Goal: Task Accomplishment & Management: Complete application form

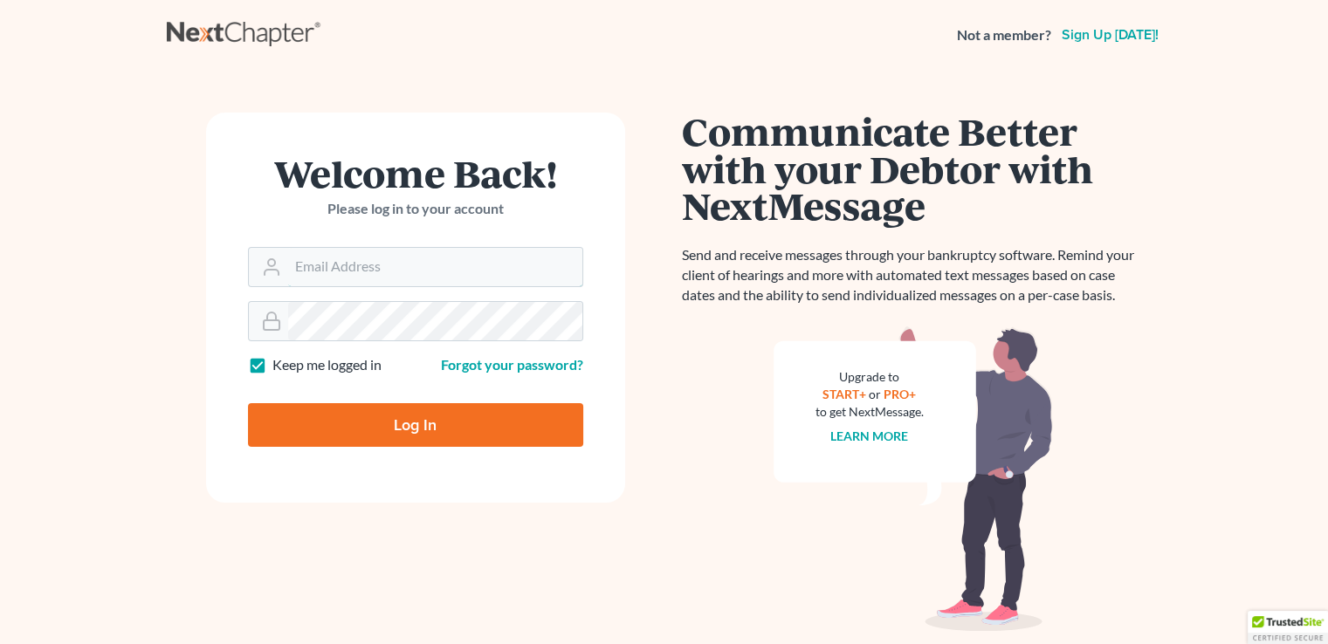
type input "[PERSON_NAME][EMAIL_ADDRESS][DOMAIN_NAME]"
click at [435, 413] on input "Log In" at bounding box center [415, 425] width 335 height 44
type input "Thinking..."
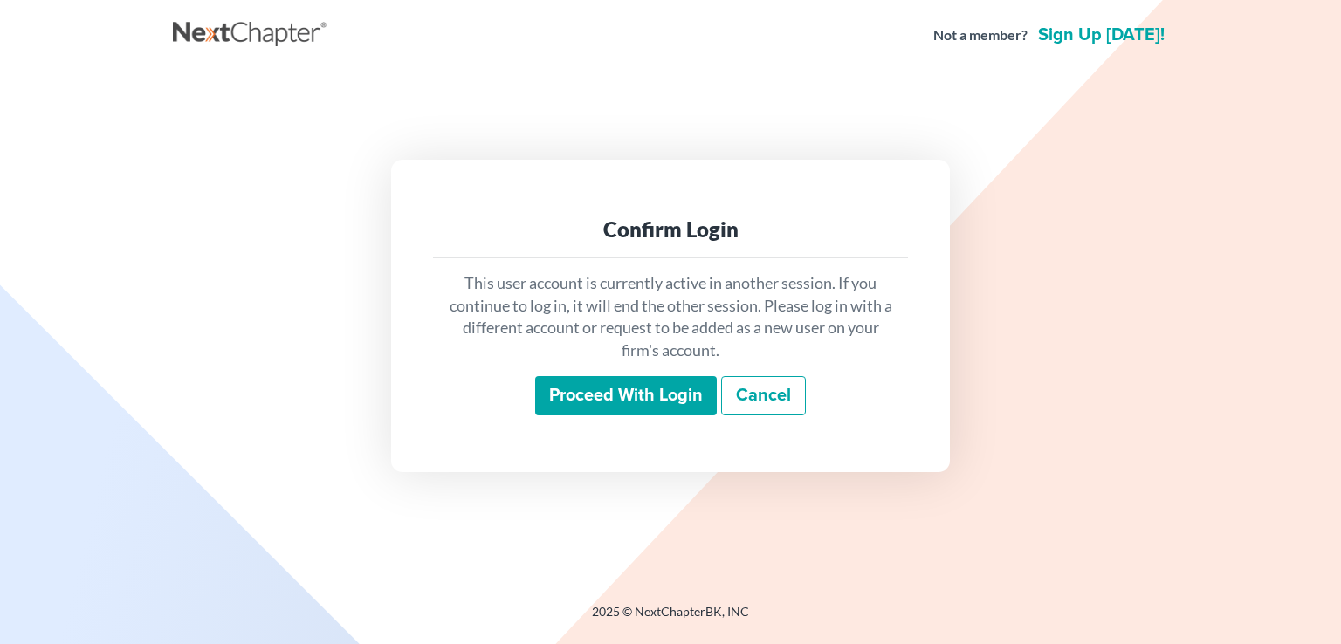
click at [570, 385] on input "Proceed with login" at bounding box center [626, 396] width 182 height 40
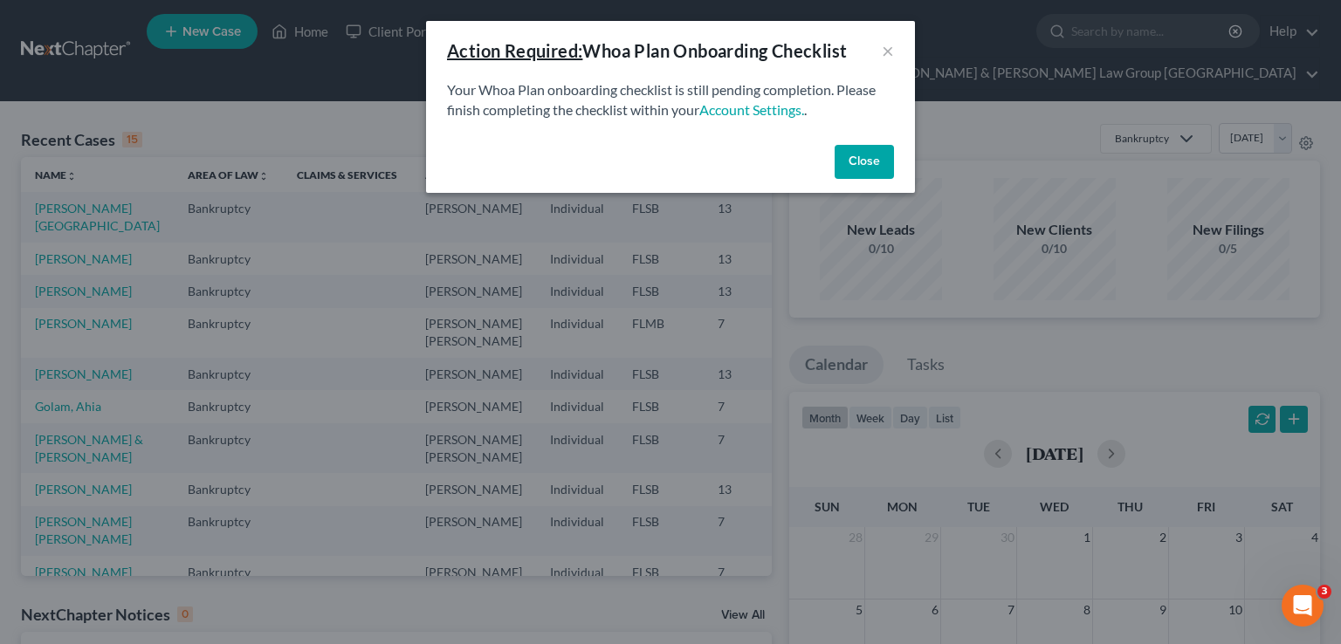
click at [899, 38] on div "Action Required: Whoa Plan Onboarding Checklist ×" at bounding box center [670, 50] width 489 height 59
click at [887, 45] on button "×" at bounding box center [888, 50] width 12 height 21
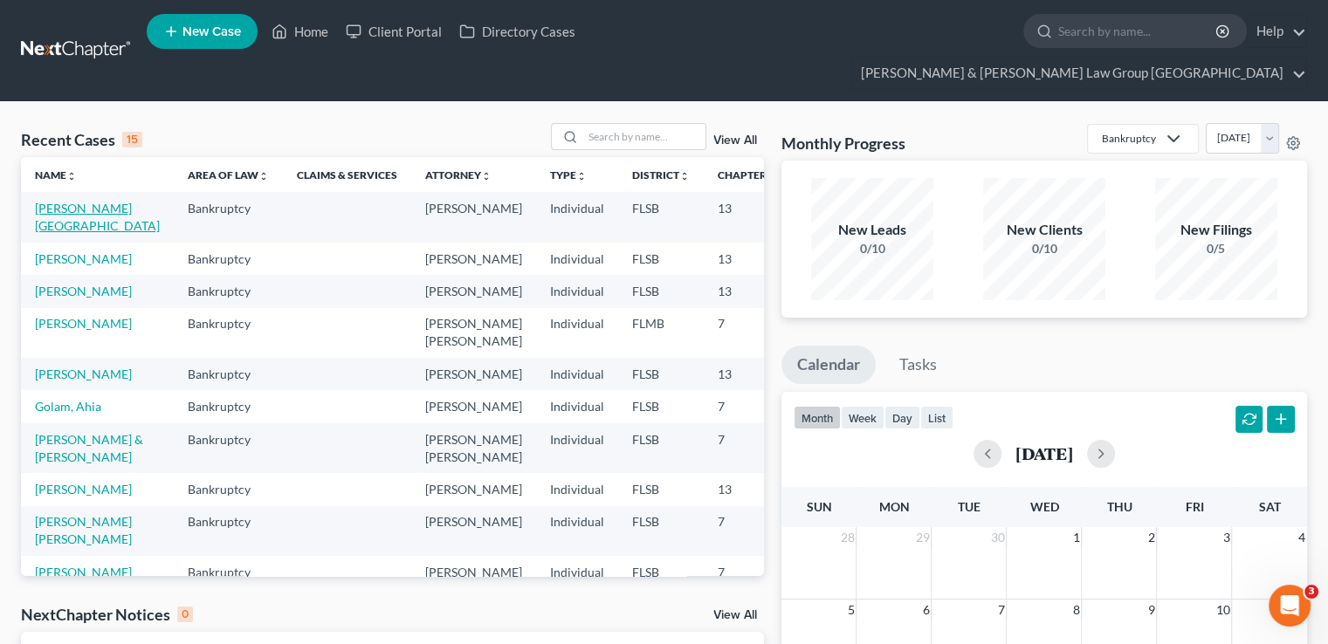
click at [50, 201] on link "Djokic, Milenko" at bounding box center [97, 217] width 125 height 32
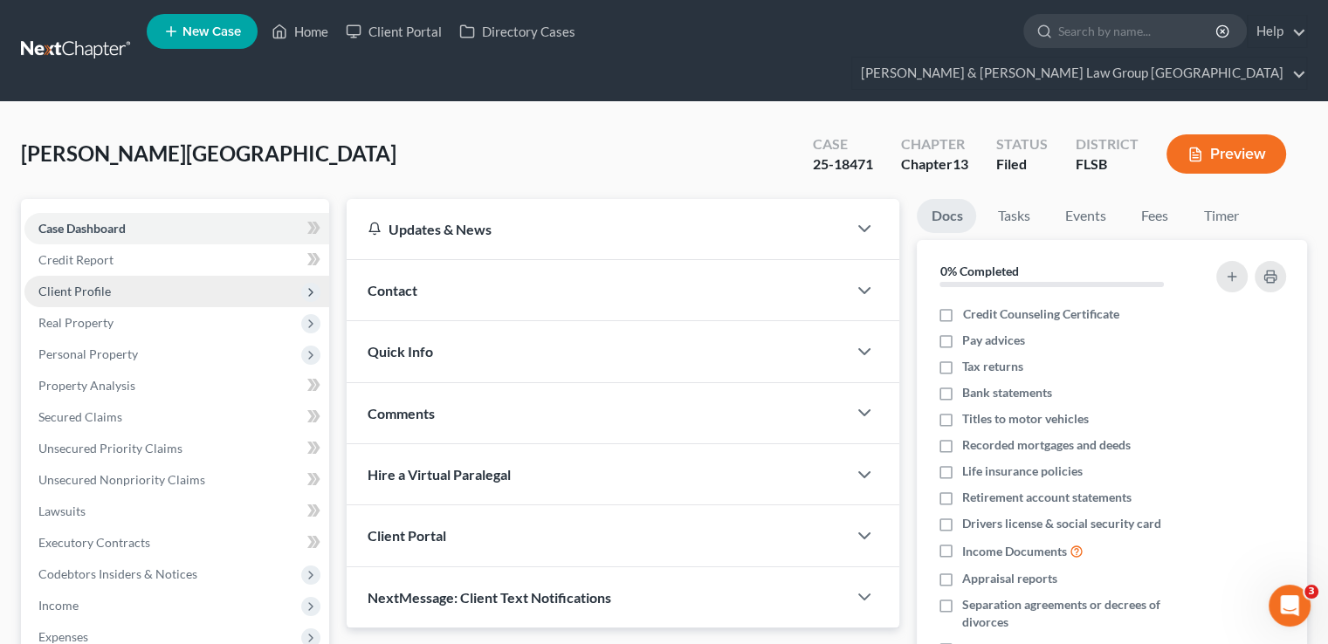
click at [70, 284] on span "Client Profile" at bounding box center [74, 291] width 72 height 15
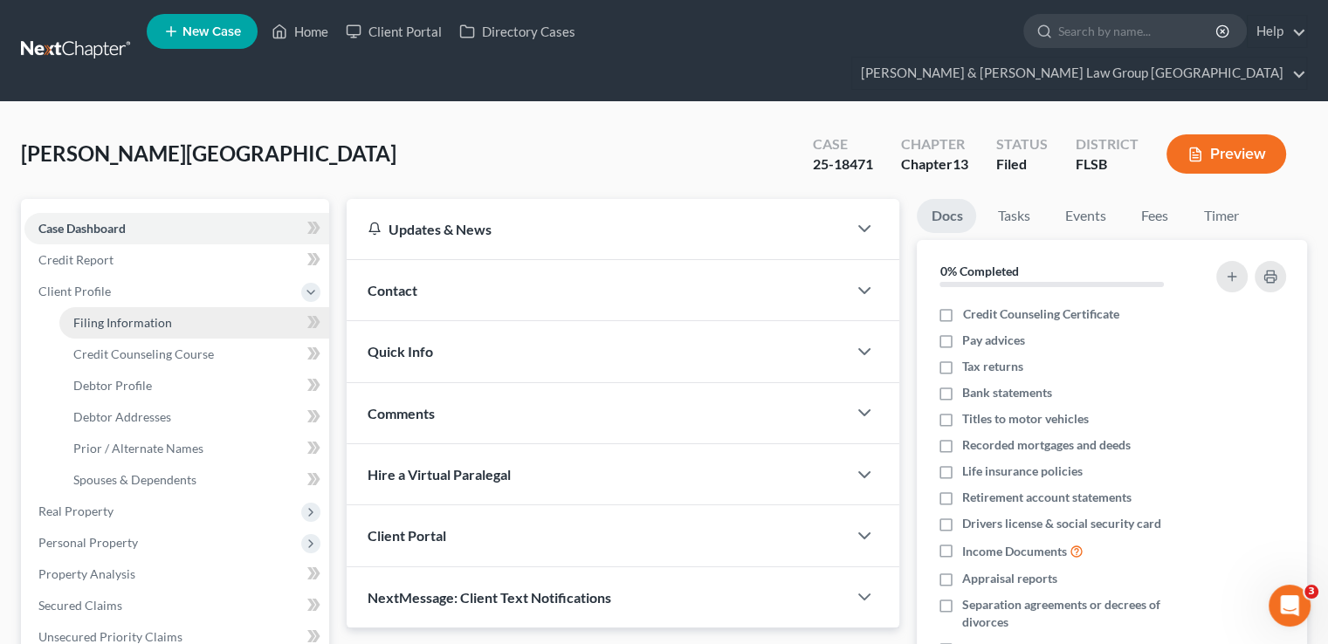
click at [95, 315] on span "Filing Information" at bounding box center [122, 322] width 99 height 15
select select "0"
select select "3"
select select "0"
select select "3"
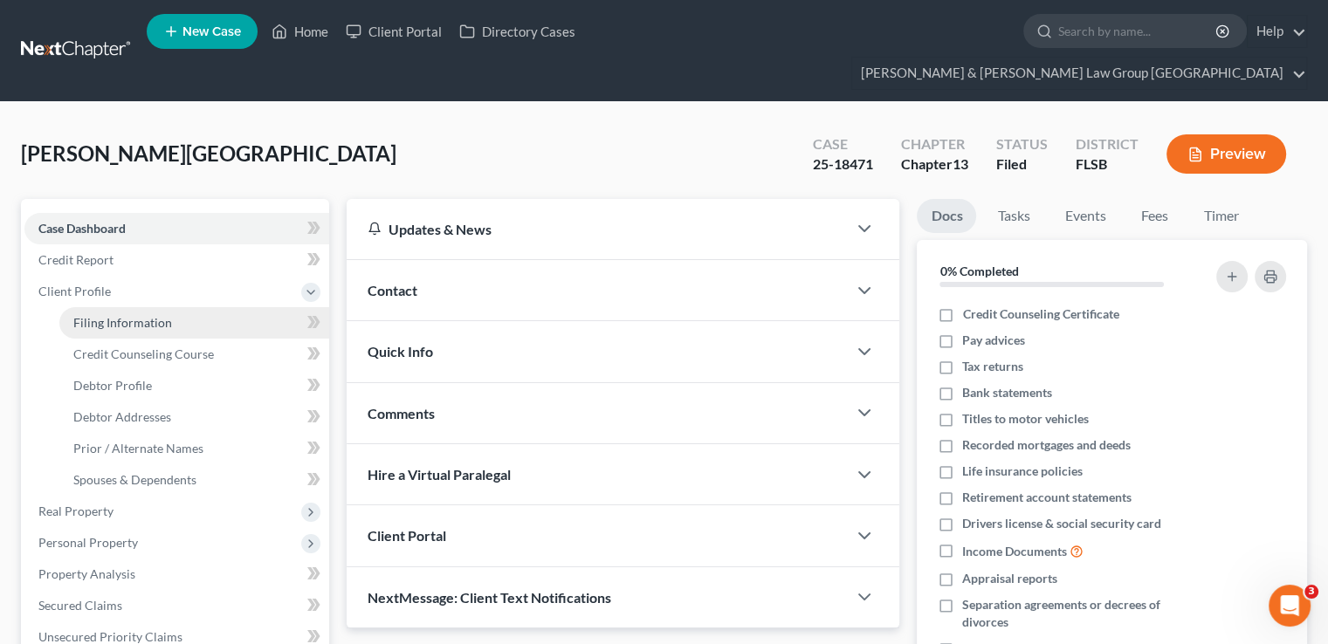
select select "9"
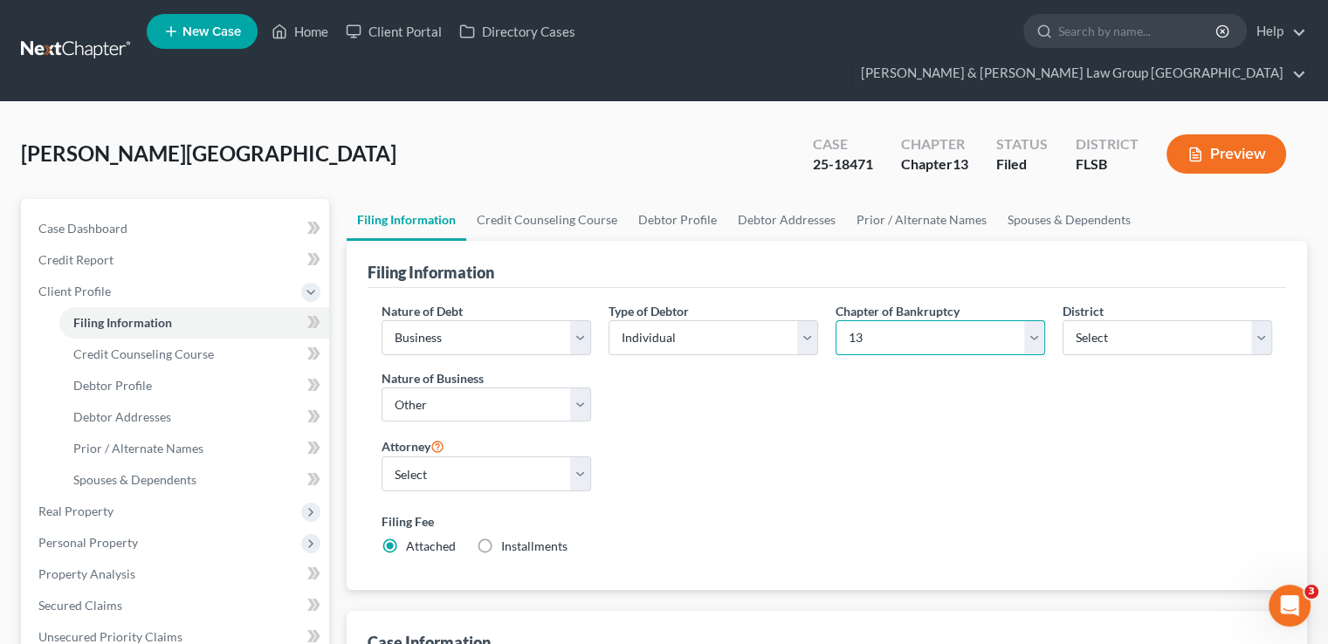
click at [991, 320] on select "Select 7 11 12 13" at bounding box center [941, 337] width 210 height 35
select select "0"
click at [836, 320] on select "Select 7 11 12 13" at bounding box center [941, 337] width 210 height 35
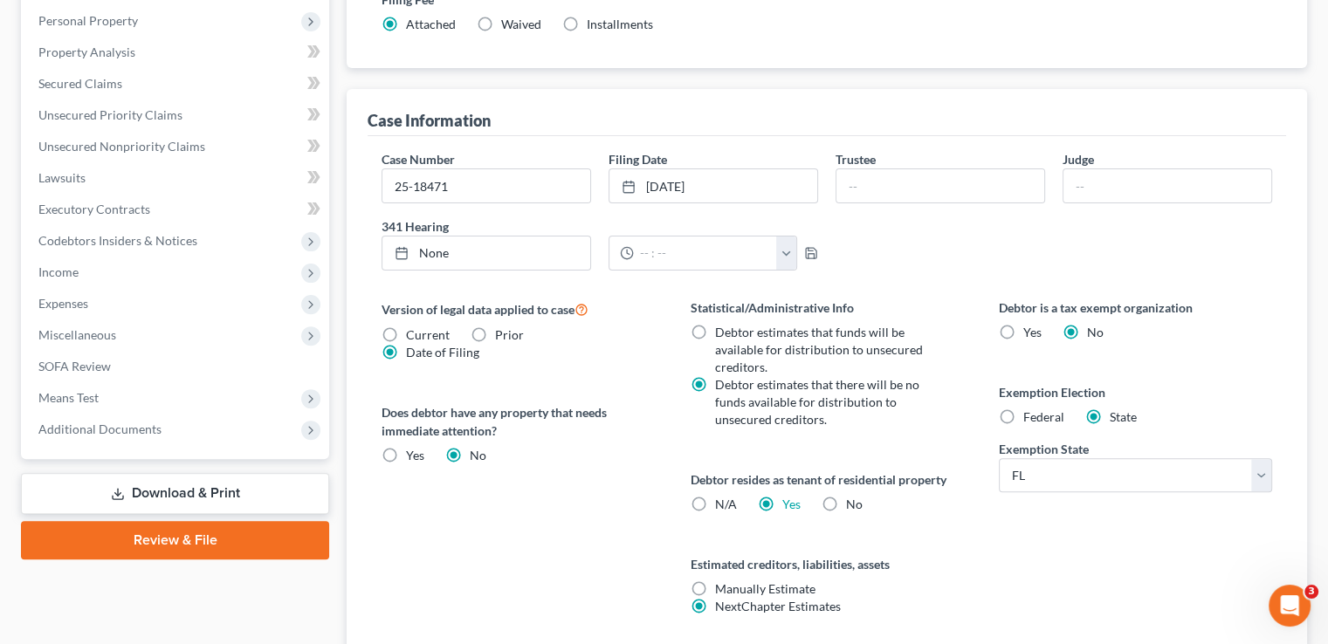
scroll to position [524, 0]
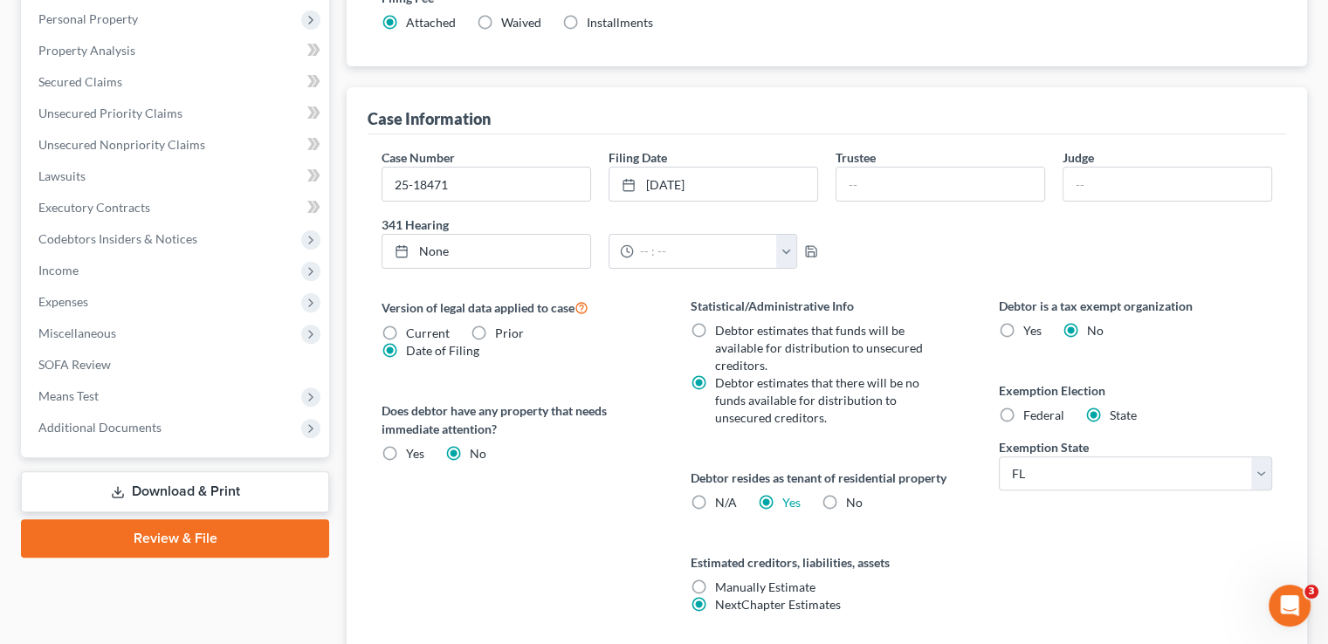
click at [238, 471] on link "Download & Print" at bounding box center [175, 491] width 308 height 41
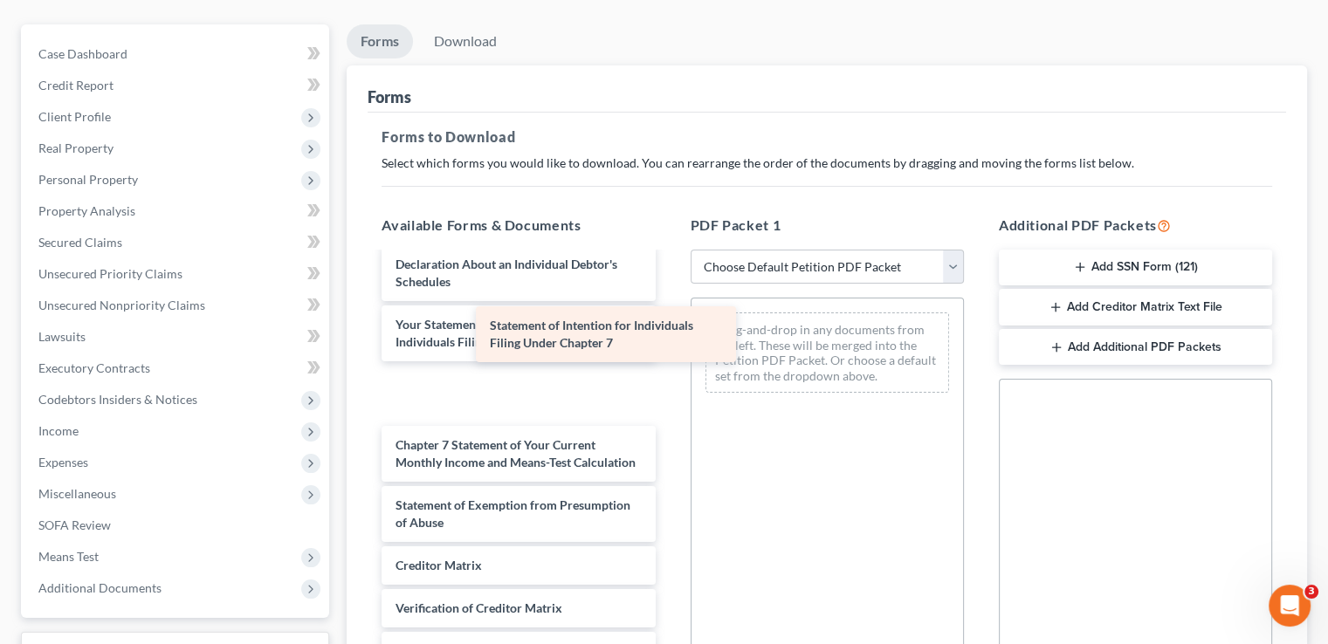
scroll to position [485, 0]
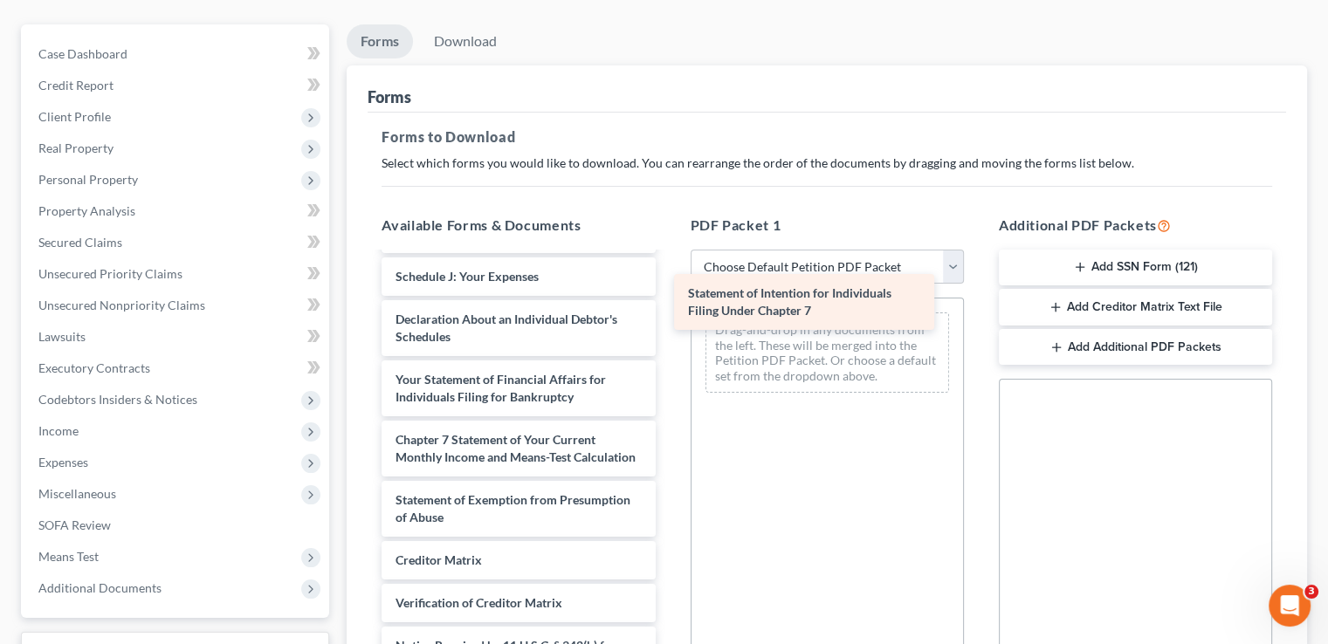
drag, startPoint x: 552, startPoint y: 368, endPoint x: 844, endPoint y: 309, distance: 298.3
click at [669, 309] on div "Statement of Intention for Individuals Filing Under Chapter 7 Voluntary Petitio…" at bounding box center [518, 255] width 301 height 940
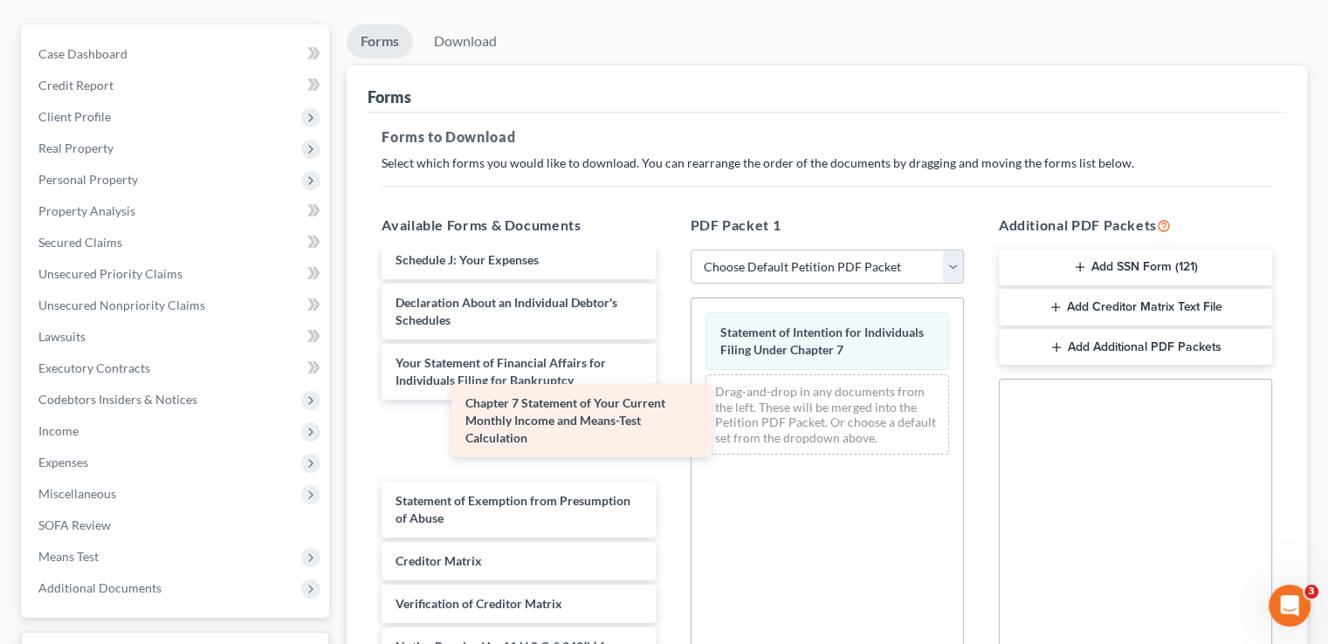
scroll to position [409, 0]
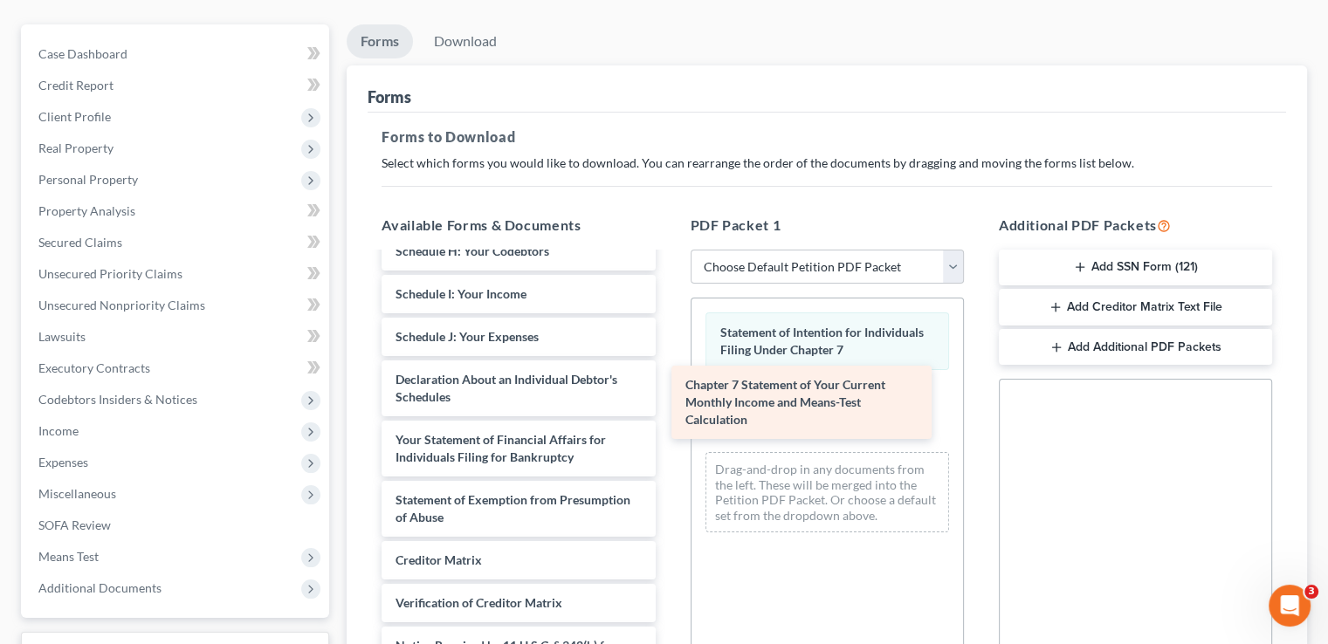
drag, startPoint x: 538, startPoint y: 410, endPoint x: 828, endPoint y: 405, distance: 289.9
click at [669, 405] on div "Chapter 7 Statement of Your Current Monthly Income and Means-Test Calculation V…" at bounding box center [518, 285] width 301 height 880
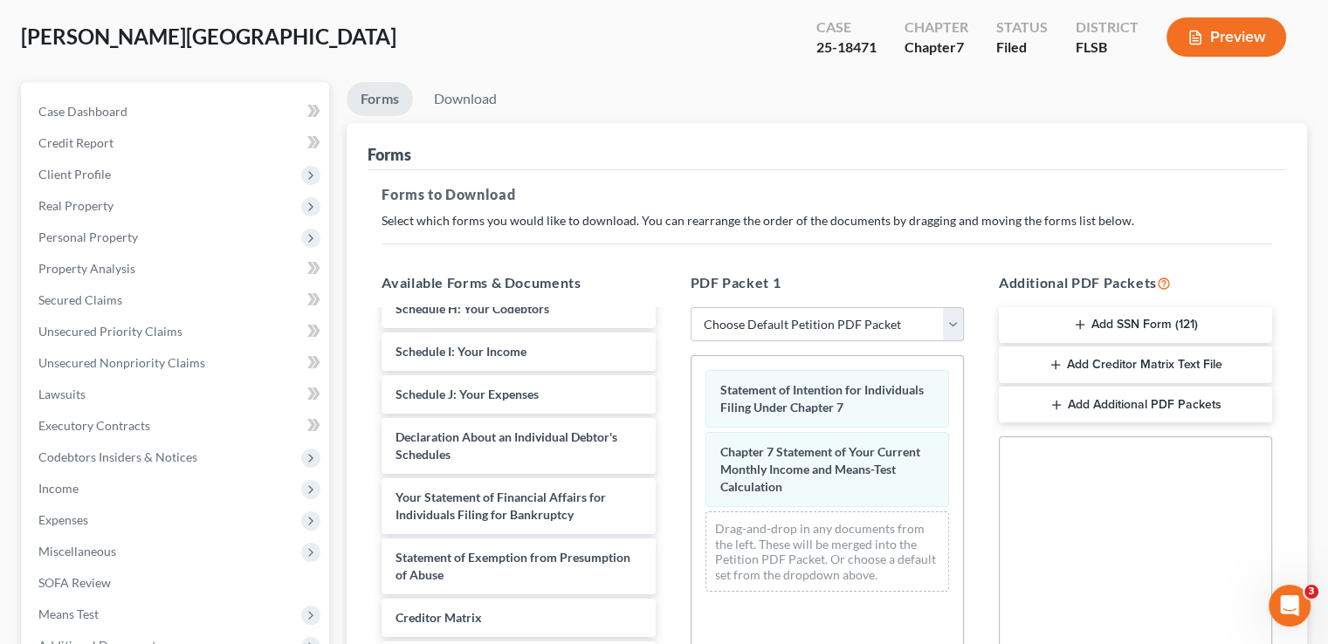
scroll to position [87, 0]
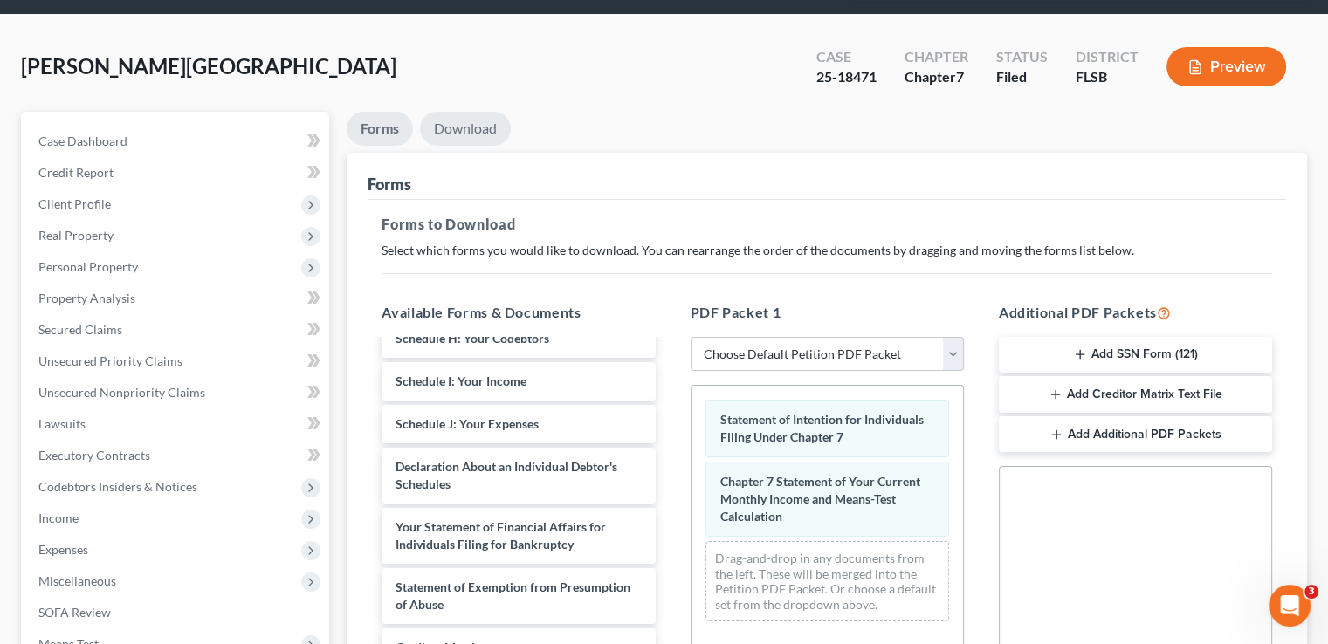
click at [499, 112] on link "Download" at bounding box center [465, 129] width 91 height 34
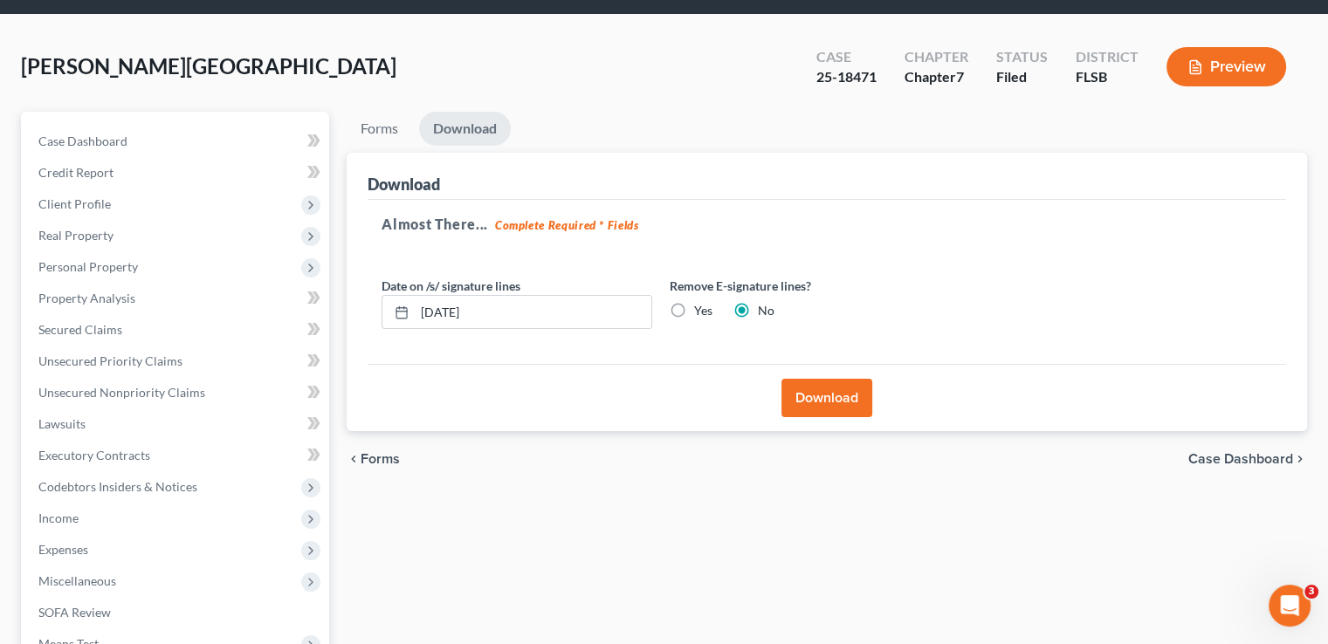
click at [694, 302] on label "Yes" at bounding box center [703, 310] width 18 height 17
click at [701, 302] on input "Yes" at bounding box center [706, 307] width 11 height 11
radio input "true"
radio input "false"
click at [842, 379] on button "Download" at bounding box center [826, 398] width 91 height 38
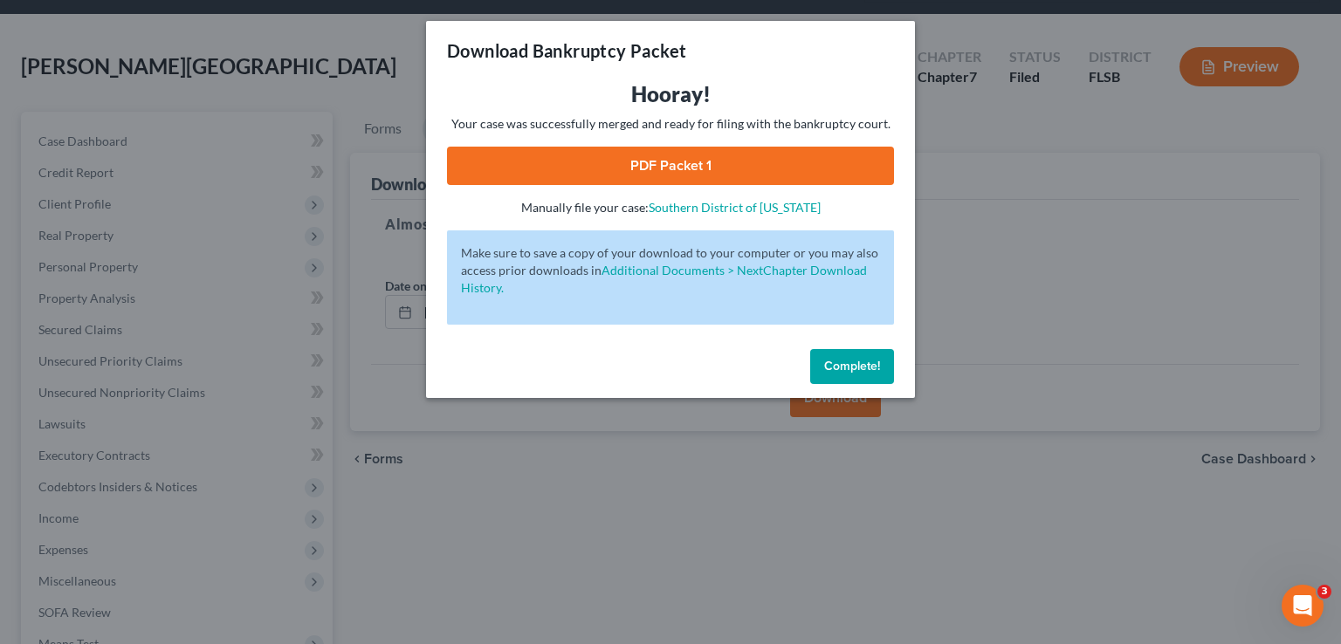
click at [560, 162] on link "PDF Packet 1" at bounding box center [670, 166] width 447 height 38
click at [843, 361] on span "Complete!" at bounding box center [852, 366] width 56 height 15
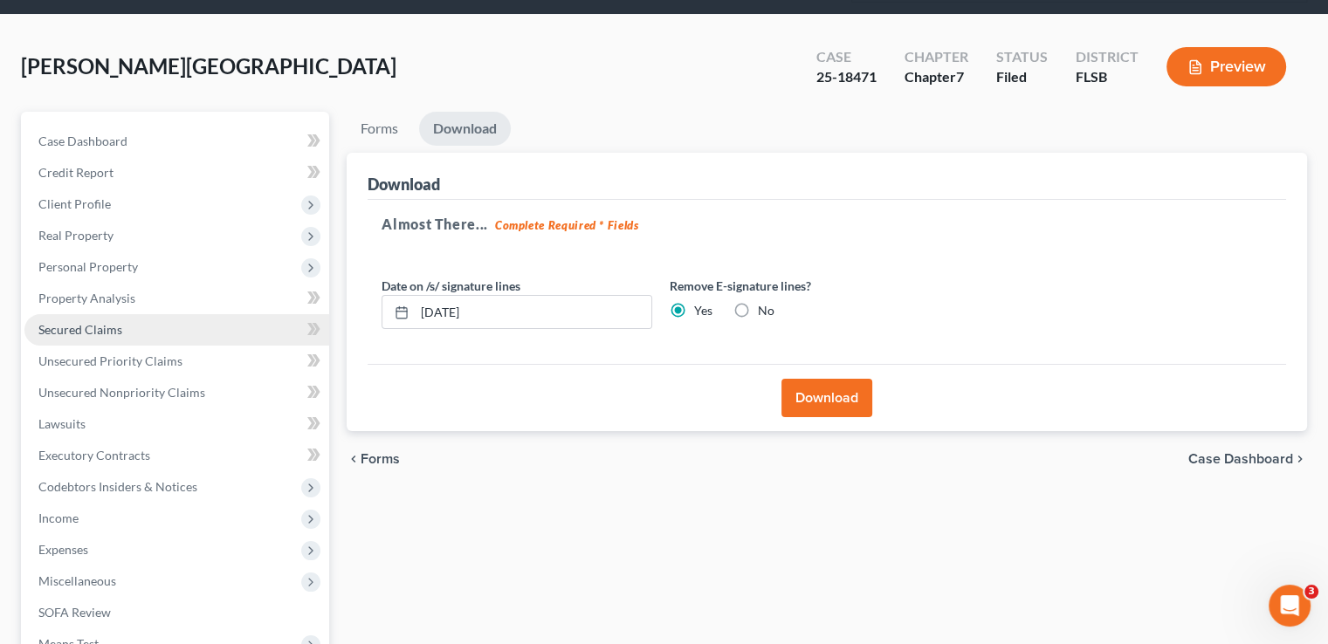
click at [120, 322] on span "Secured Claims" at bounding box center [80, 329] width 84 height 15
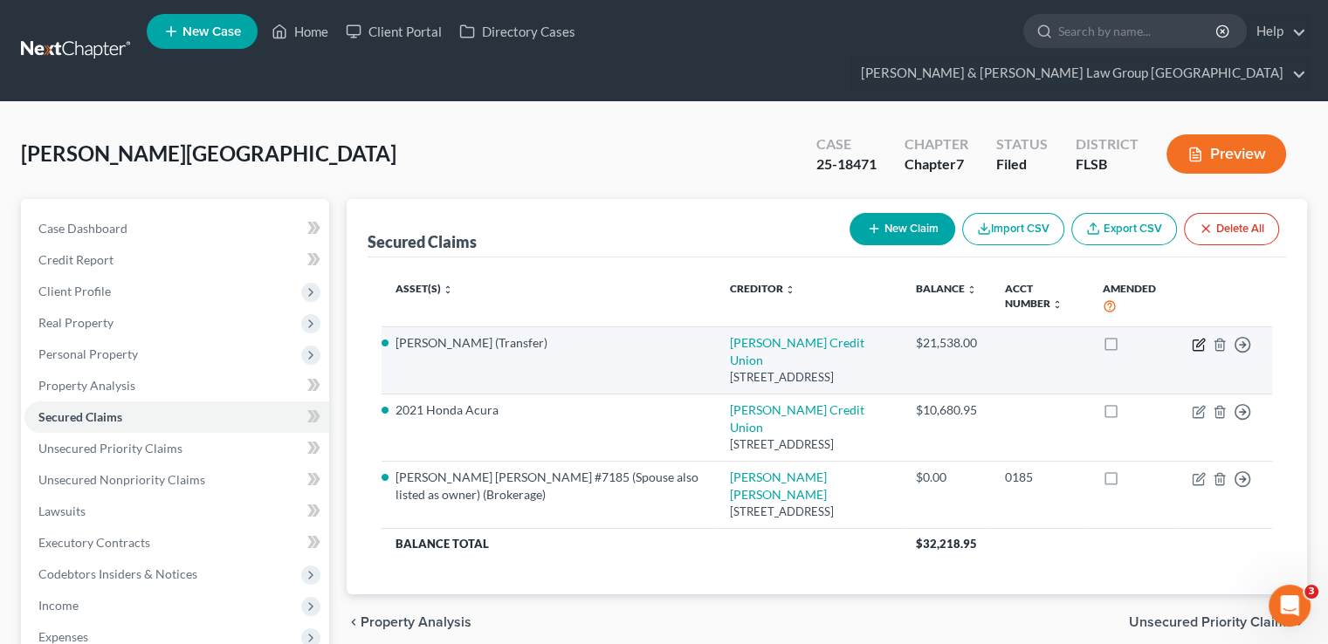
click at [1197, 338] on icon "button" at bounding box center [1199, 345] width 14 height 14
select select "14"
select select "2"
select select "0"
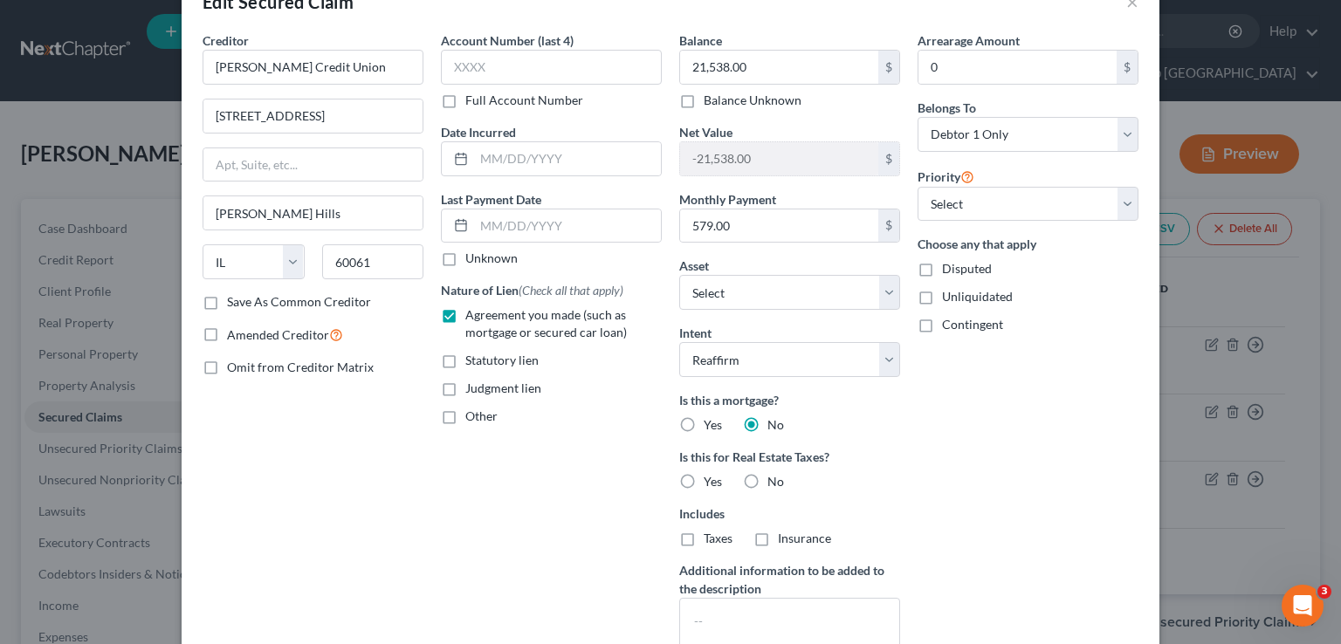
scroll to position [87, 0]
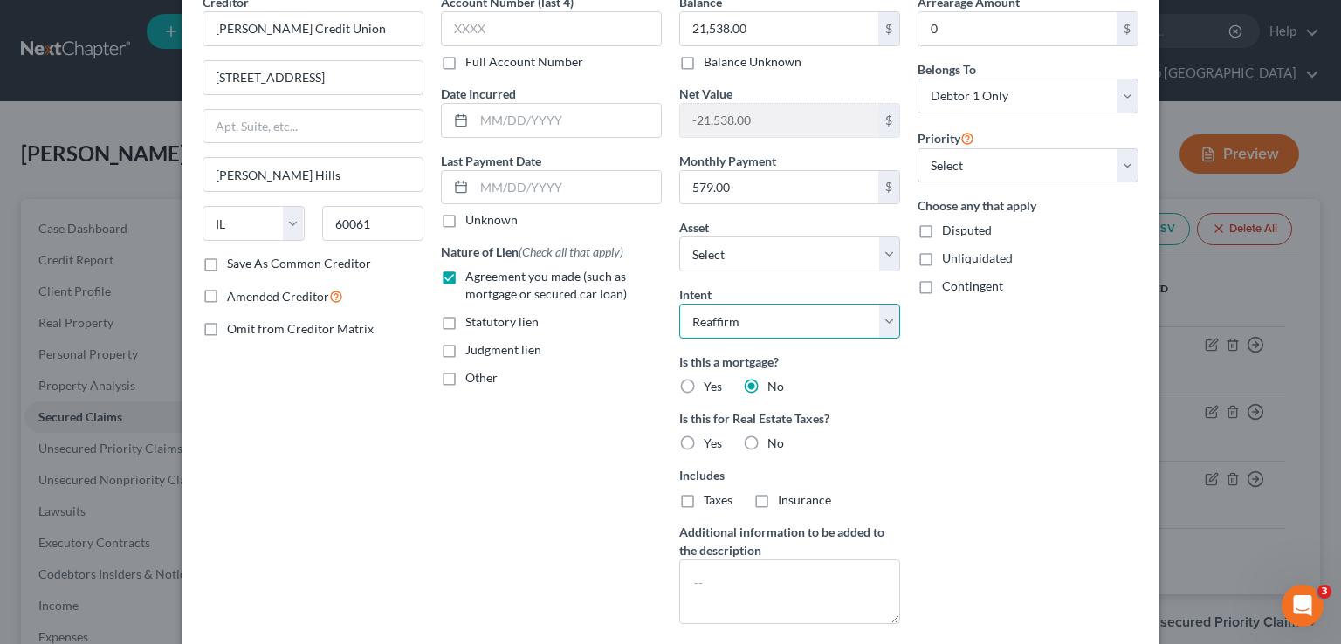
click at [781, 313] on select "Select Surrender Redeem Reaffirm Avoid Other" at bounding box center [789, 321] width 221 height 35
select select
click at [679, 304] on select "Select Surrender Redeem Reaffirm Avoid Other" at bounding box center [789, 321] width 221 height 35
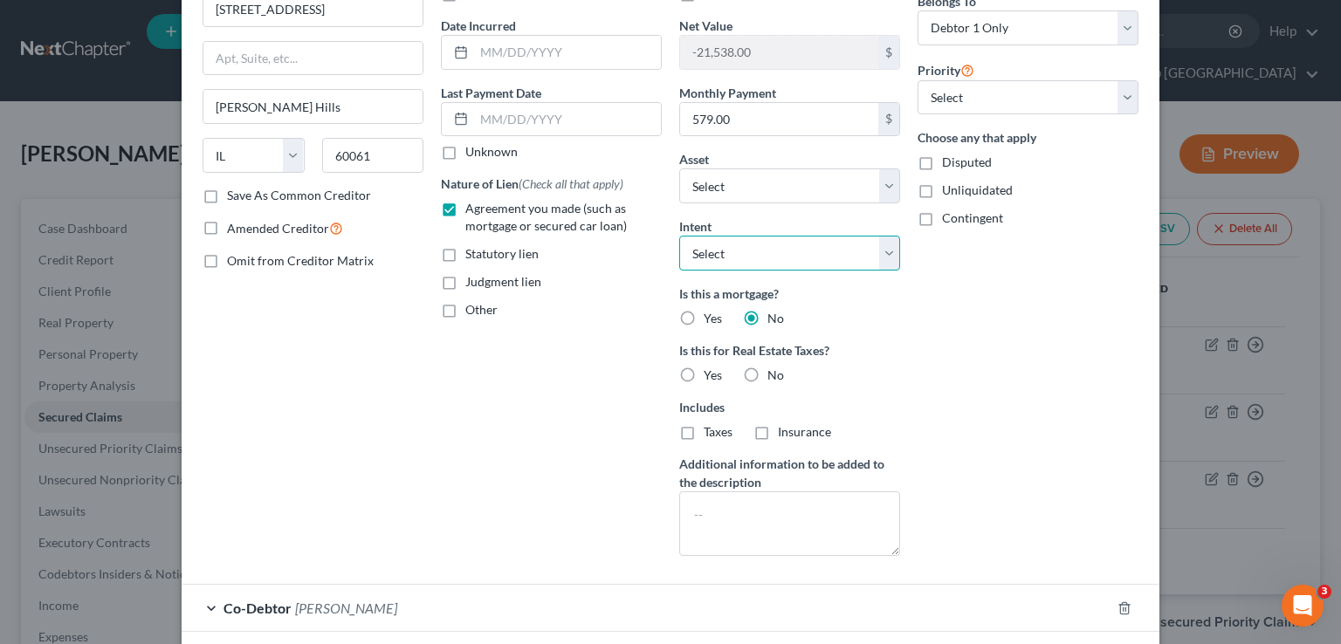
scroll to position [286, 0]
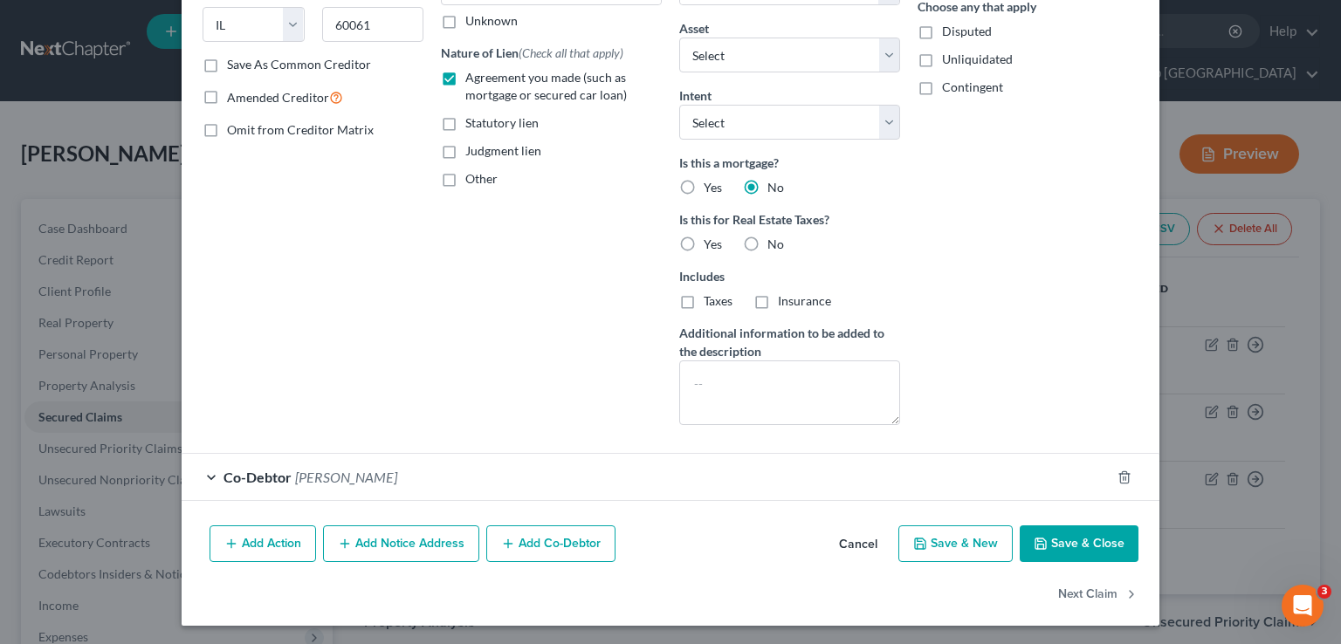
click at [1090, 553] on button "Save & Close" at bounding box center [1079, 544] width 119 height 37
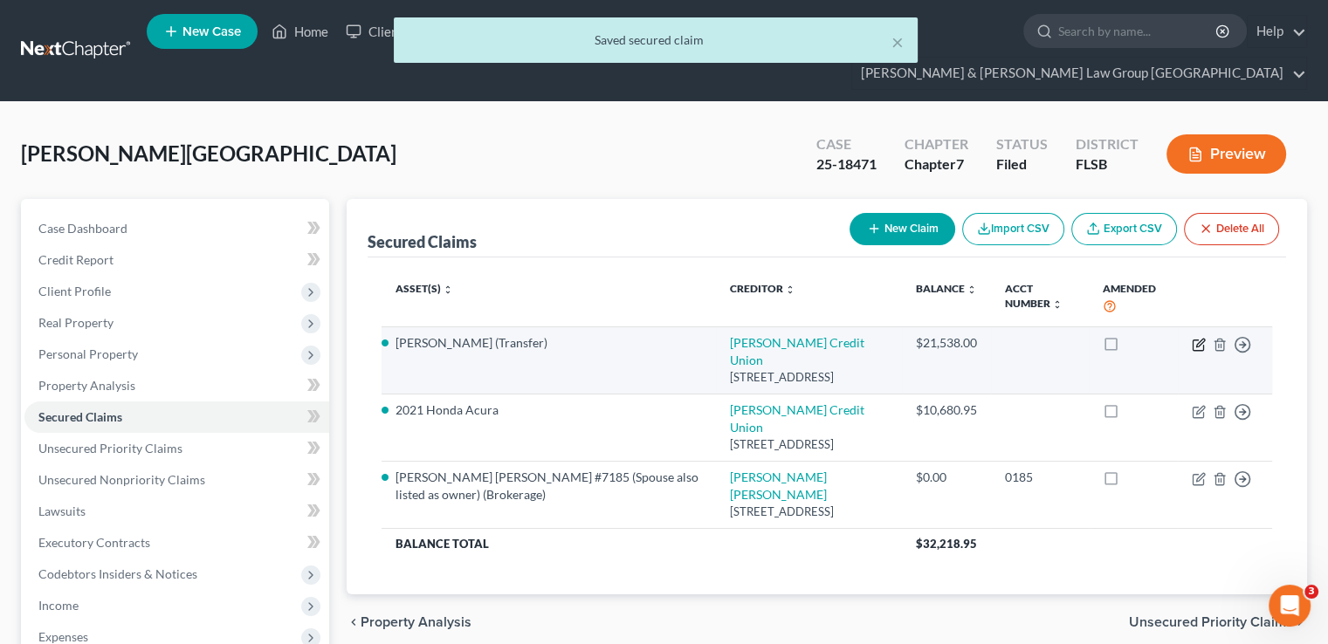
click at [1202, 338] on icon "button" at bounding box center [1199, 345] width 14 height 14
select select "14"
select select "0"
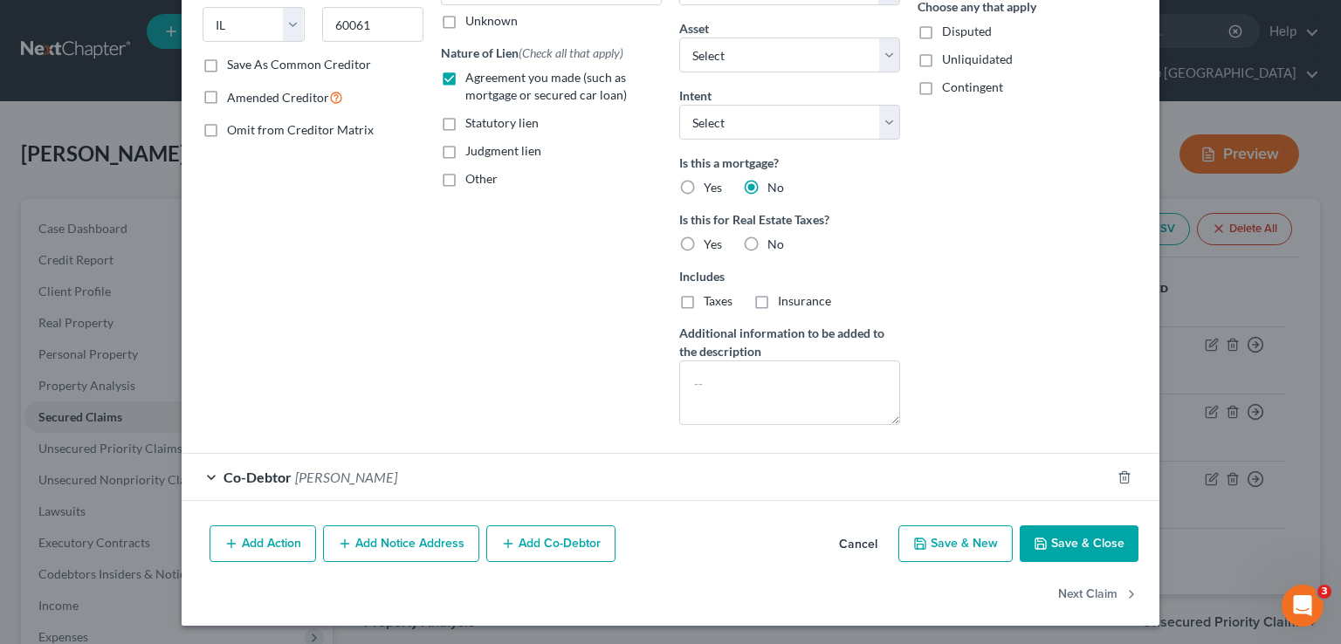
click at [492, 478] on div "Co-Debtor Aleksandar Djokic" at bounding box center [646, 477] width 929 height 46
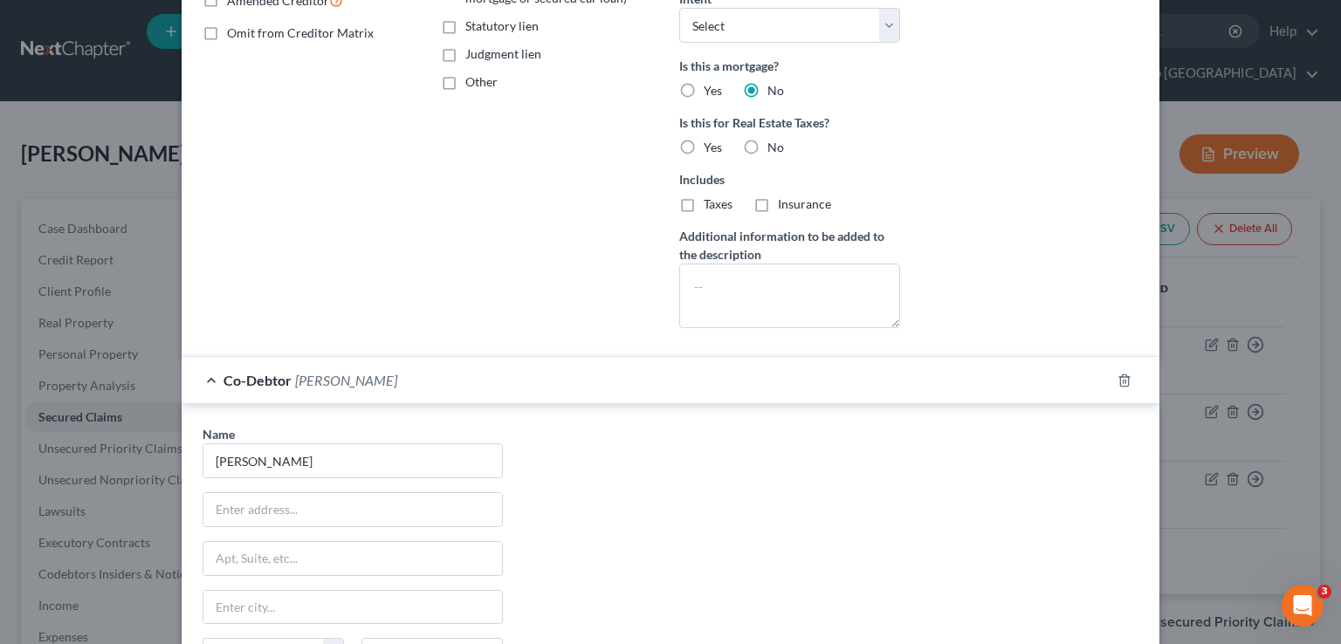
click at [509, 382] on div "Co-Debtor Aleksandar Djokic" at bounding box center [646, 380] width 929 height 46
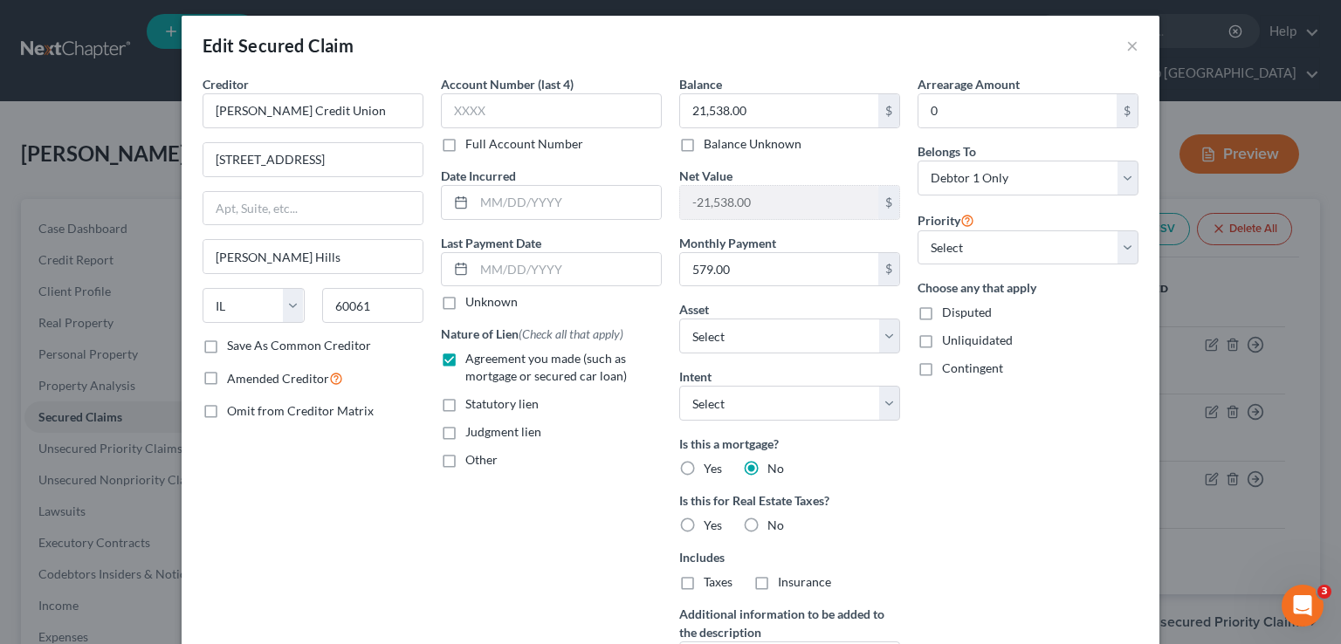
scroll to position [0, 0]
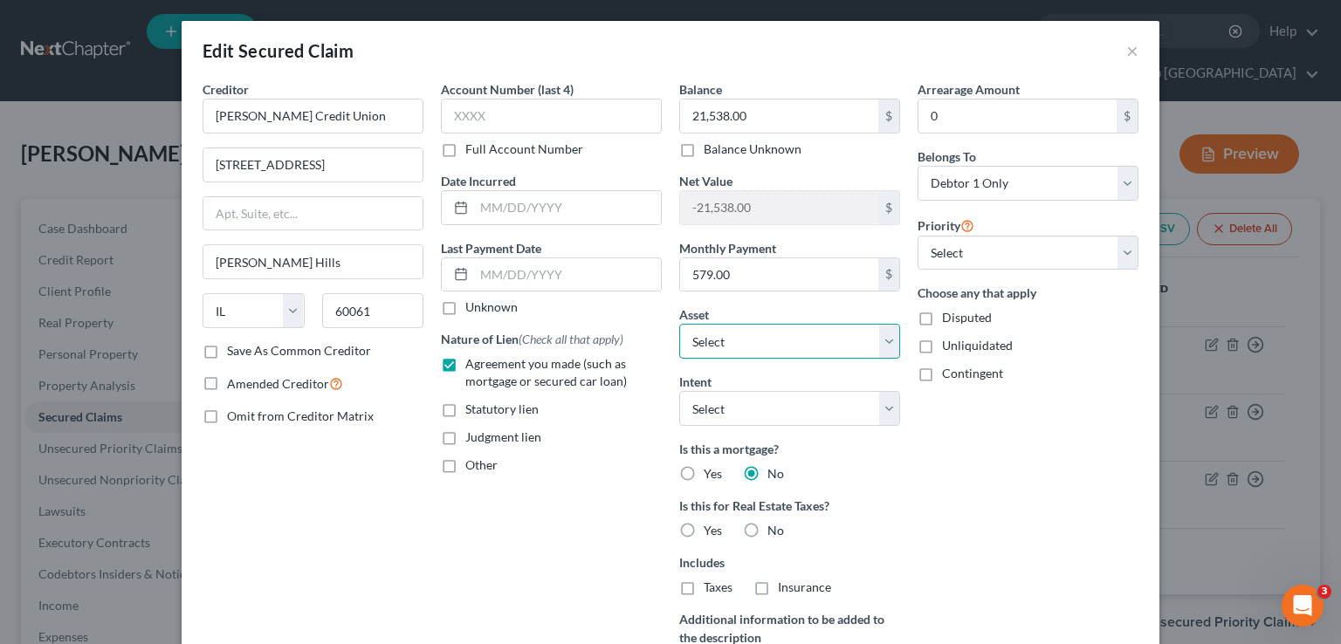
click at [836, 329] on select "Select Other Multiple Assets 2021 Honda Acura - $13291.08 Aleksandar Petar Djok…" at bounding box center [789, 341] width 221 height 35
click at [845, 339] on select "Select Other Multiple Assets 2021 Honda Acura - $13291.08 Aleksandar Petar Djok…" at bounding box center [789, 341] width 221 height 35
click at [760, 340] on select "Select Other Multiple Assets 2021 Honda Acura - $13291.08 Aleksandar Petar Djok…" at bounding box center [789, 341] width 221 height 35
click at [445, 540] on div "Account Number (last 4) Full Account Number Date Incurred Last Payment Date Unk…" at bounding box center [551, 402] width 238 height 645
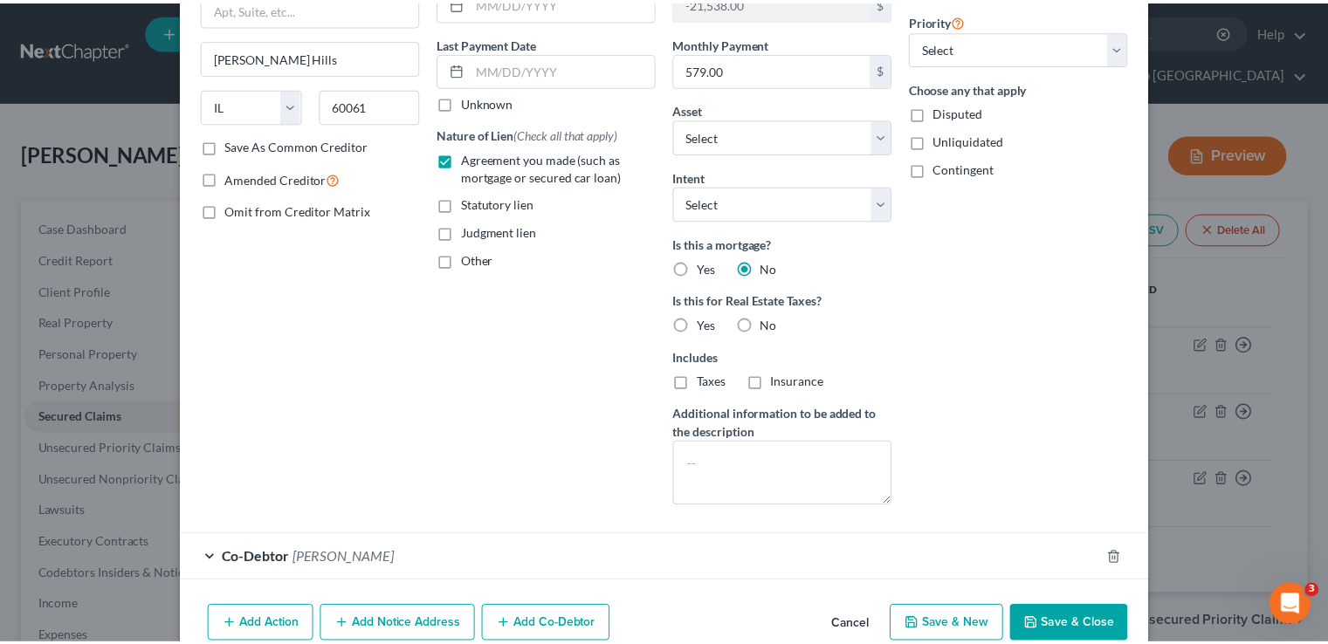
scroll to position [262, 0]
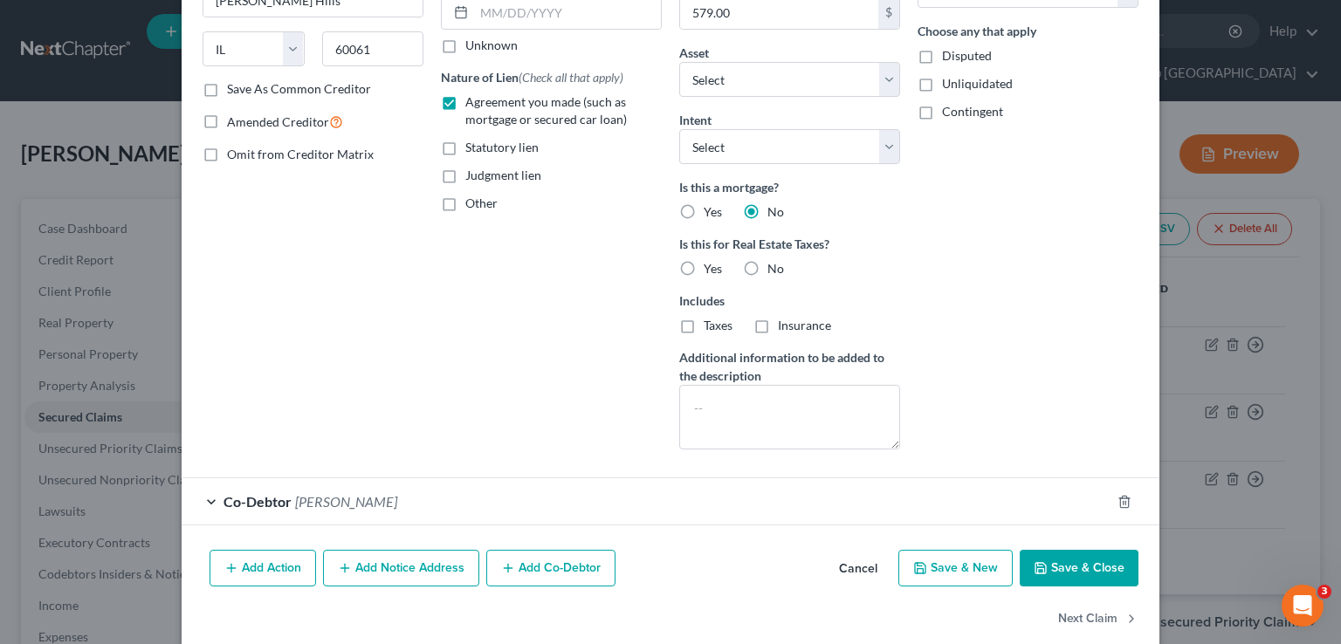
click at [1086, 586] on div "Add Action Add Notice Address Add Co-Debtor Cancel Save & New Save & Close" at bounding box center [671, 572] width 978 height 58
click at [1066, 561] on button "Save & Close" at bounding box center [1079, 568] width 119 height 37
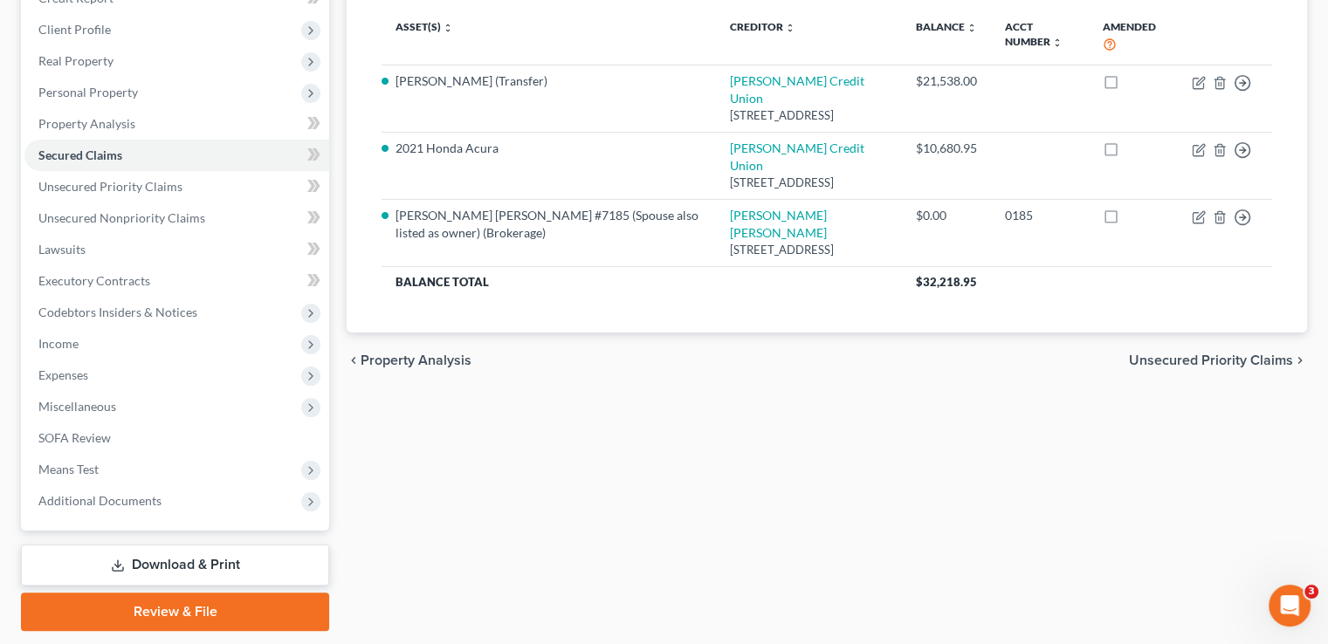
click at [248, 545] on link "Download & Print" at bounding box center [175, 565] width 308 height 41
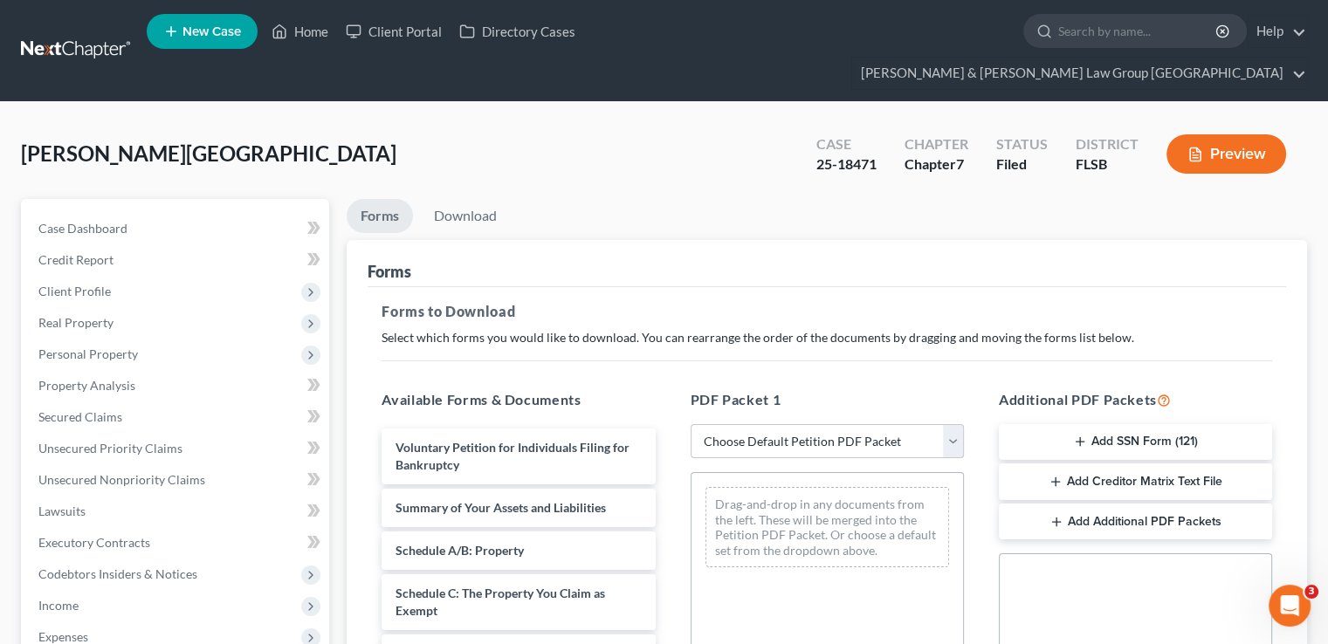
click at [832, 424] on select "Choose Default Petition PDF Packet Complete Bankruptcy Petition (all forms and …" at bounding box center [827, 441] width 273 height 35
click at [737, 295] on div "Forms to Download Select which forms you would like to download. You can rearra…" at bounding box center [827, 637] width 919 height 701
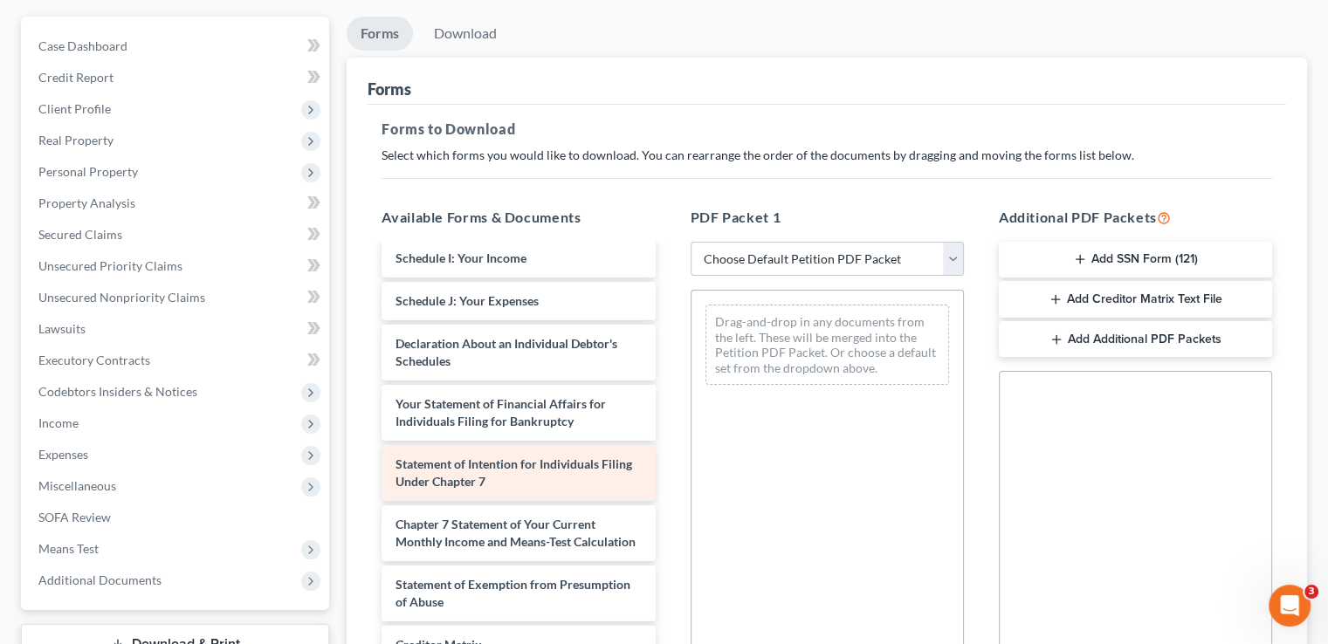
scroll to position [262, 0]
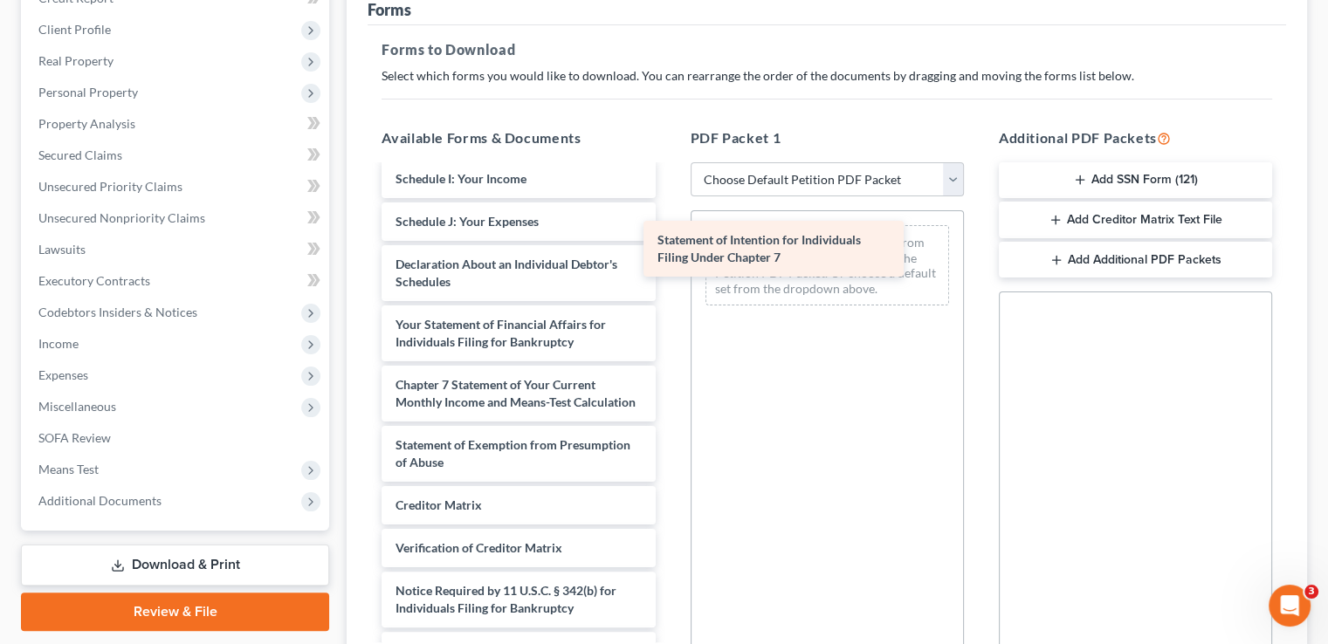
drag, startPoint x: 526, startPoint y: 361, endPoint x: 785, endPoint y: 249, distance: 282.4
click at [669, 249] on div "Statement of Intention for Individuals Filing Under Chapter 7 Voluntary Petitio…" at bounding box center [518, 200] width 301 height 940
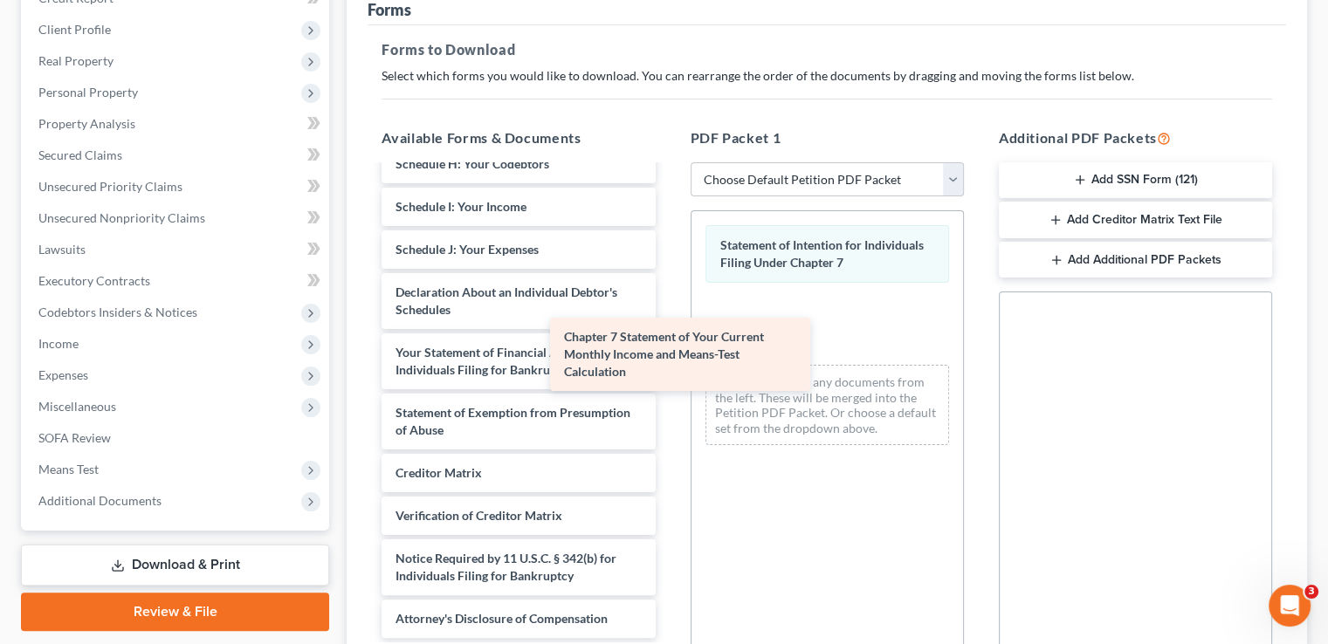
scroll to position [409, 0]
drag, startPoint x: 549, startPoint y: 358, endPoint x: 847, endPoint y: 299, distance: 303.4
click at [669, 309] on div "Chapter 7 Statement of Your Current Monthly Income and Means-Test Calculation V…" at bounding box center [518, 198] width 301 height 880
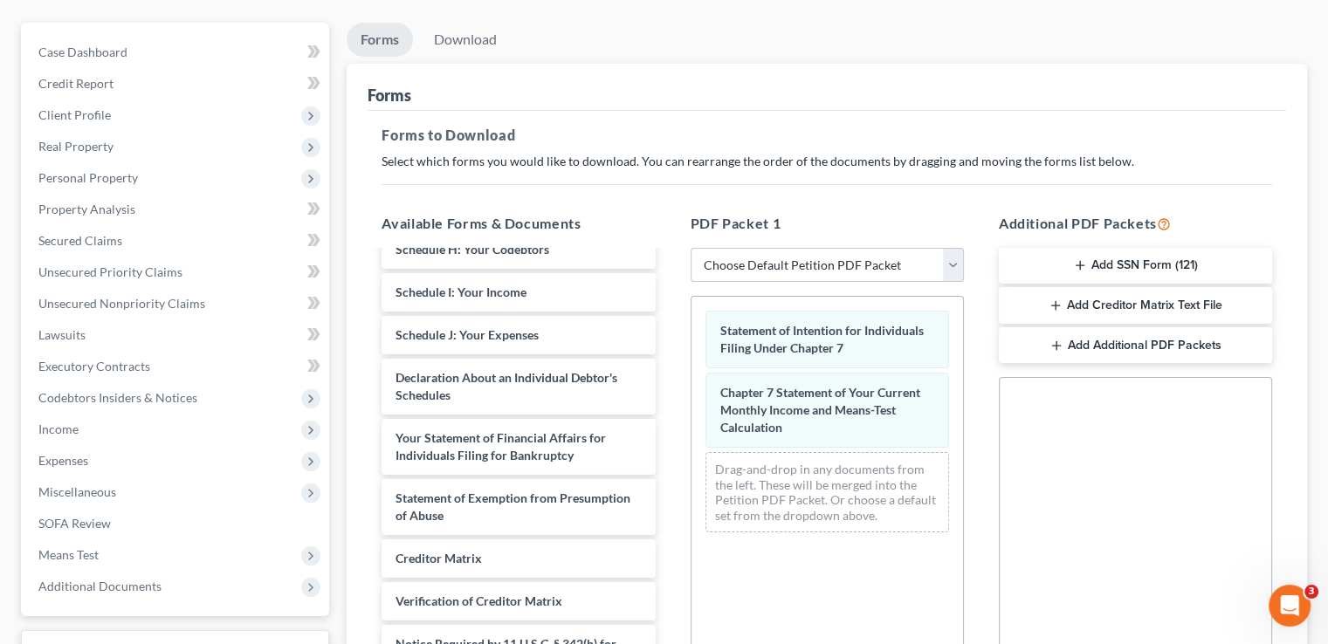
scroll to position [87, 0]
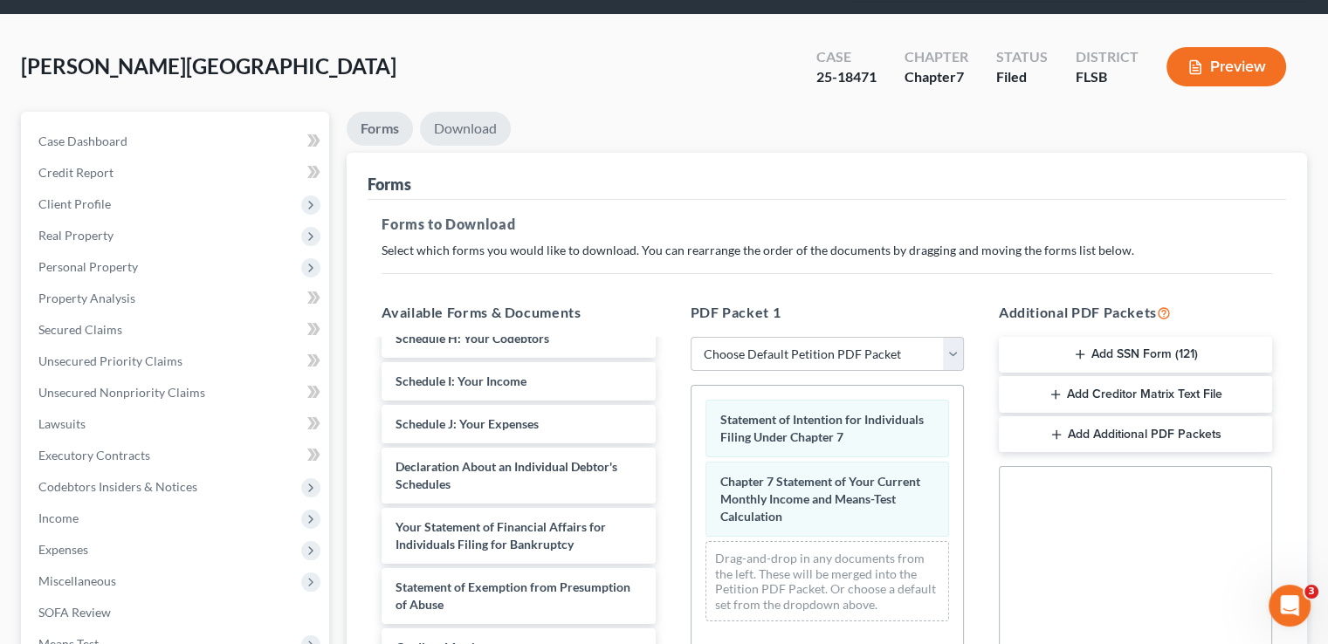
click at [482, 112] on link "Download" at bounding box center [465, 129] width 91 height 34
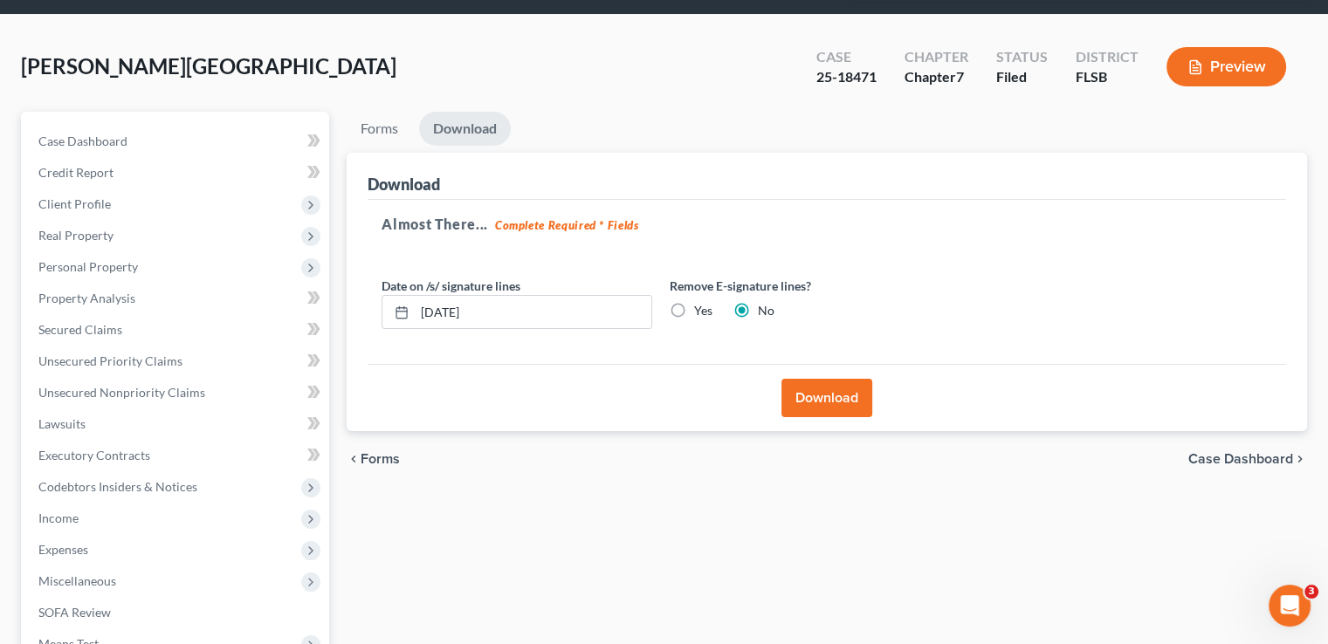
click at [694, 302] on label "Yes" at bounding box center [703, 310] width 18 height 17
click at [701, 302] on input "Yes" at bounding box center [706, 307] width 11 height 11
radio input "true"
radio input "false"
click at [803, 379] on button "Download" at bounding box center [826, 398] width 91 height 38
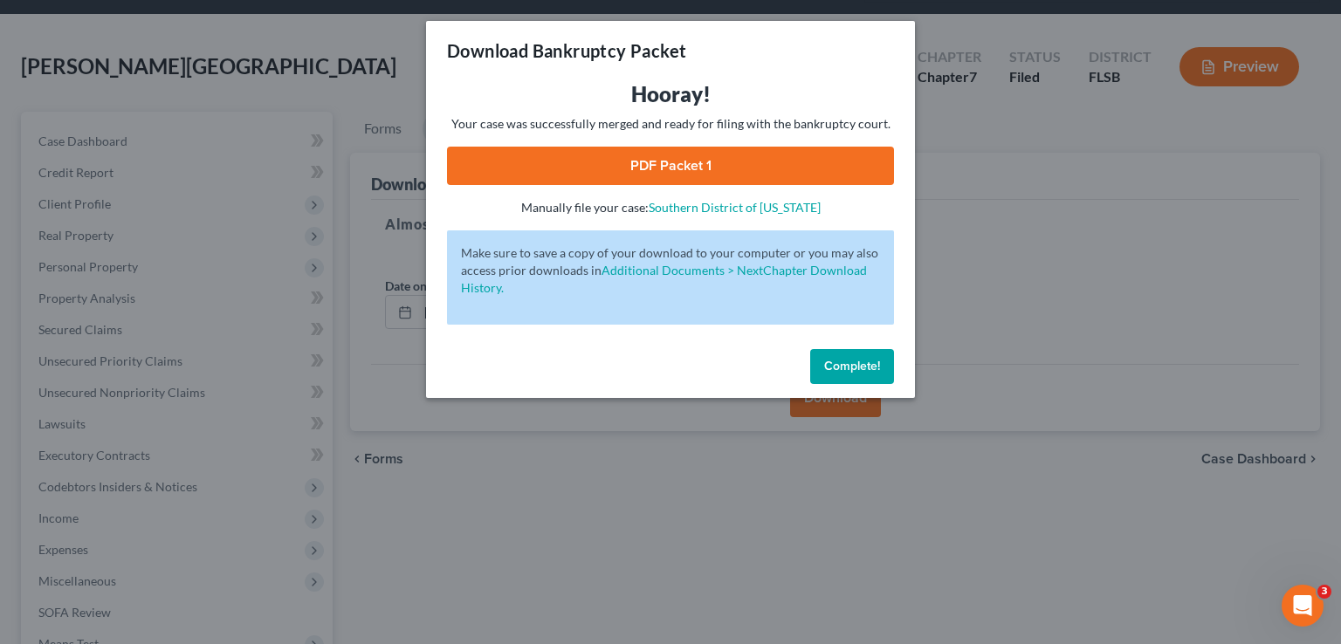
click at [761, 153] on link "PDF Packet 1" at bounding box center [670, 166] width 447 height 38
click at [839, 363] on span "Complete!" at bounding box center [852, 366] width 56 height 15
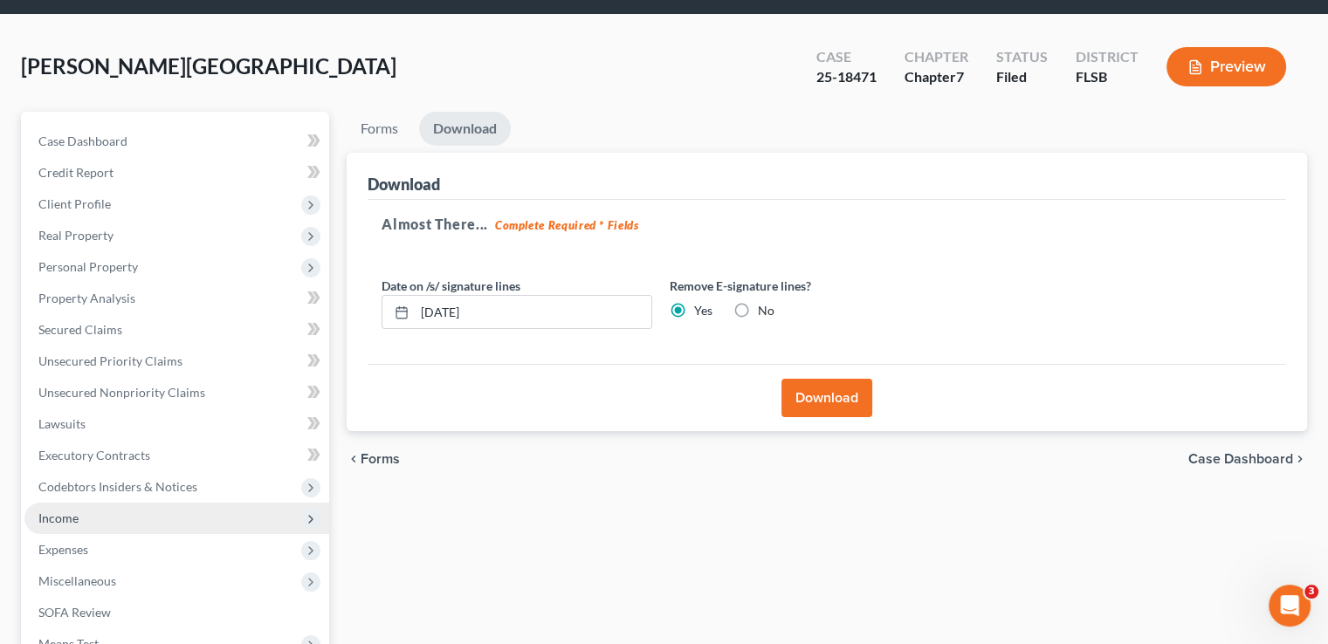
click at [97, 503] on span "Income" at bounding box center [176, 518] width 305 height 31
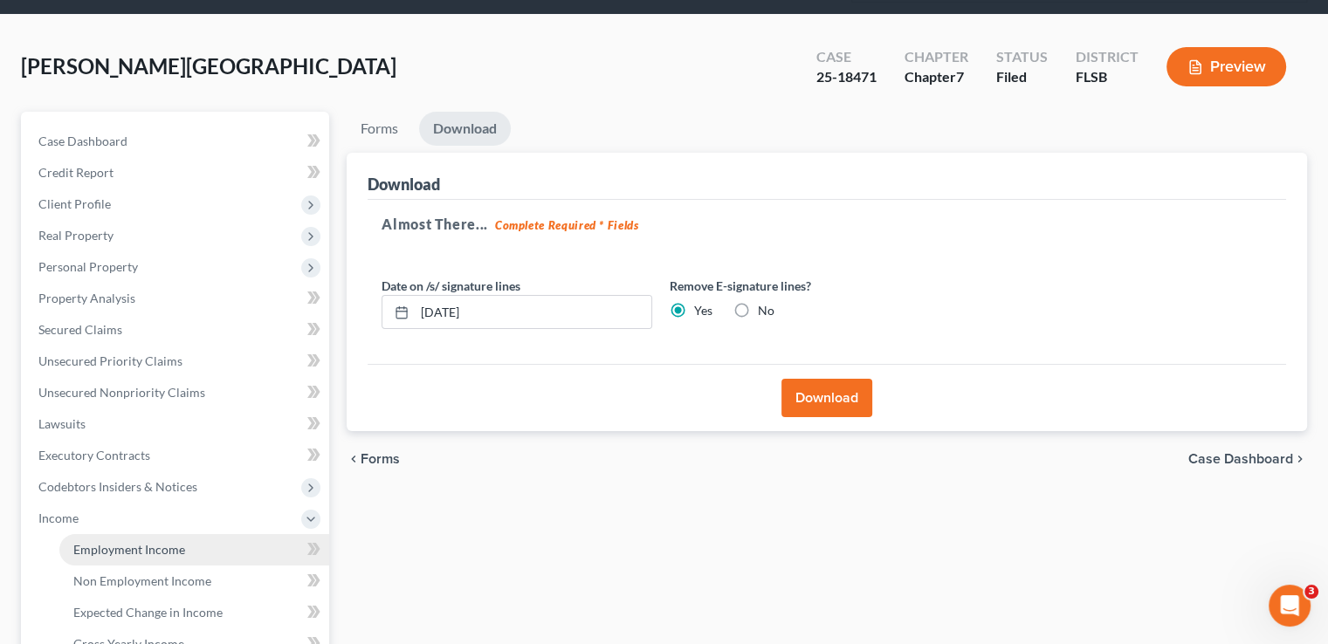
click at [98, 542] on span "Employment Income" at bounding box center [129, 549] width 112 height 15
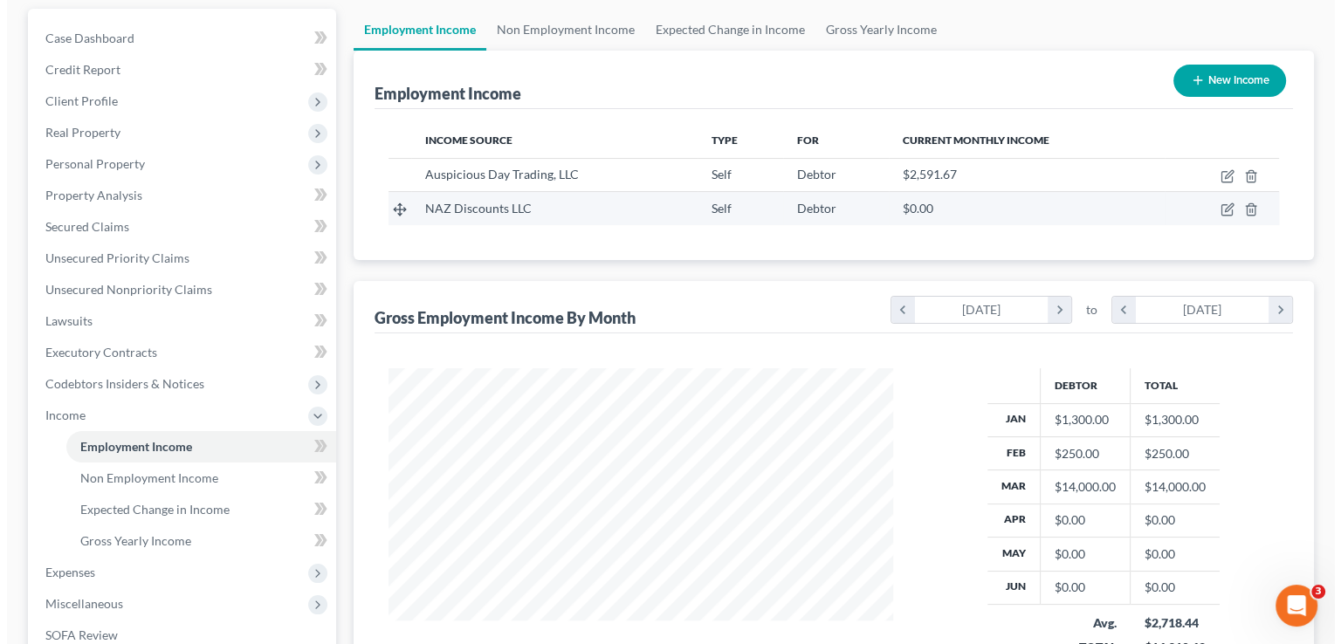
scroll to position [175, 0]
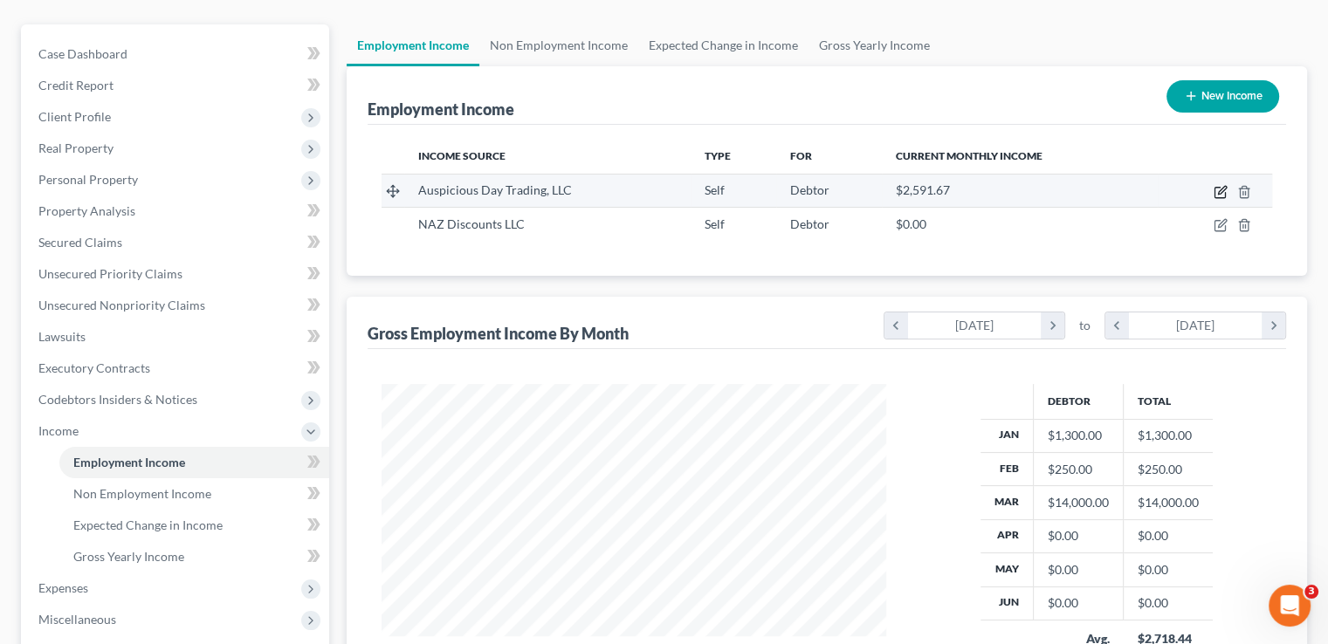
click at [1215, 188] on icon "button" at bounding box center [1220, 193] width 10 height 10
select select "1"
select select "0"
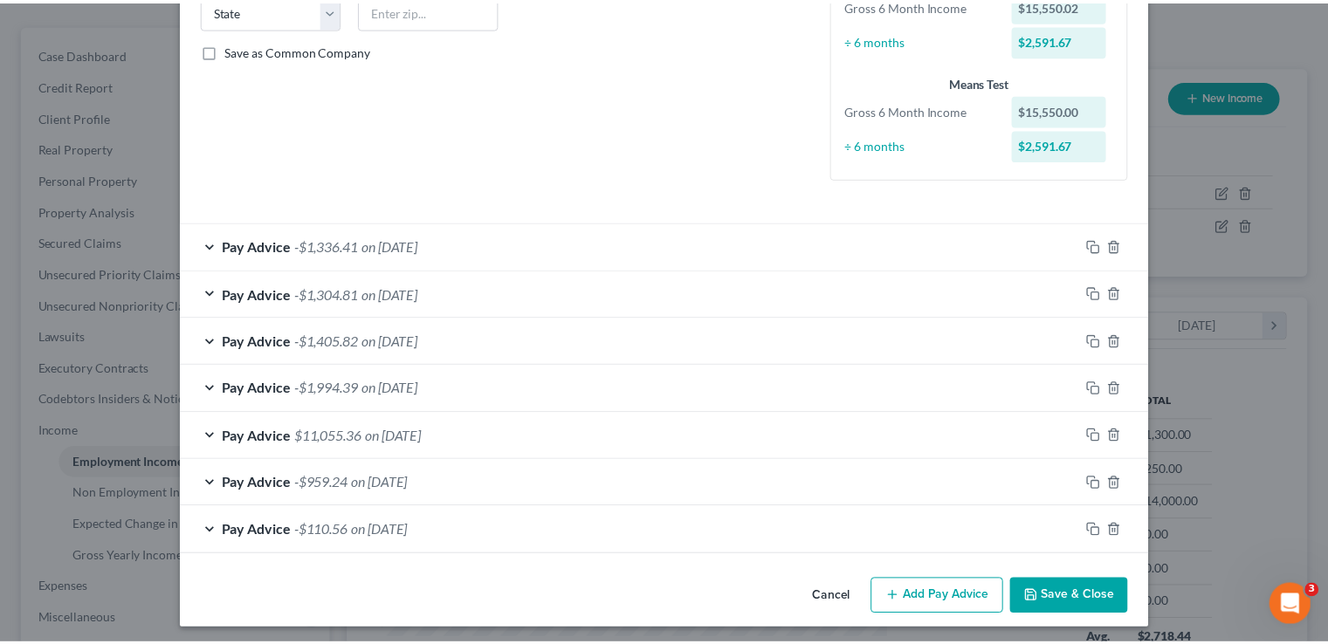
scroll to position [372, 0]
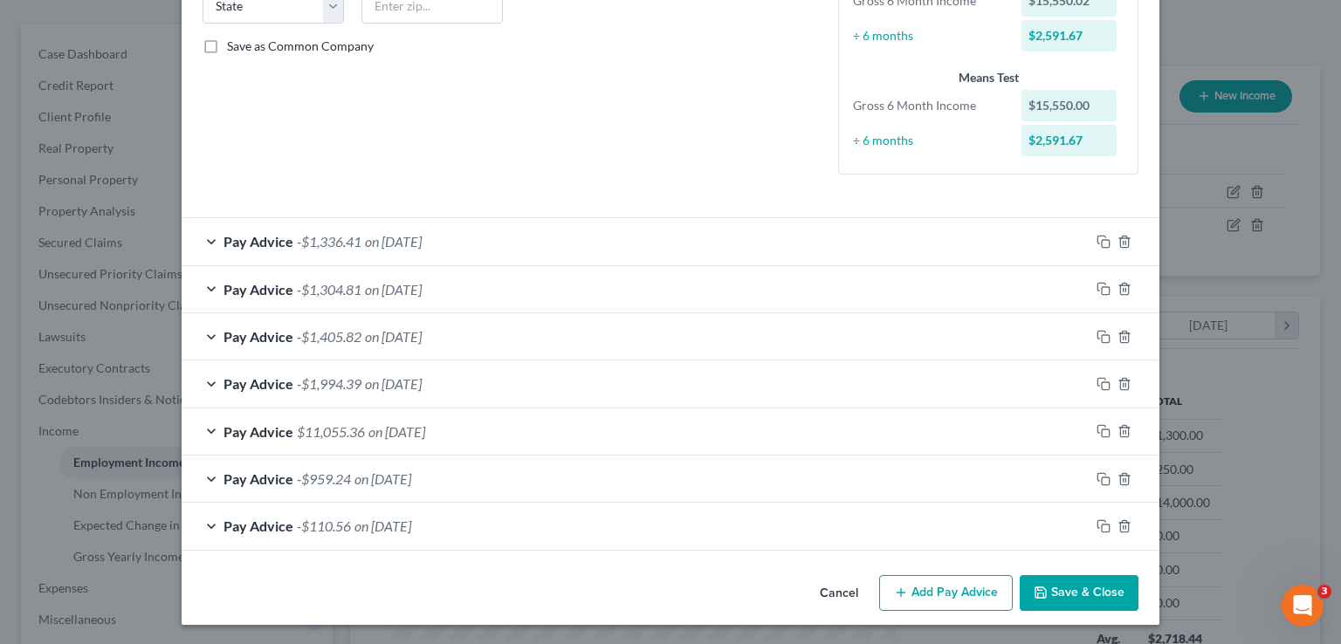
click at [1065, 591] on button "Save & Close" at bounding box center [1079, 593] width 119 height 37
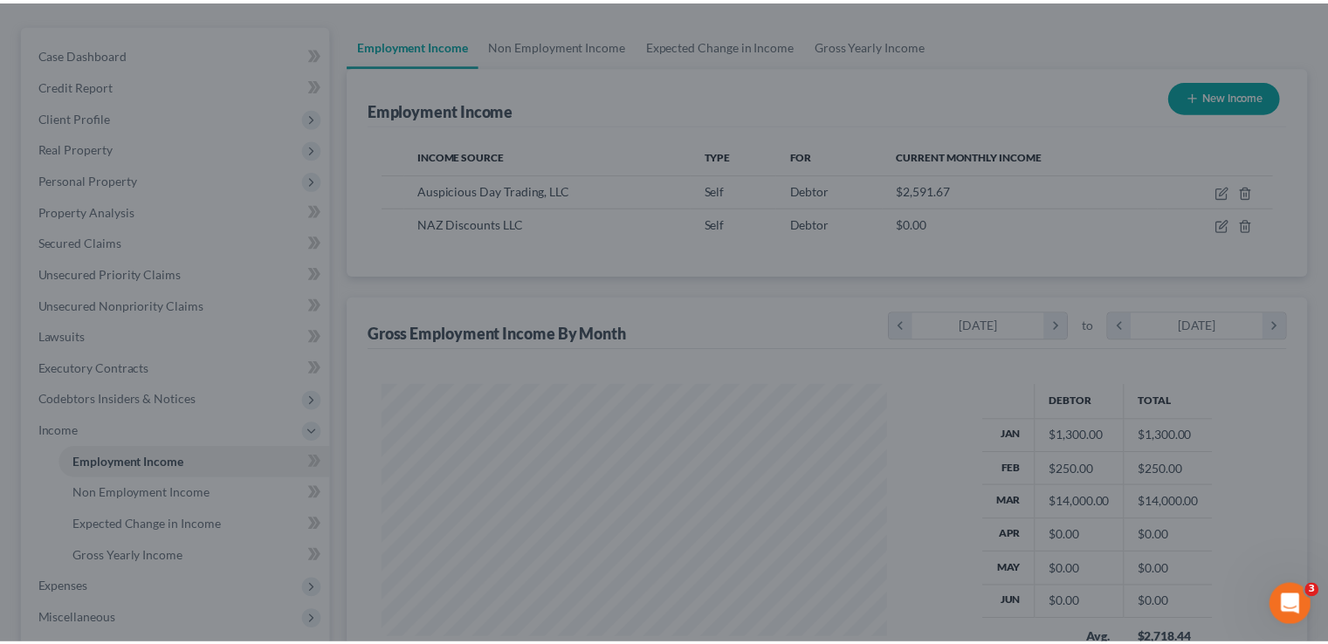
scroll to position [872814, 872585]
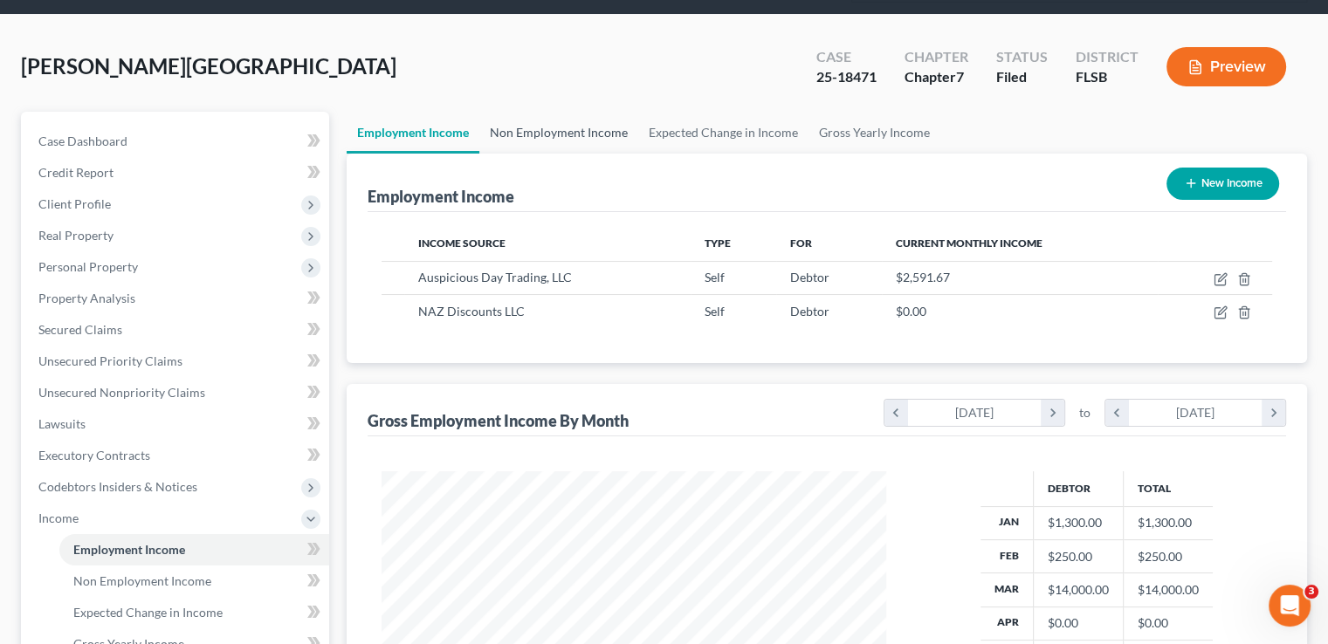
click at [583, 112] on link "Non Employment Income" at bounding box center [558, 133] width 159 height 42
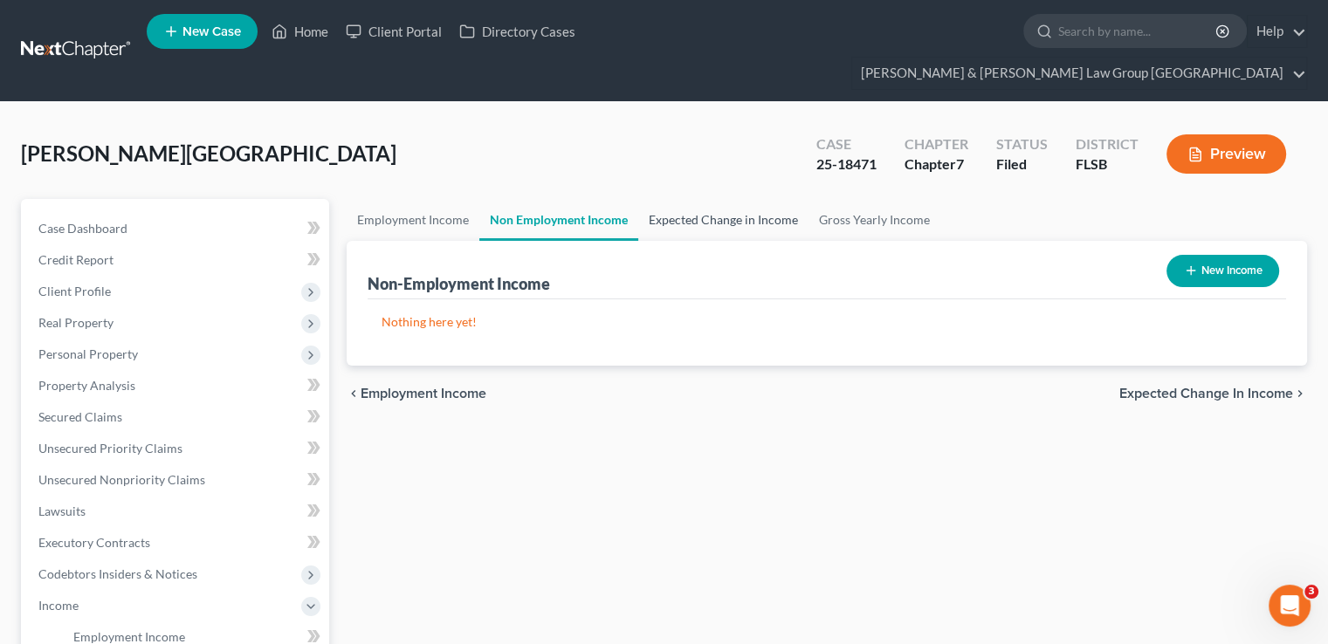
click at [689, 199] on link "Expected Change in Income" at bounding box center [723, 220] width 170 height 42
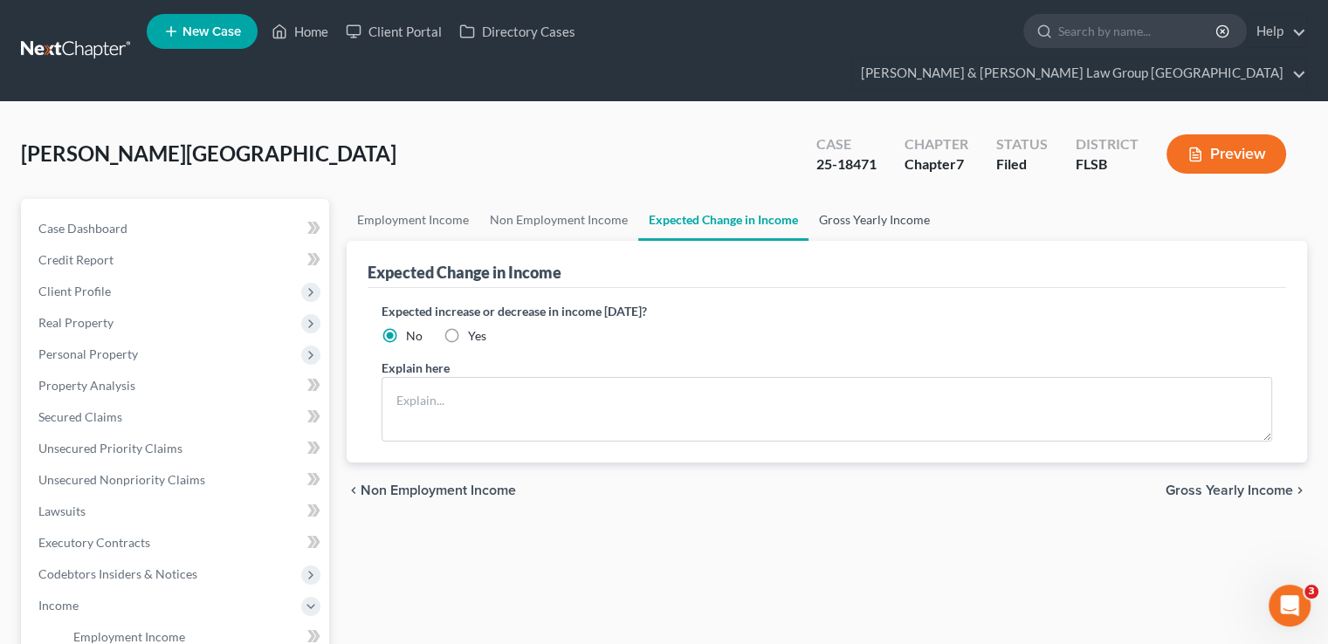
click at [852, 199] on link "Gross Yearly Income" at bounding box center [875, 220] width 132 height 42
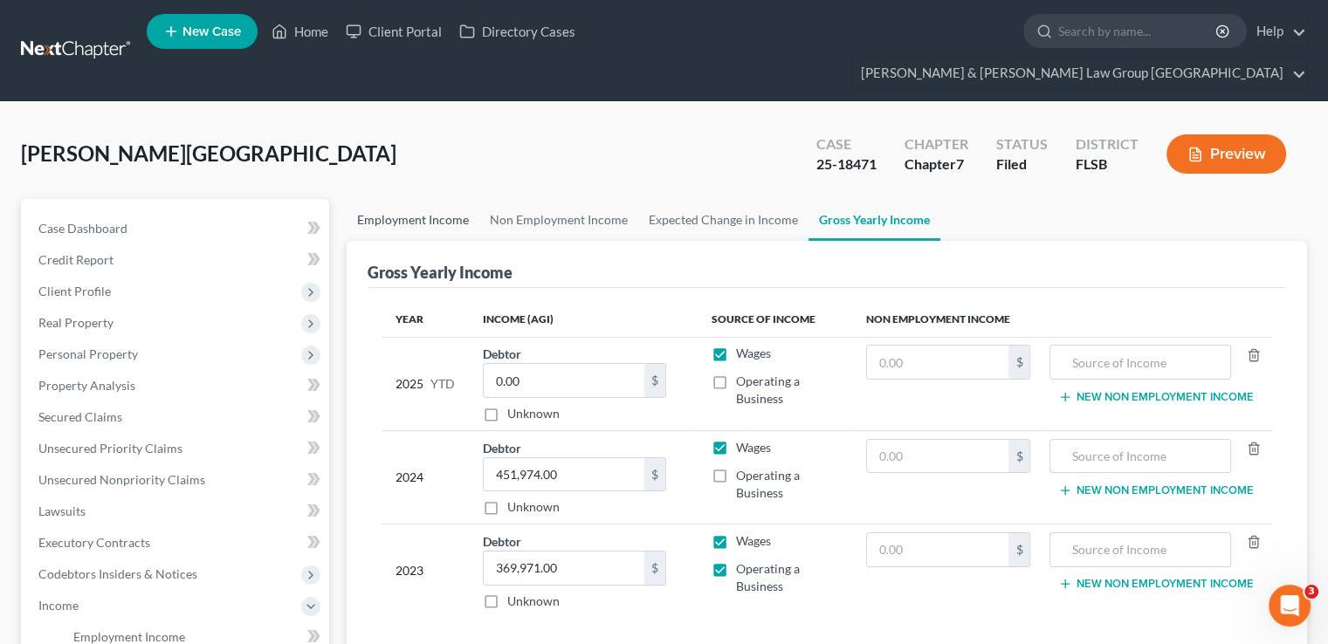
click at [427, 199] on link "Employment Income" at bounding box center [413, 220] width 133 height 42
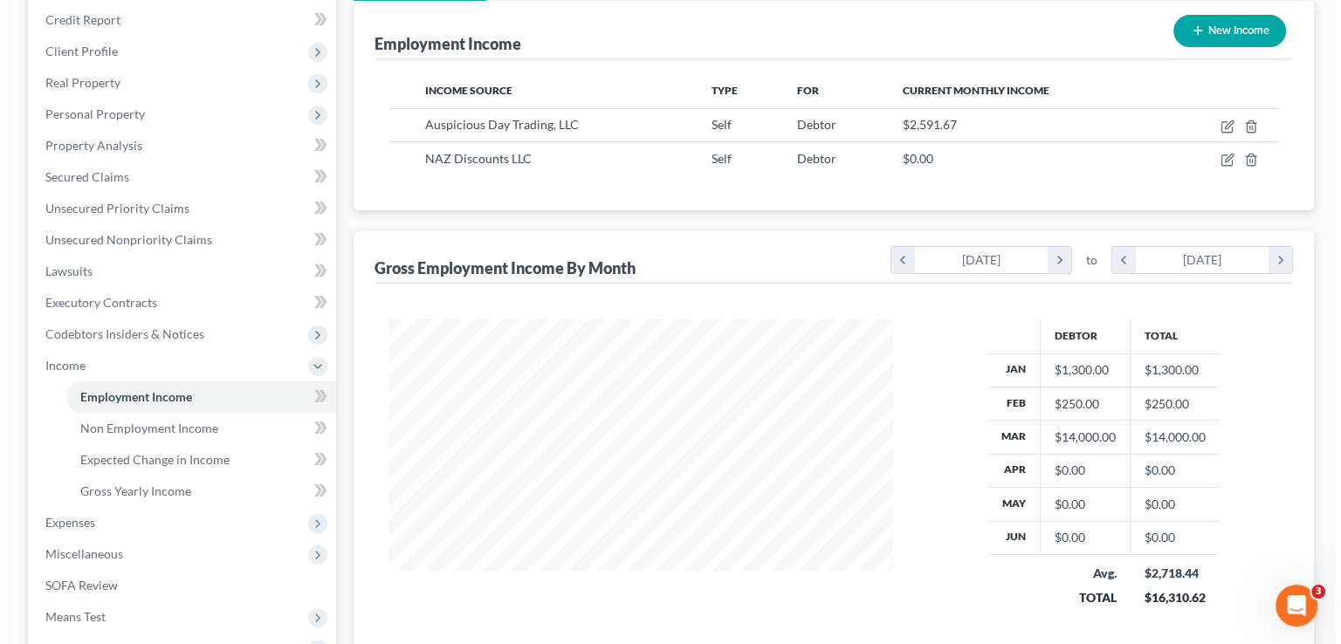
scroll to position [234, 0]
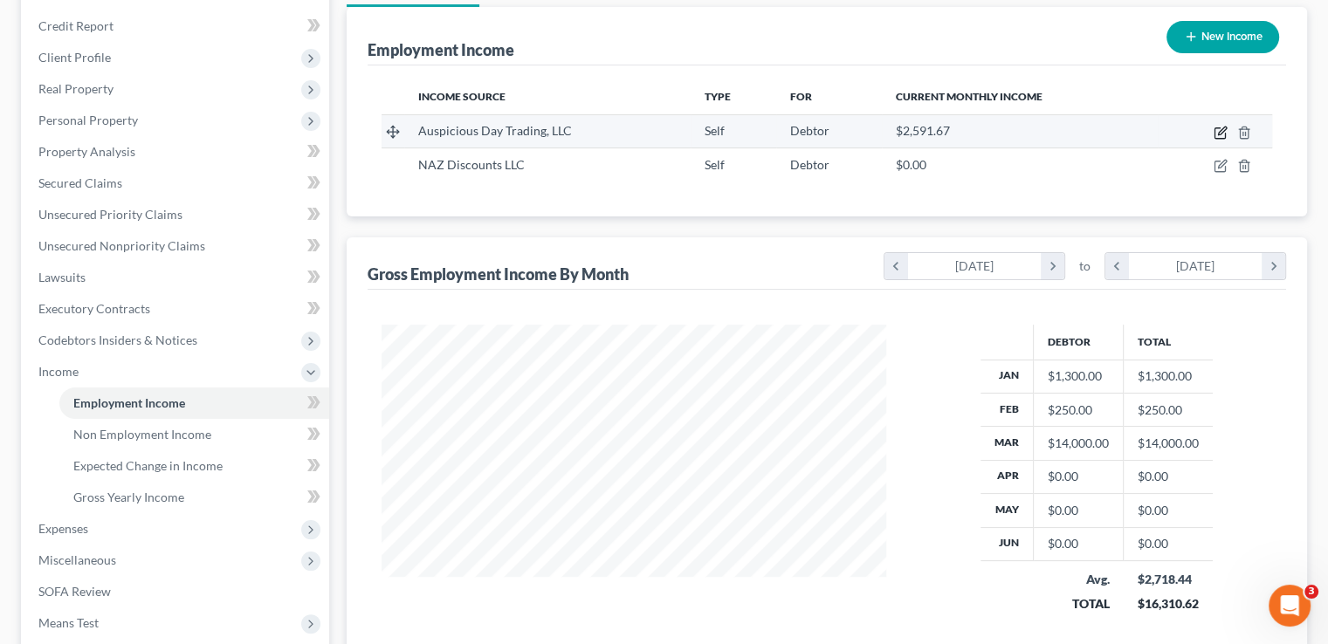
click at [1214, 126] on icon "button" at bounding box center [1221, 133] width 14 height 14
select select "1"
select select "0"
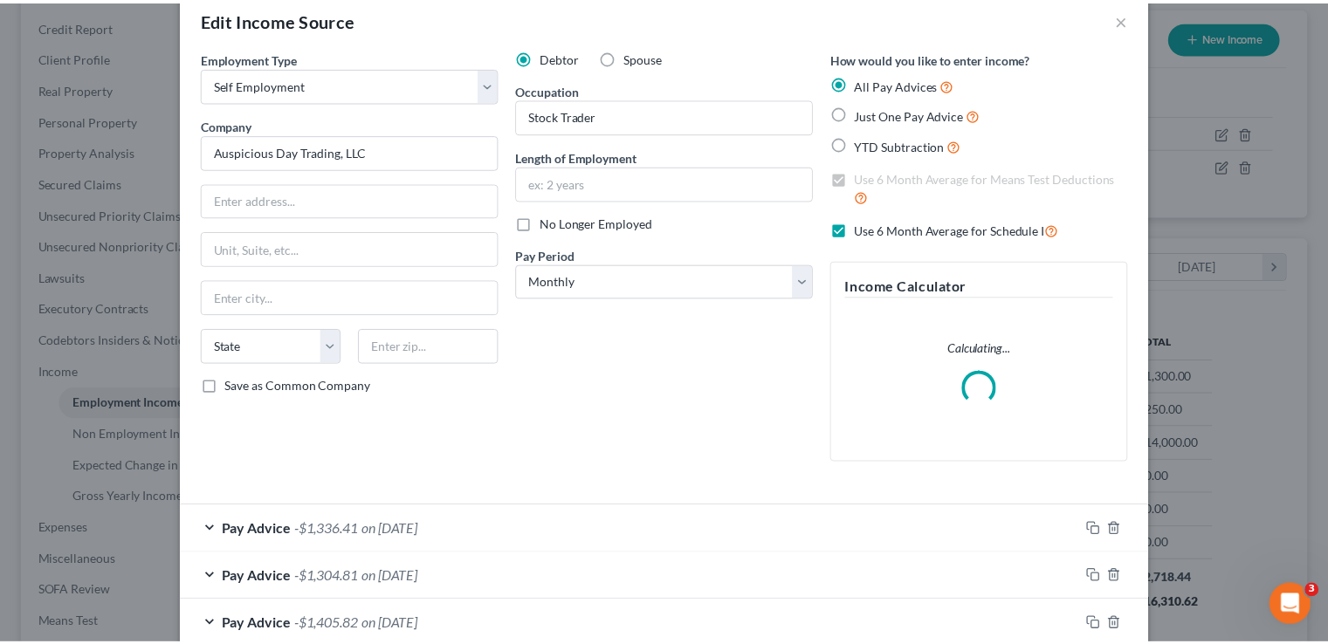
scroll to position [0, 0]
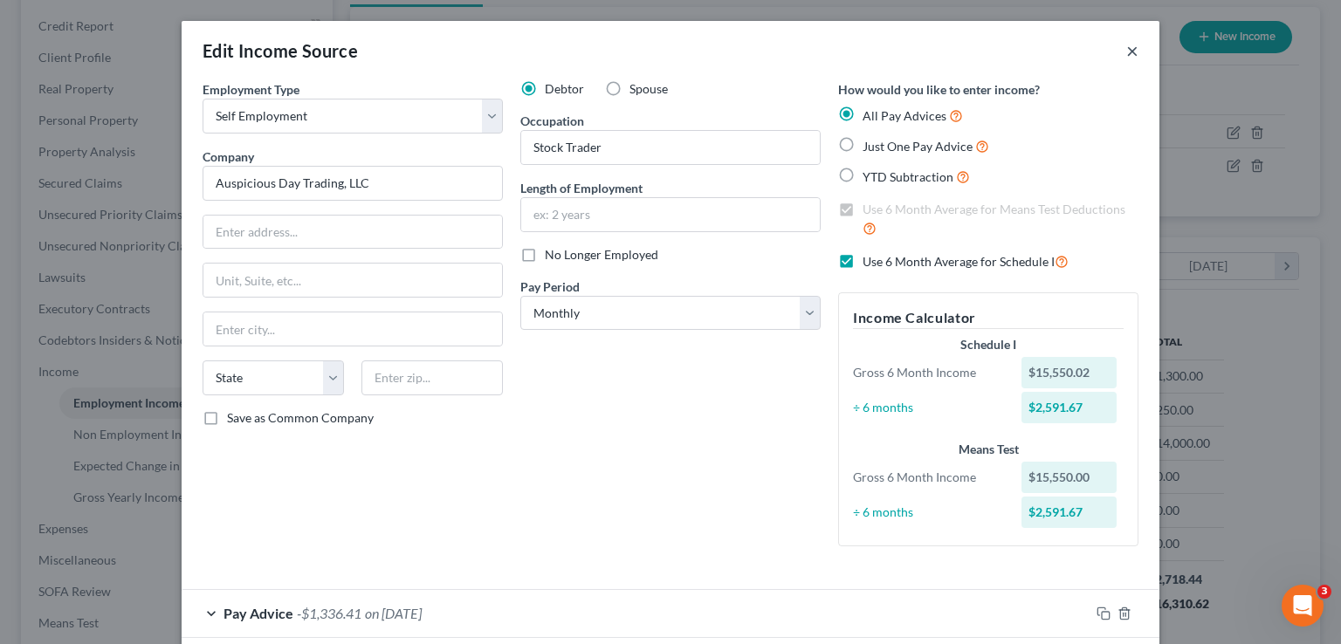
click at [1126, 48] on button "×" at bounding box center [1132, 50] width 12 height 21
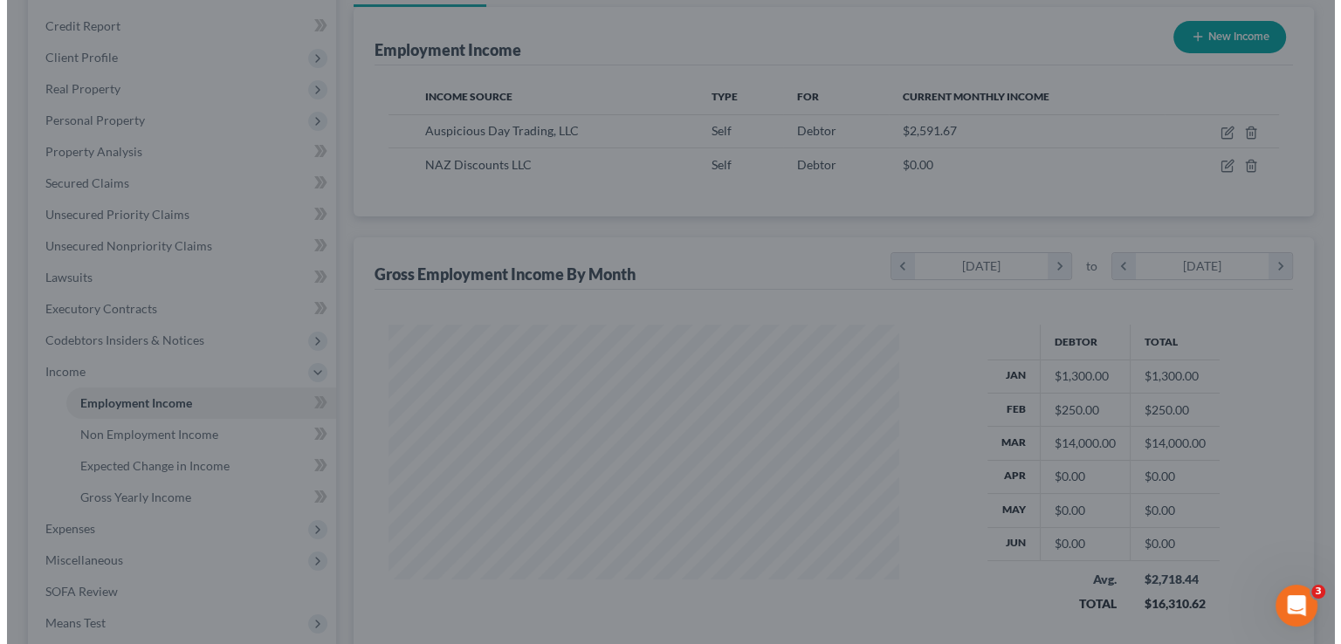
scroll to position [872814, 872585]
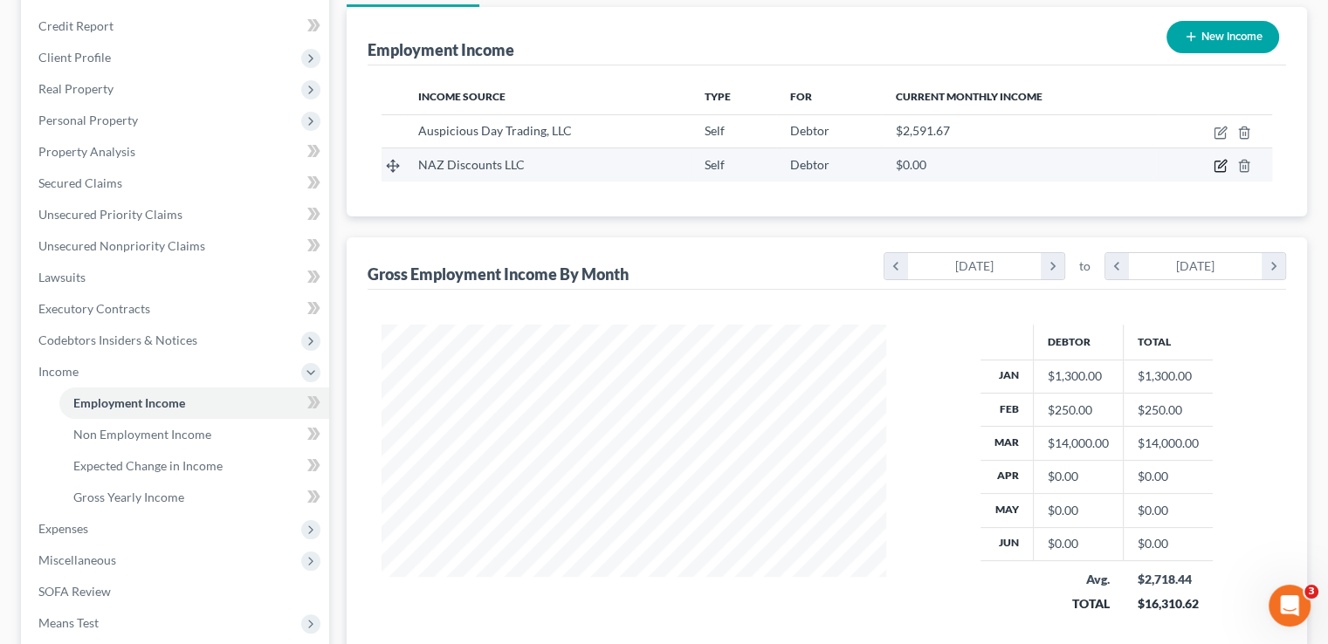
click at [1217, 159] on icon "button" at bounding box center [1221, 166] width 14 height 14
select select "1"
select select "0"
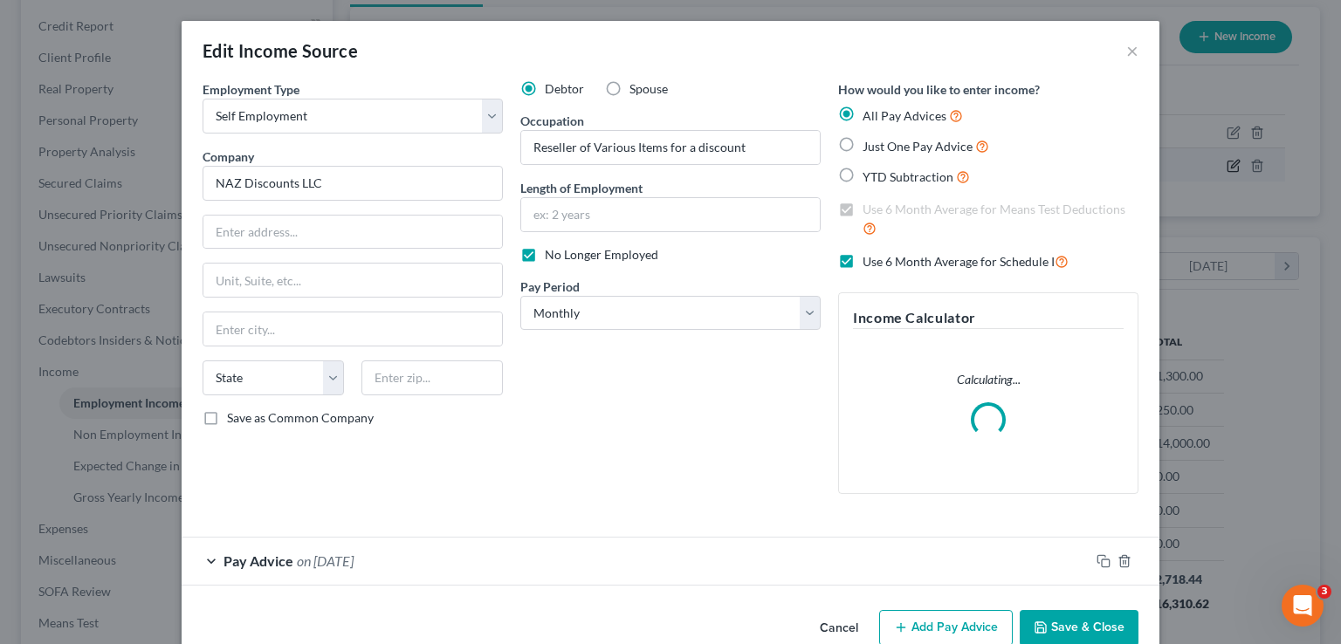
scroll to position [0, 0]
click at [634, 508] on div "Debtor Spouse Occupation Reseller of Various Items for a discount Length of Emp…" at bounding box center [671, 294] width 318 height 428
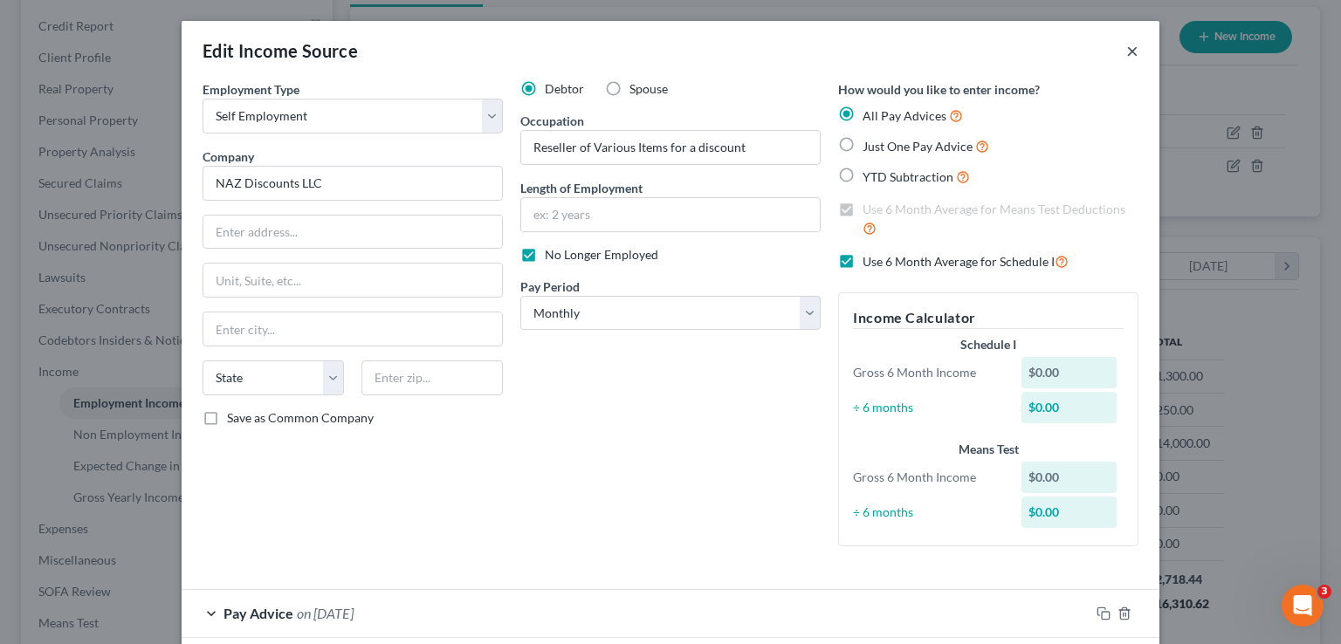
click at [1130, 52] on button "×" at bounding box center [1132, 50] width 12 height 21
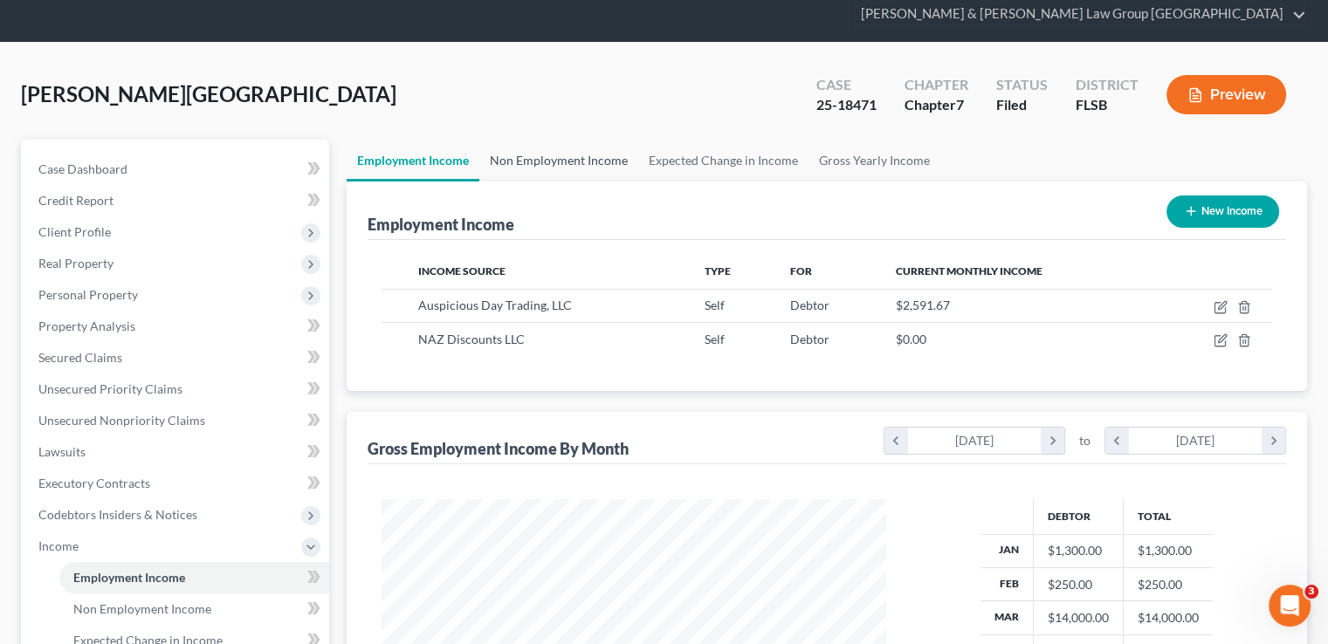
click at [594, 140] on link "Non Employment Income" at bounding box center [558, 161] width 159 height 42
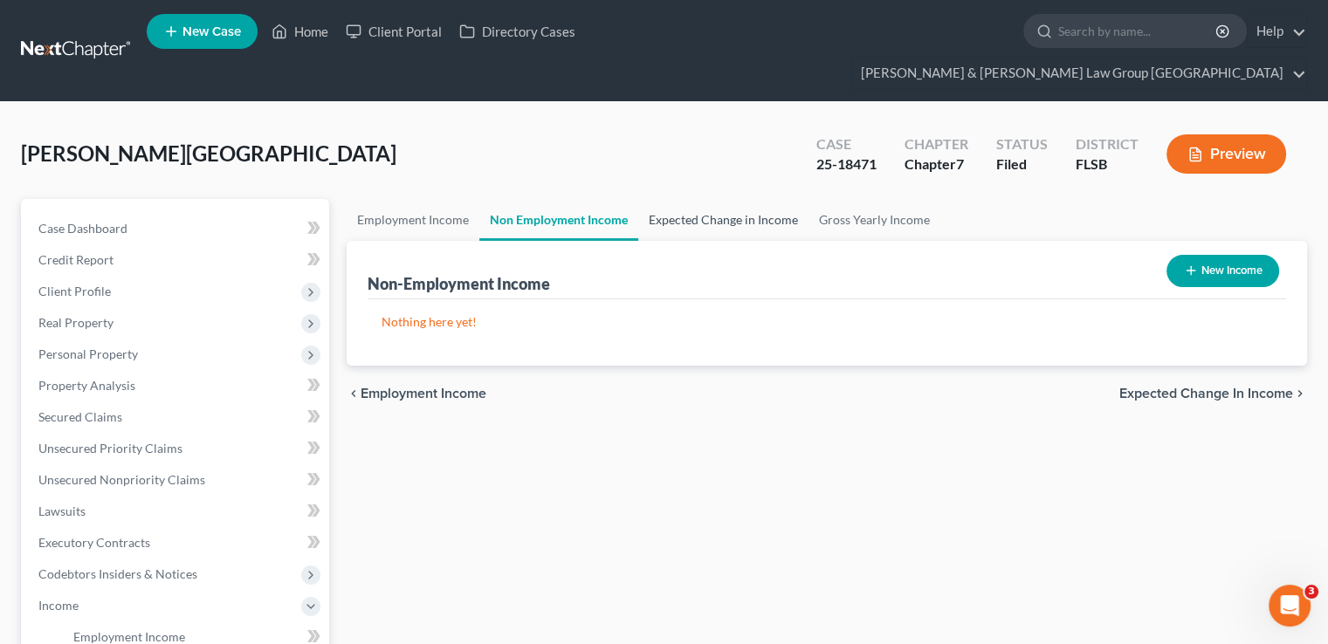
click at [664, 199] on link "Expected Change in Income" at bounding box center [723, 220] width 170 height 42
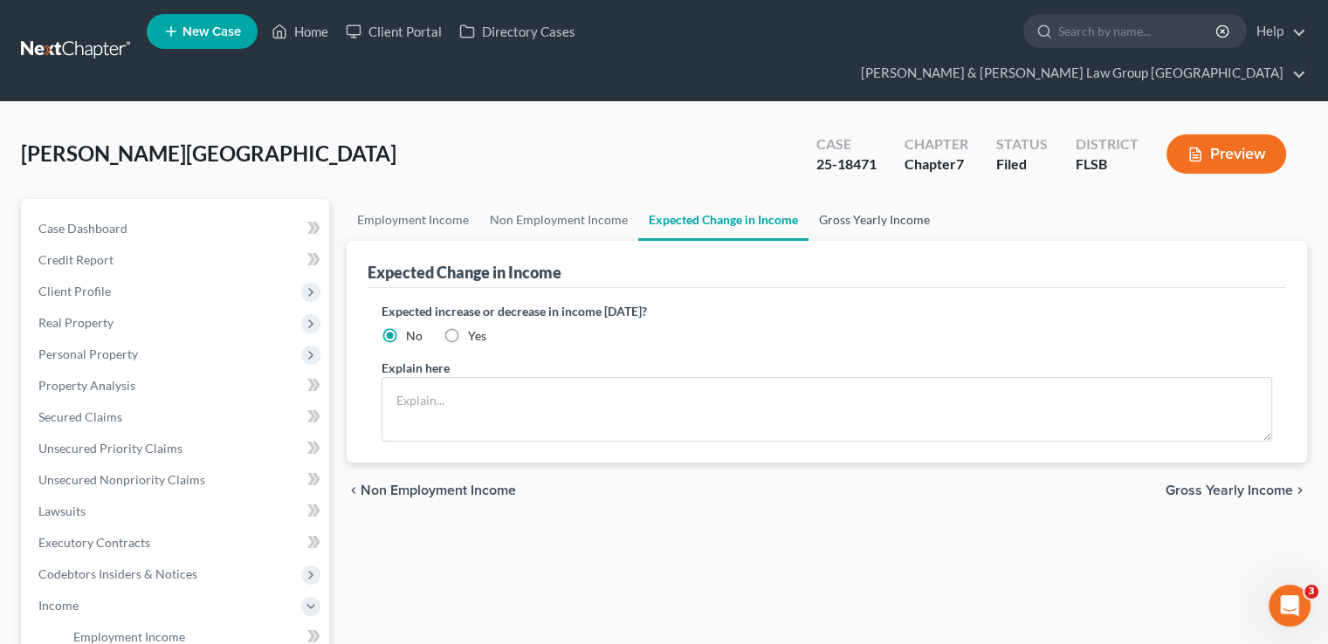
click at [824, 199] on link "Gross Yearly Income" at bounding box center [875, 220] width 132 height 42
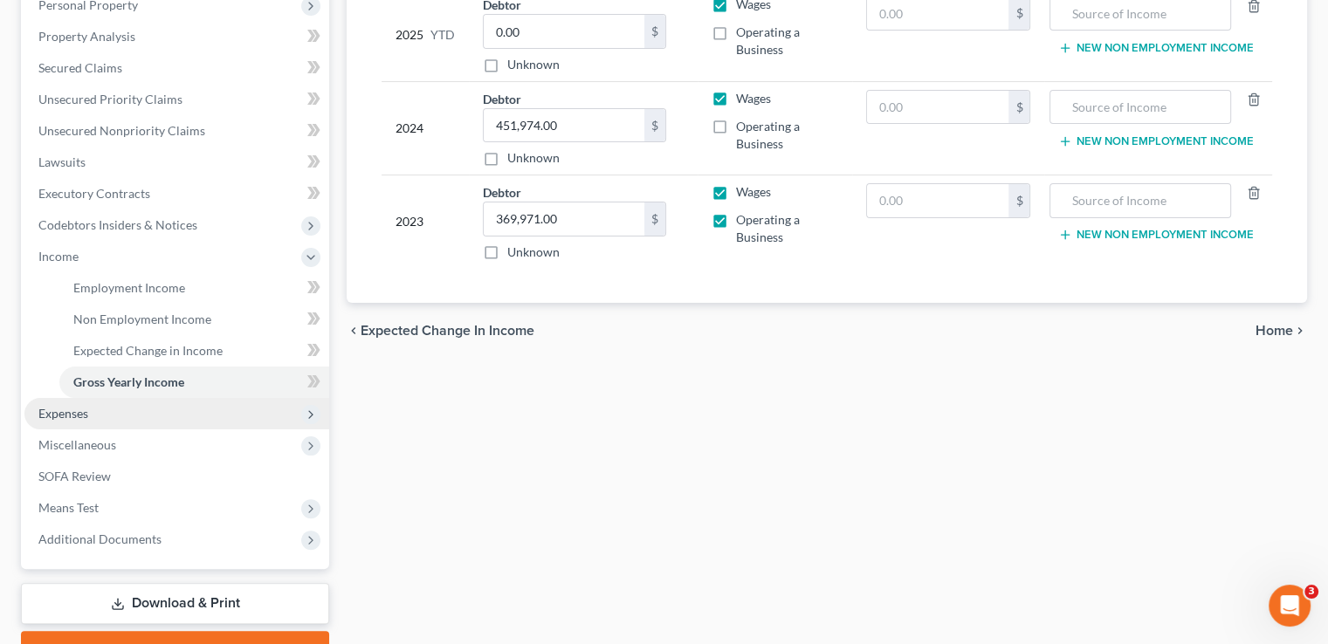
click at [127, 398] on span "Expenses" at bounding box center [176, 413] width 305 height 31
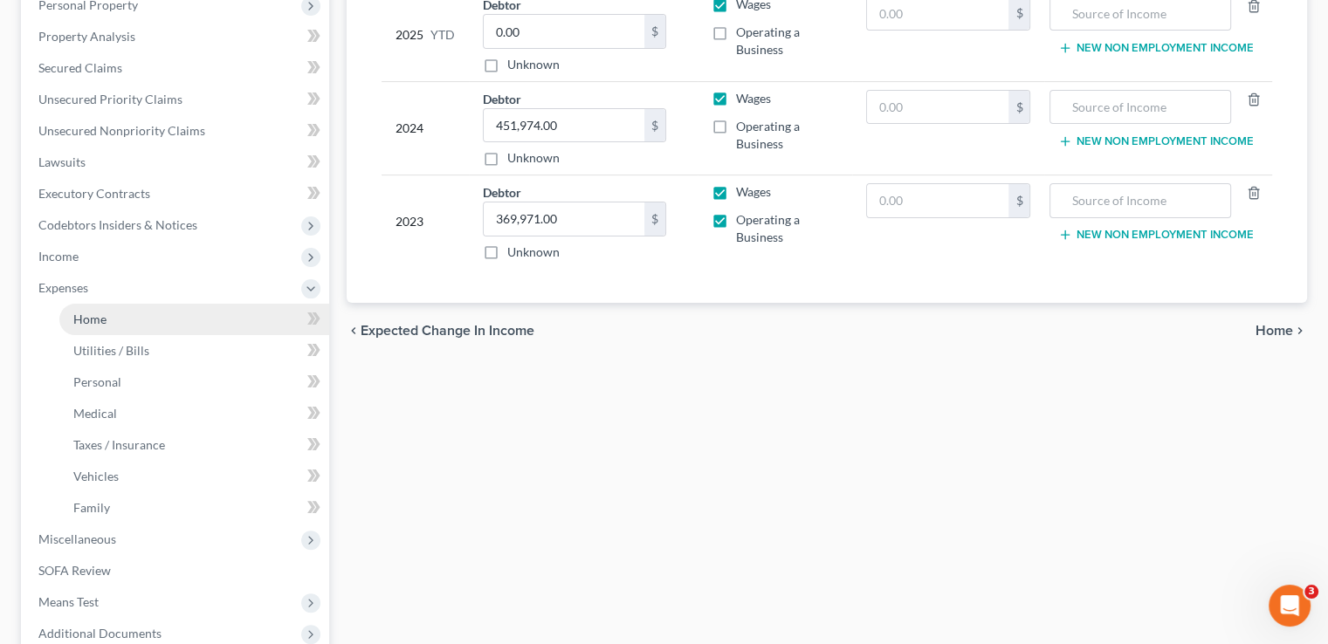
click at [147, 304] on link "Home" at bounding box center [194, 319] width 270 height 31
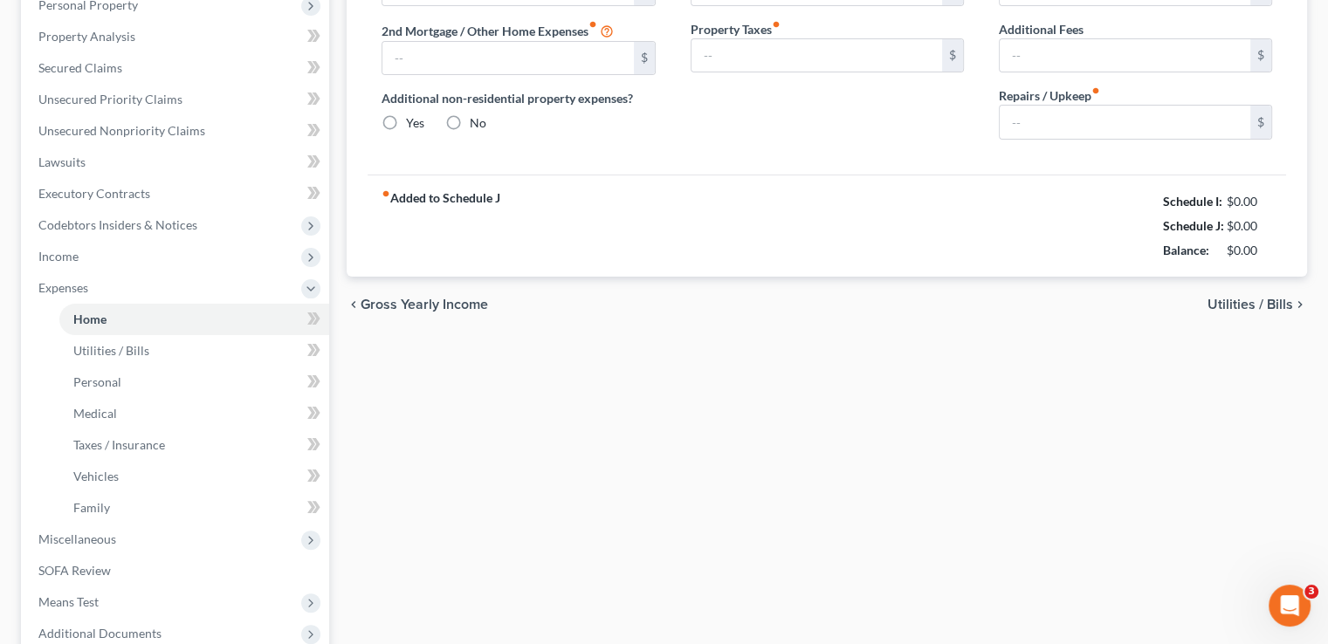
type input "5,000.00"
type input "0.00"
radio input "true"
type input "0.00"
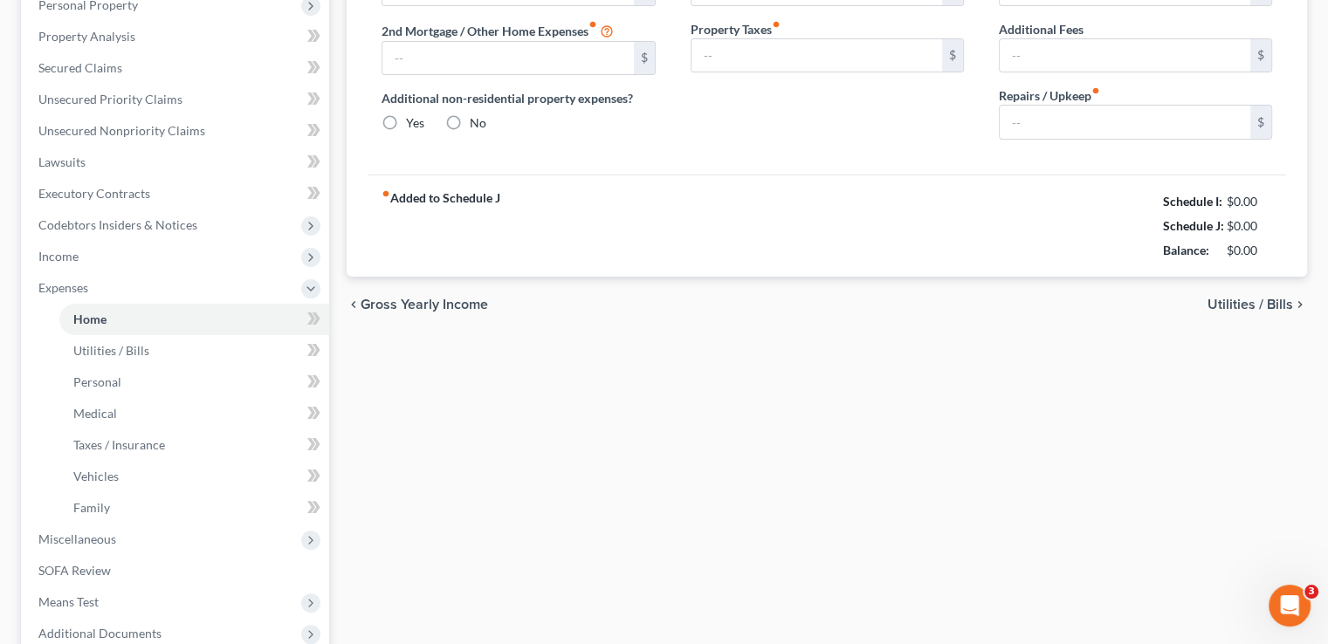
type input "0.00"
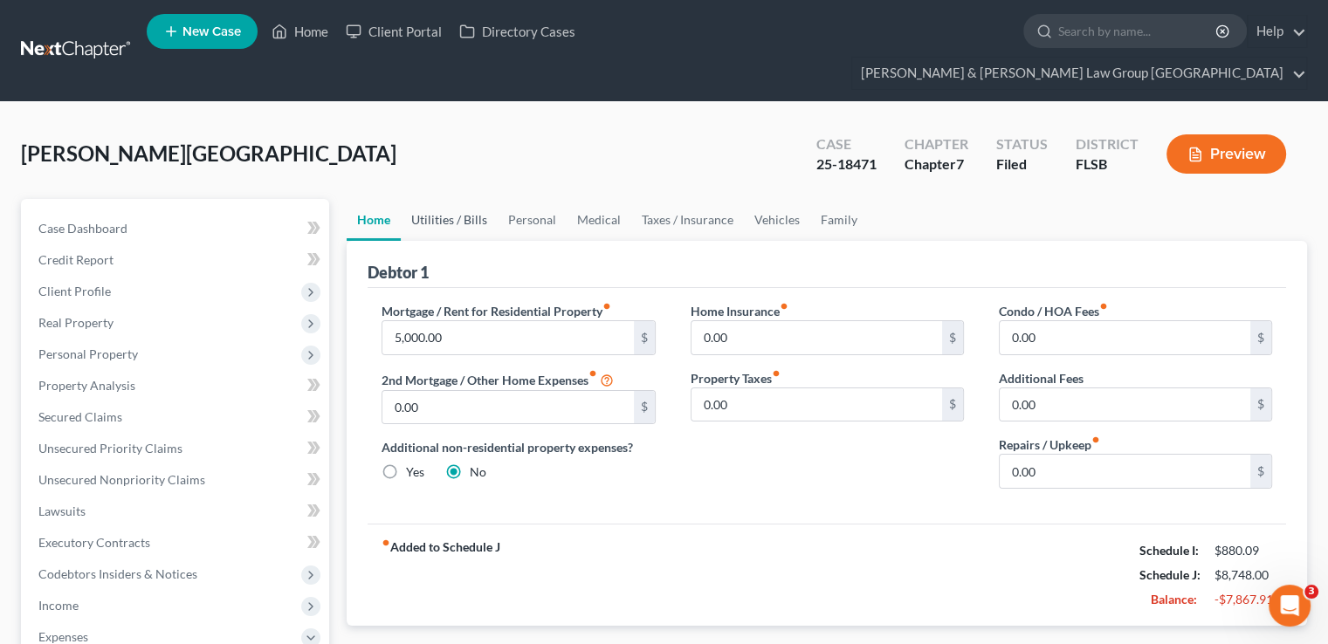
click at [465, 199] on link "Utilities / Bills" at bounding box center [449, 220] width 97 height 42
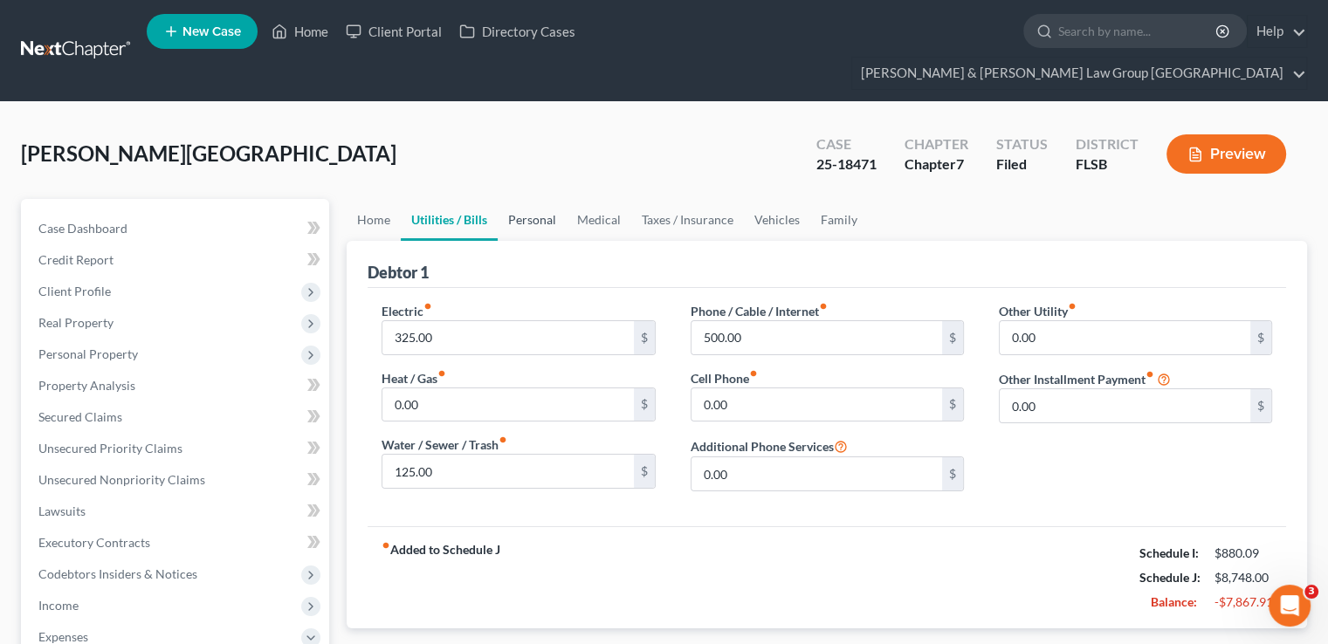
click at [531, 199] on link "Personal" at bounding box center [532, 220] width 69 height 42
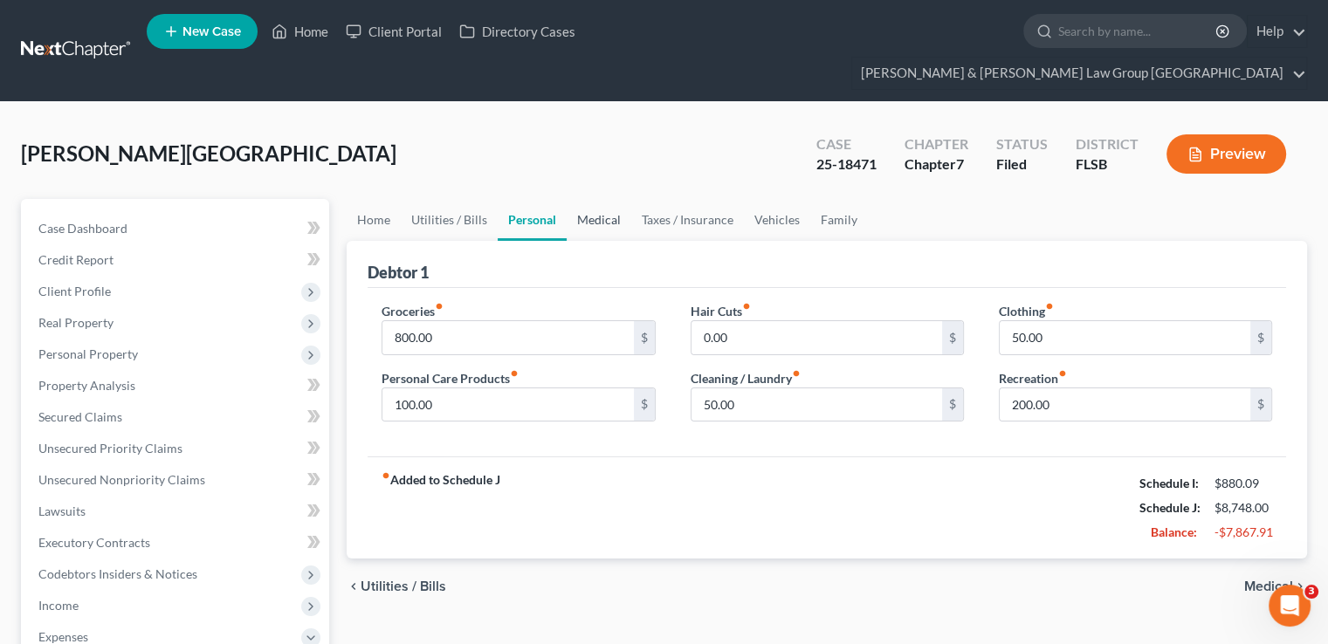
click at [599, 199] on link "Medical" at bounding box center [599, 220] width 65 height 42
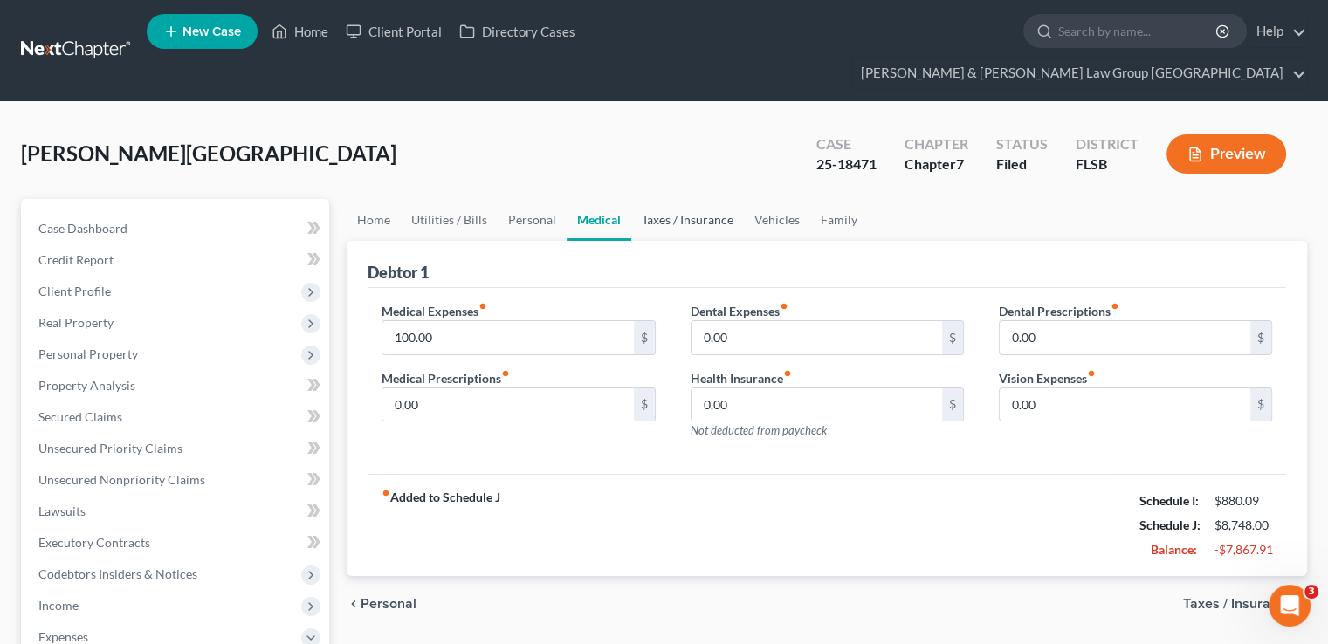
click at [692, 199] on link "Taxes / Insurance" at bounding box center [687, 220] width 113 height 42
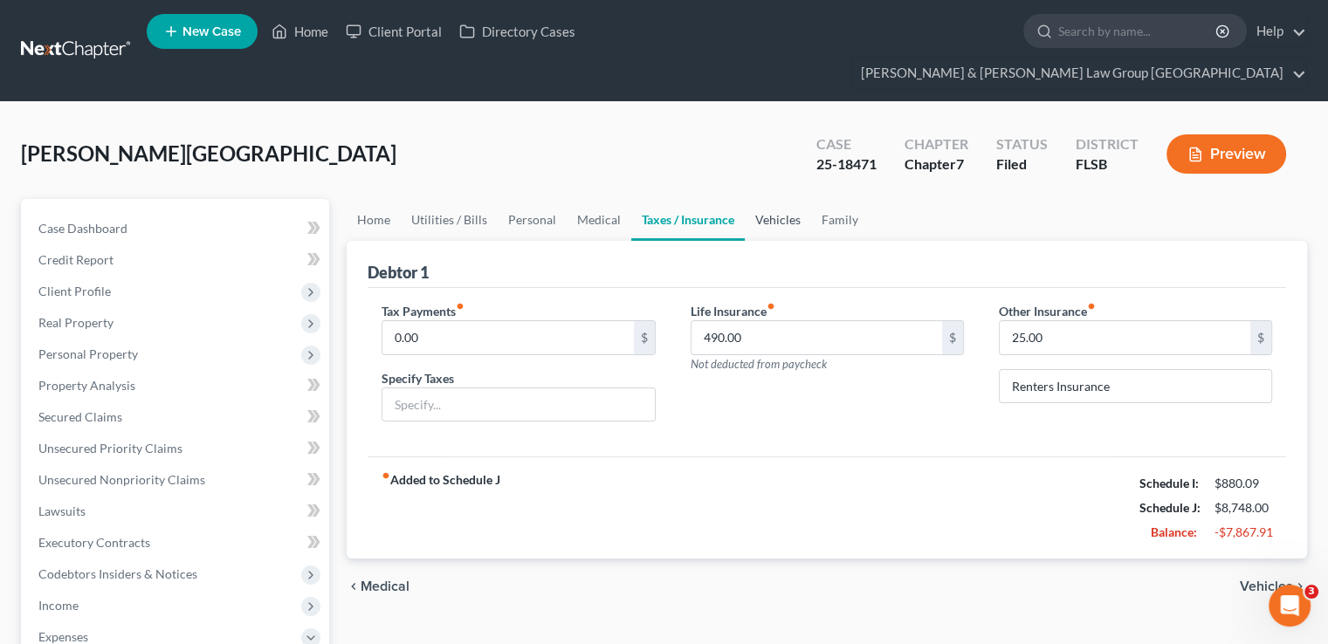
click at [795, 199] on link "Vehicles" at bounding box center [778, 220] width 66 height 42
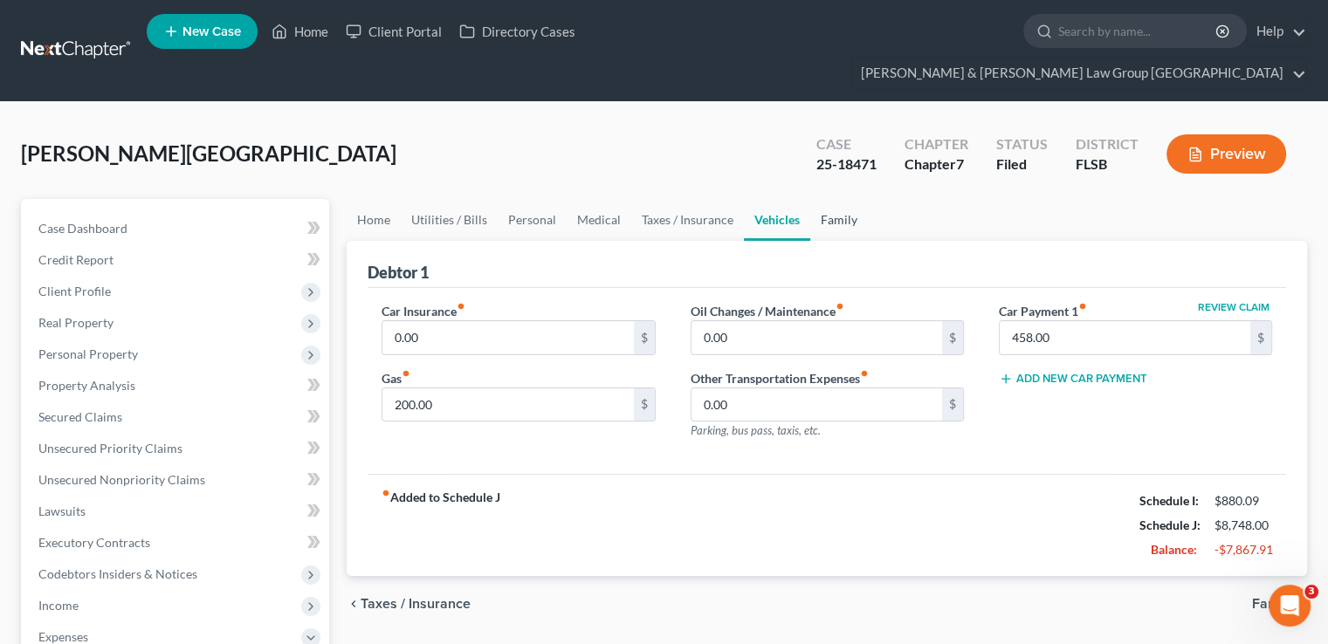
click at [834, 199] on link "Family" at bounding box center [839, 220] width 58 height 42
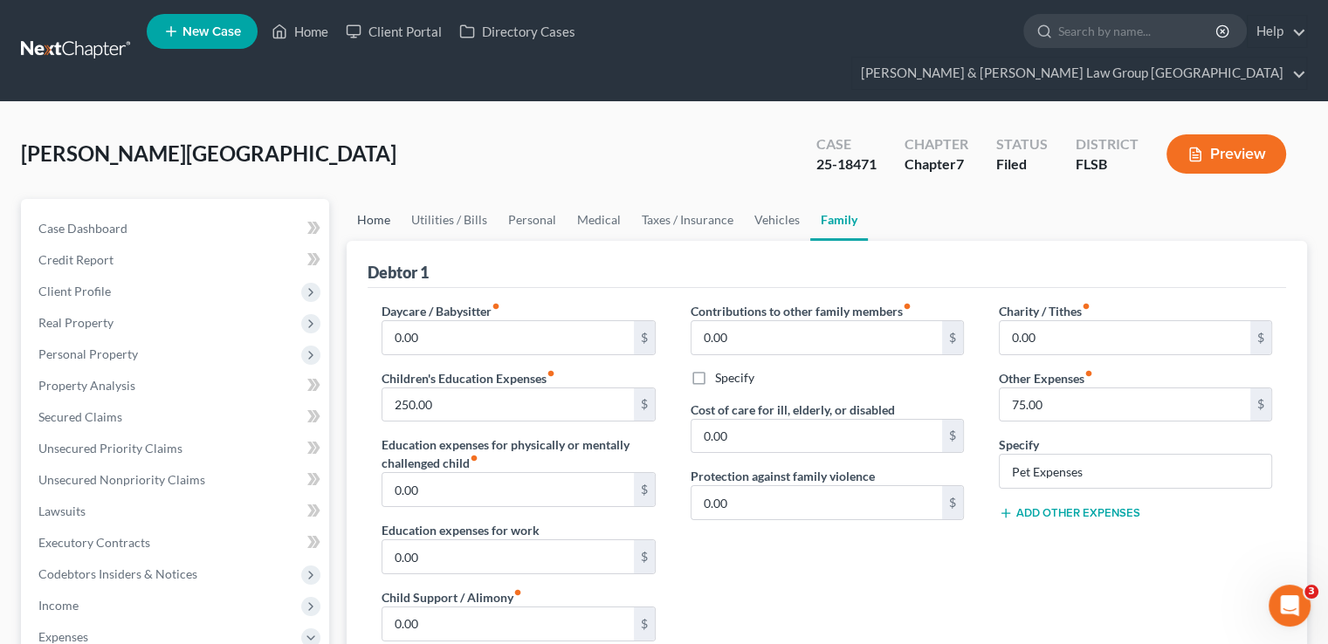
click at [382, 199] on link "Home" at bounding box center [374, 220] width 54 height 42
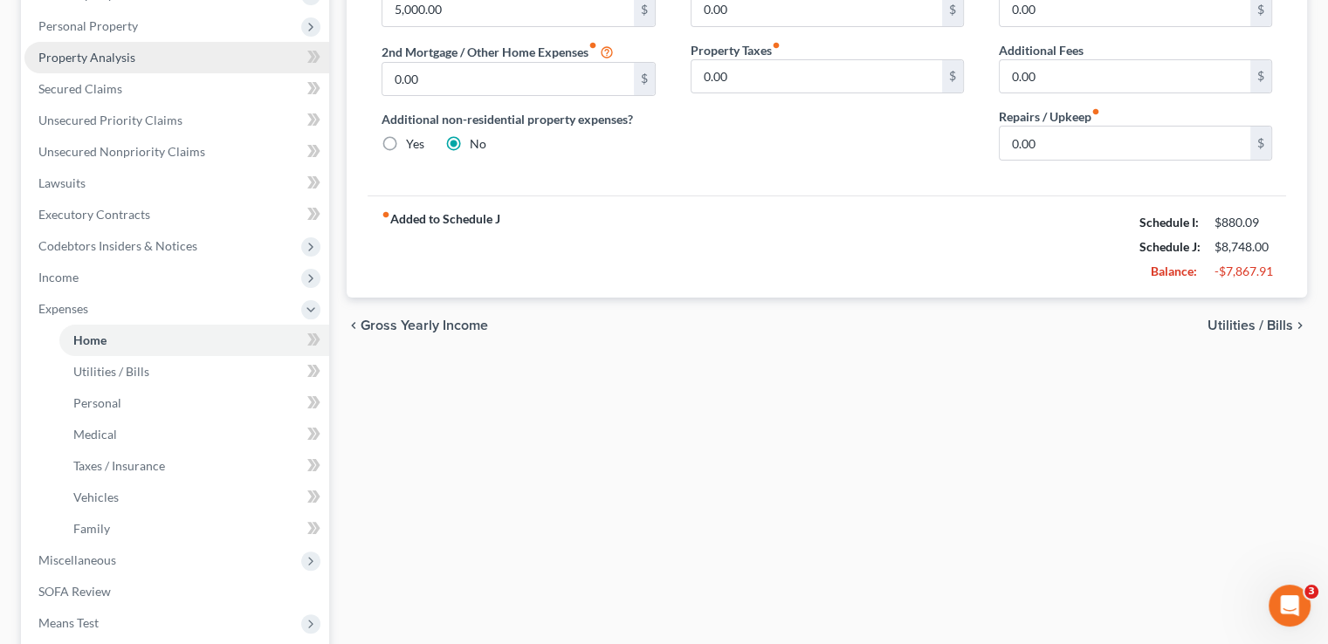
click at [133, 50] on span "Property Analysis" at bounding box center [86, 57] width 97 height 15
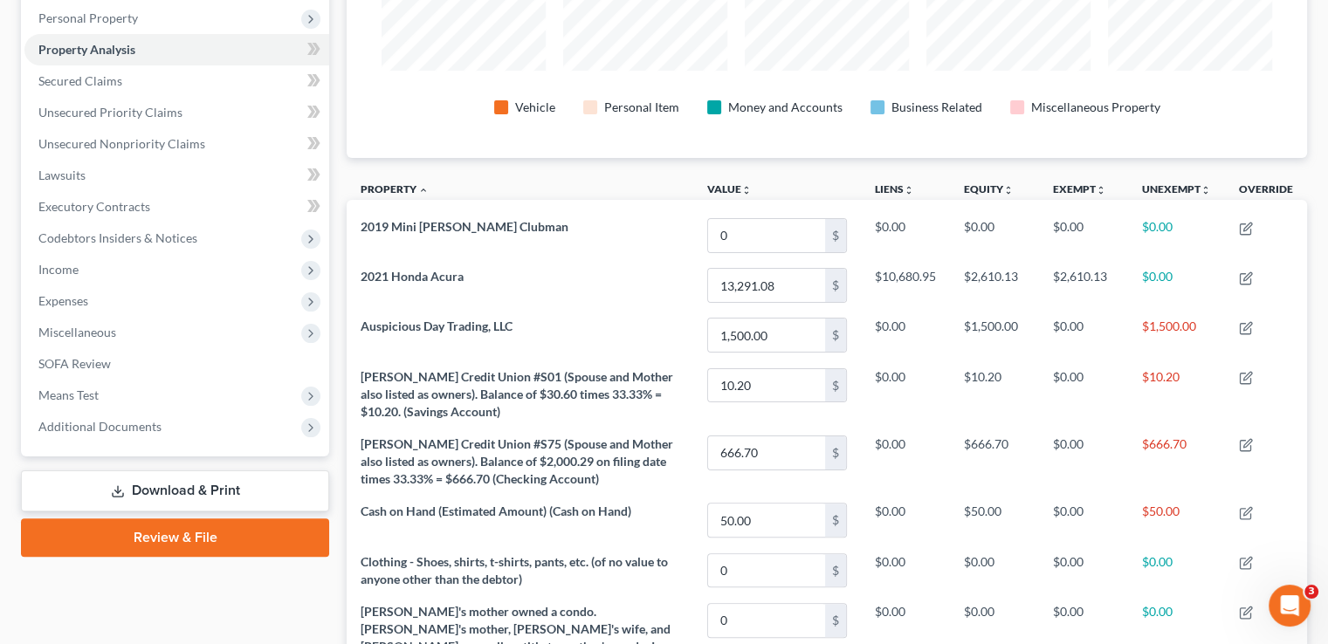
click at [213, 471] on link "Download & Print" at bounding box center [175, 491] width 308 height 41
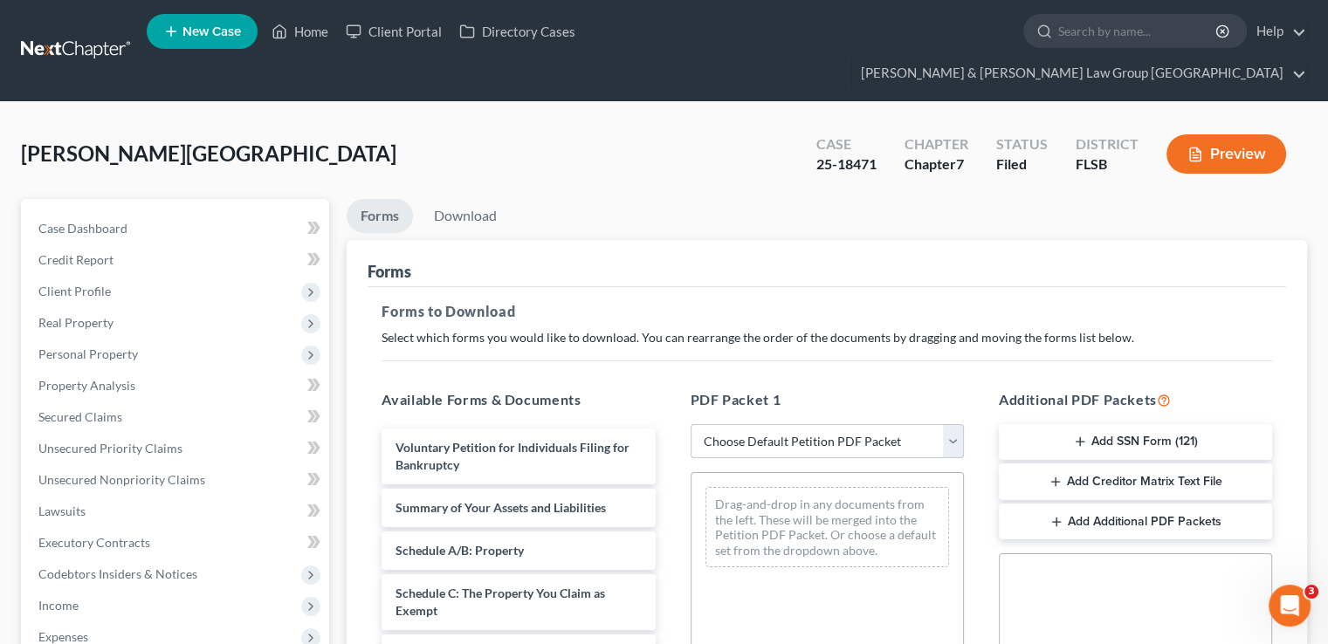
click at [802, 424] on select "Choose Default Petition PDF Packet Complete Bankruptcy Petition (all forms and …" at bounding box center [827, 441] width 273 height 35
click at [743, 329] on p "Select which forms you would like to download. You can rearrange the order of t…" at bounding box center [827, 337] width 891 height 17
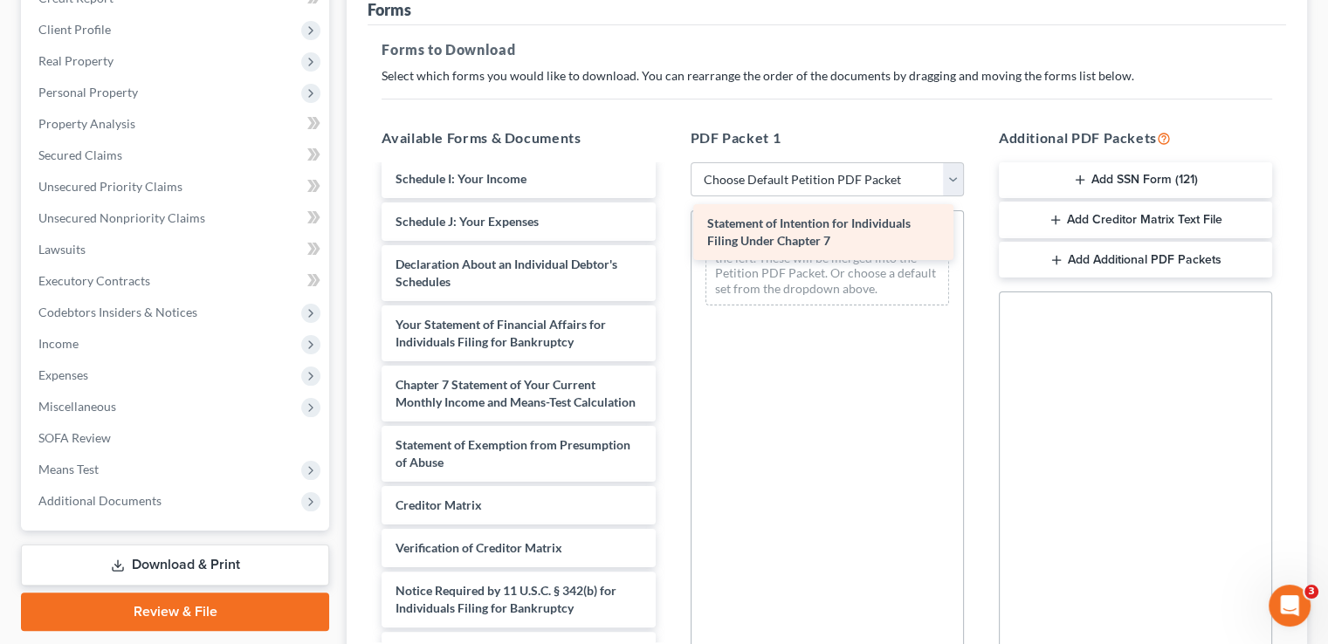
drag, startPoint x: 519, startPoint y: 369, endPoint x: 834, endPoint y: 231, distance: 344.1
click at [669, 231] on div "Statement of Intention for Individuals Filing Under Chapter 7 Voluntary Petitio…" at bounding box center [518, 200] width 301 height 940
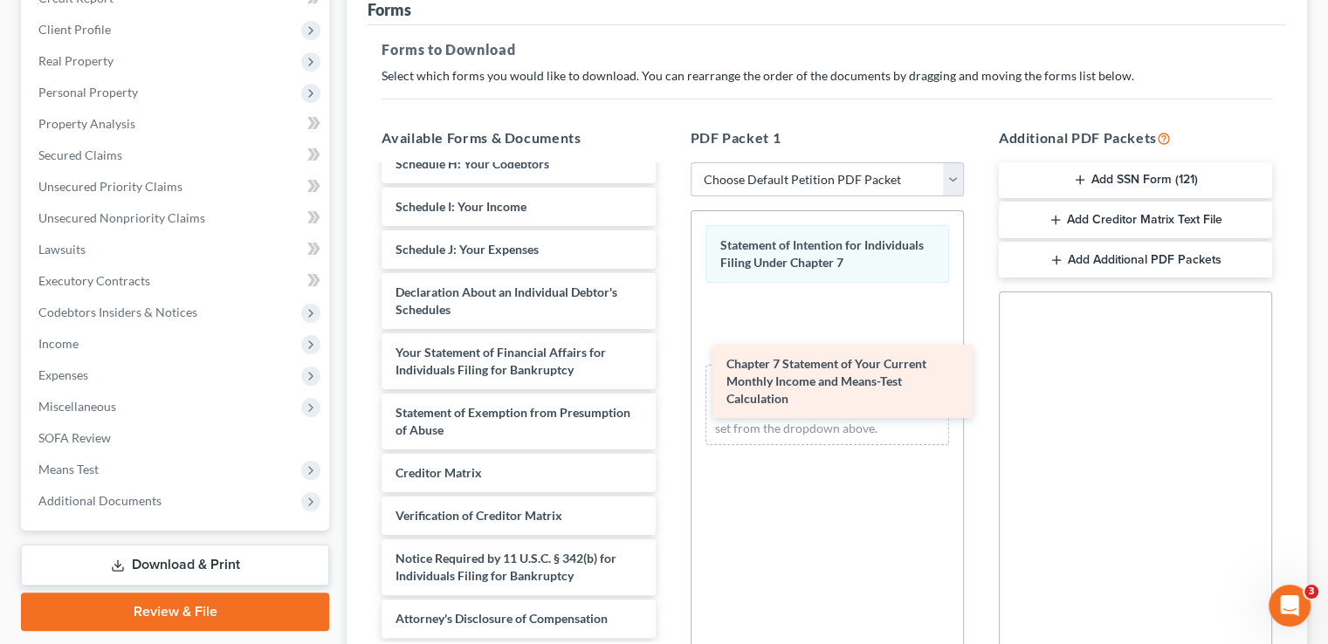
drag, startPoint x: 506, startPoint y: 372, endPoint x: 837, endPoint y: 384, distance: 331.1
click at [669, 384] on div "Chapter 7 Statement of Your Current Monthly Income and Means-Test Calculation V…" at bounding box center [518, 198] width 301 height 880
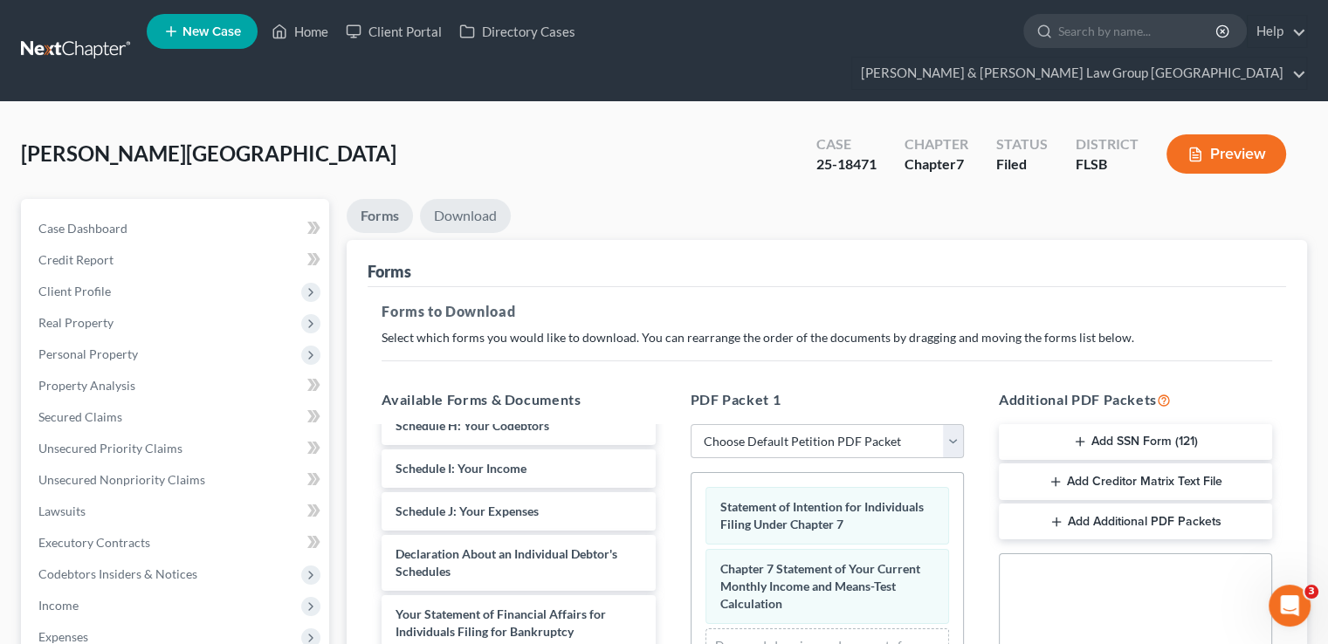
drag, startPoint x: 491, startPoint y: 189, endPoint x: 562, endPoint y: 133, distance: 90.8
click at [491, 199] on link "Download" at bounding box center [465, 216] width 91 height 34
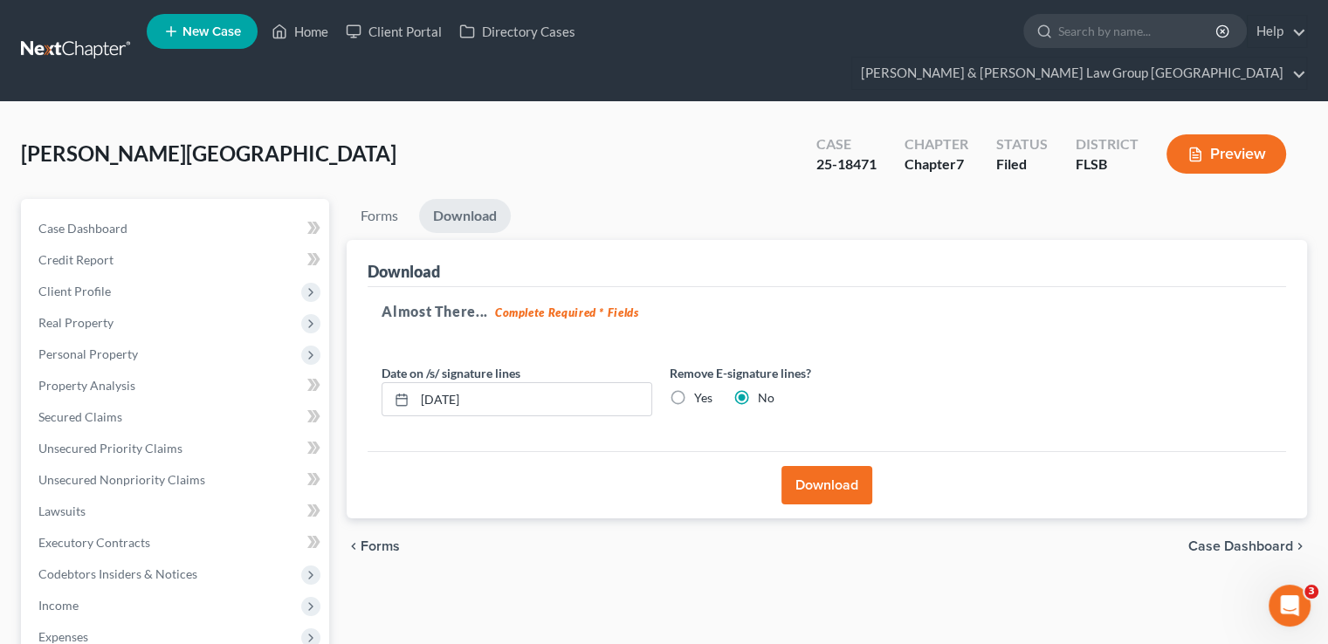
click at [694, 389] on label "Yes" at bounding box center [703, 397] width 18 height 17
click at [701, 389] on input "Yes" at bounding box center [706, 394] width 11 height 11
radio input "true"
radio input "false"
click at [810, 466] on button "Download" at bounding box center [826, 485] width 91 height 38
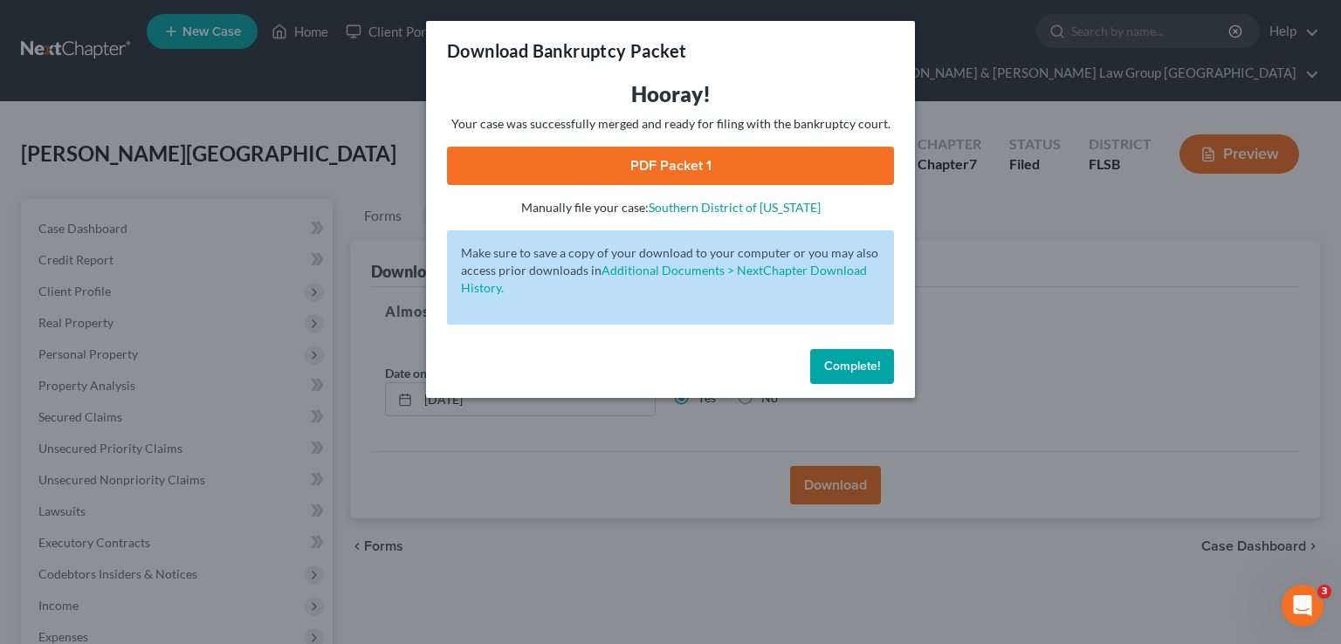
click at [705, 161] on link "PDF Packet 1" at bounding box center [670, 166] width 447 height 38
click at [835, 359] on span "Complete!" at bounding box center [852, 366] width 56 height 15
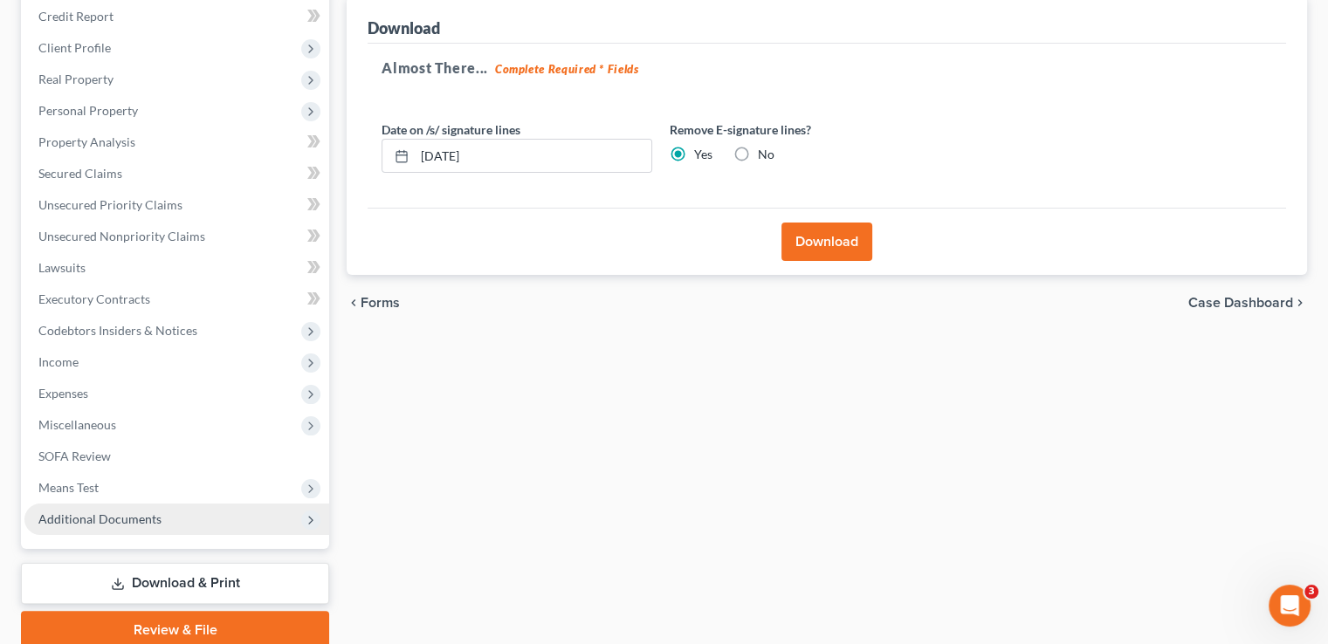
scroll to position [283, 0]
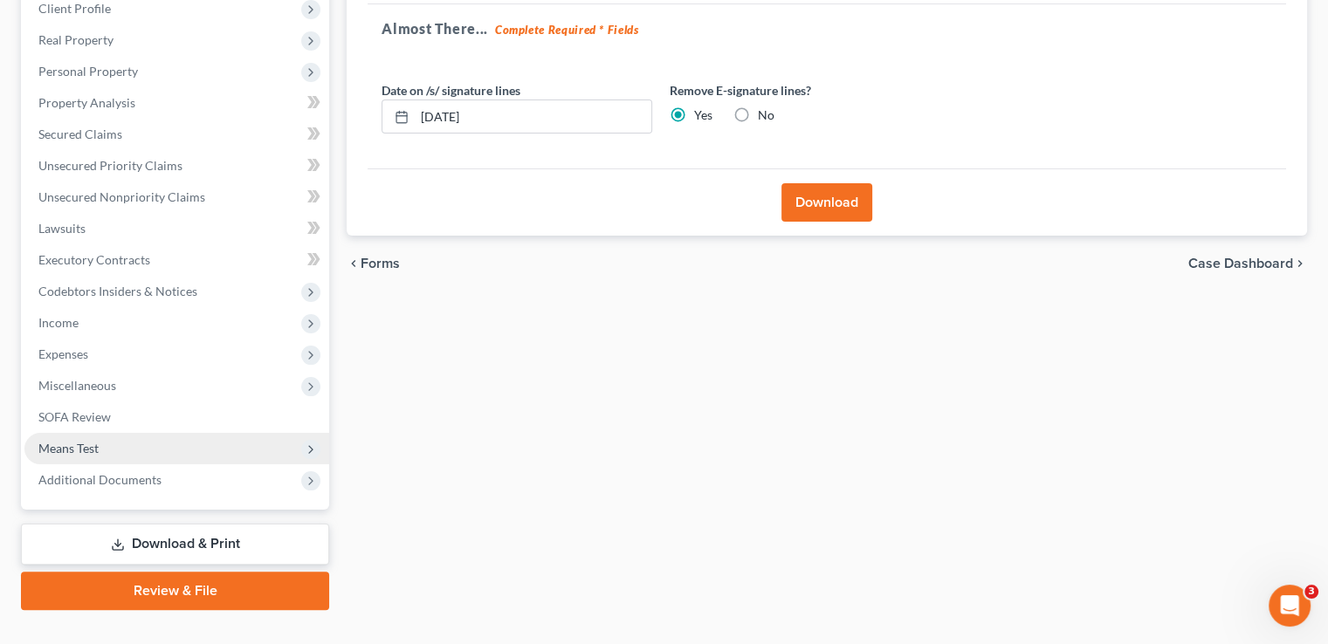
click at [107, 433] on span "Means Test" at bounding box center [176, 448] width 305 height 31
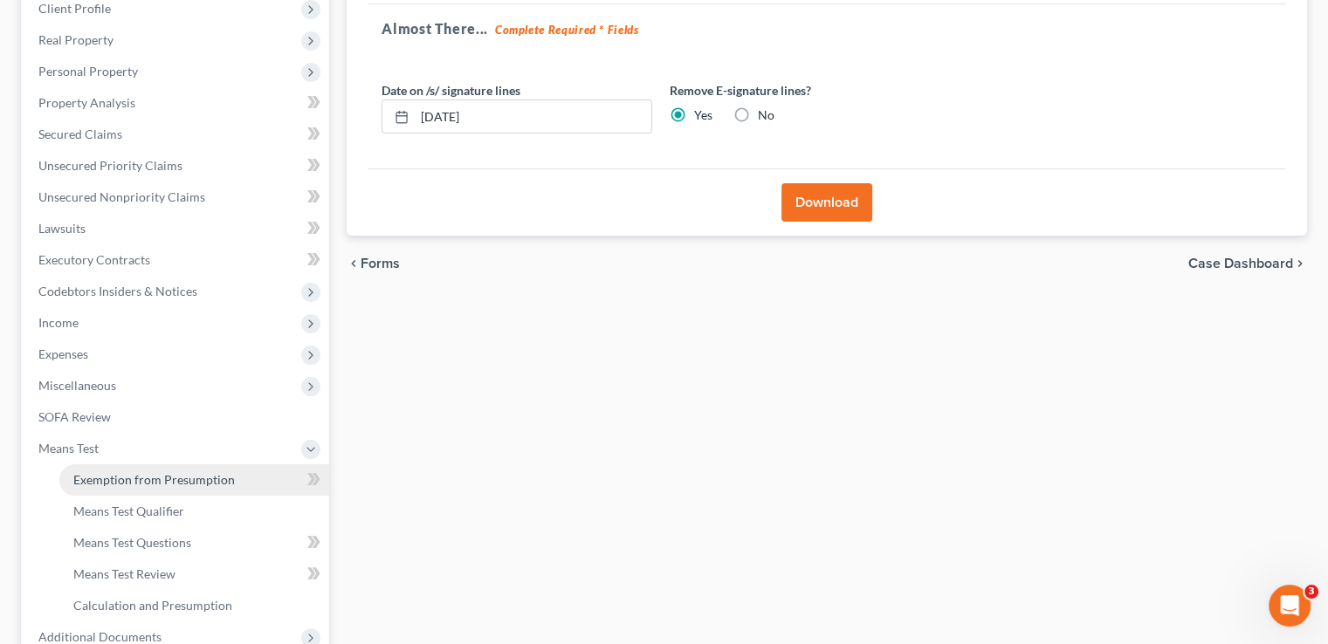
click at [112, 465] on link "Exemption from Presumption" at bounding box center [194, 480] width 270 height 31
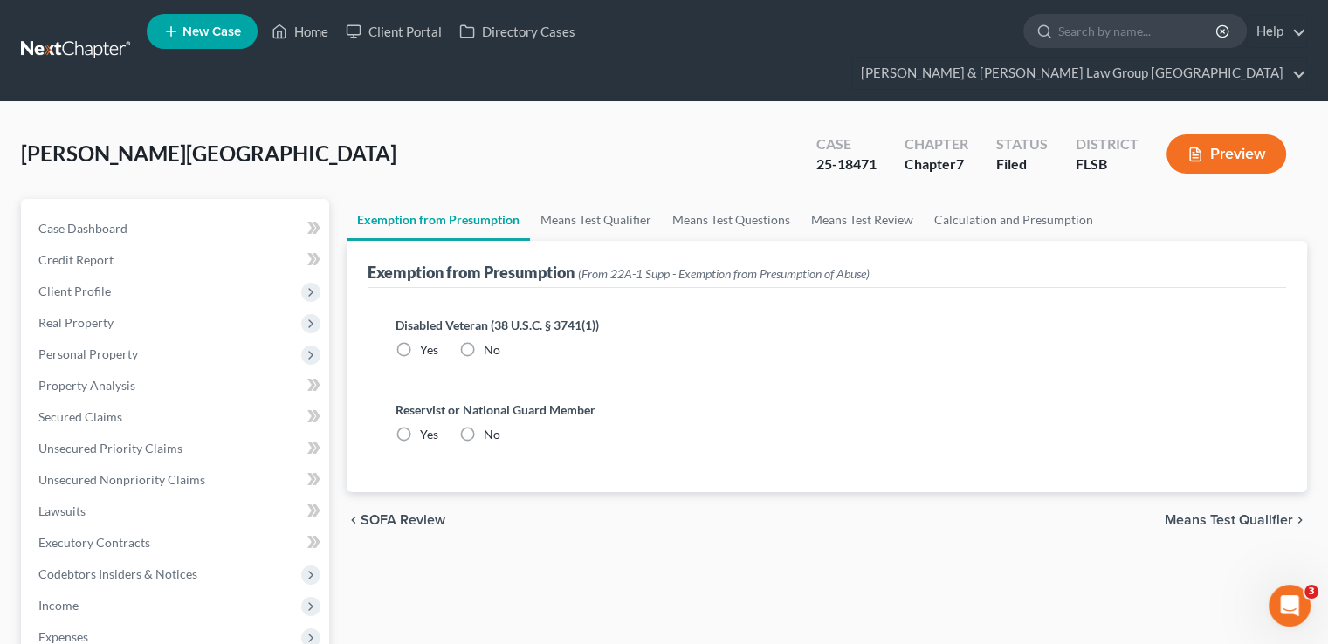
click at [484, 341] on label "No" at bounding box center [492, 349] width 17 height 17
click at [491, 341] on input "No" at bounding box center [496, 346] width 11 height 11
radio input "true"
click at [484, 426] on label "No" at bounding box center [492, 434] width 17 height 17
click at [491, 426] on input "No" at bounding box center [496, 431] width 11 height 11
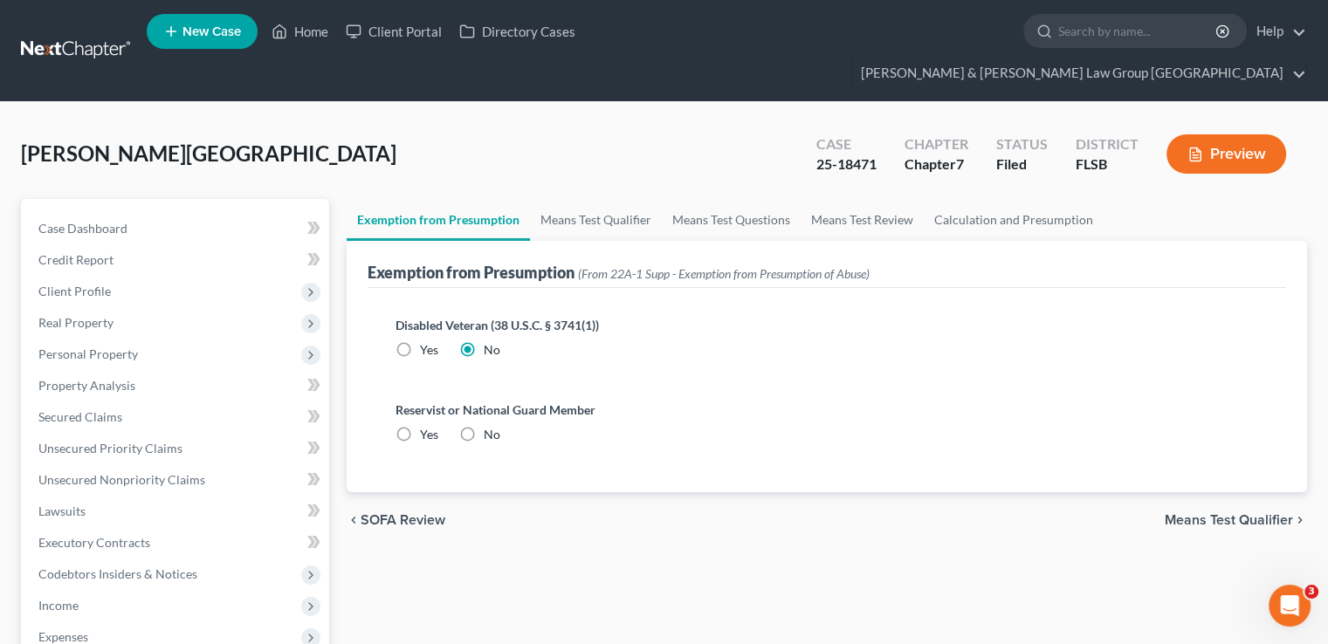
radio input "true"
click at [586, 199] on link "Means Test Qualifier" at bounding box center [596, 220] width 132 height 42
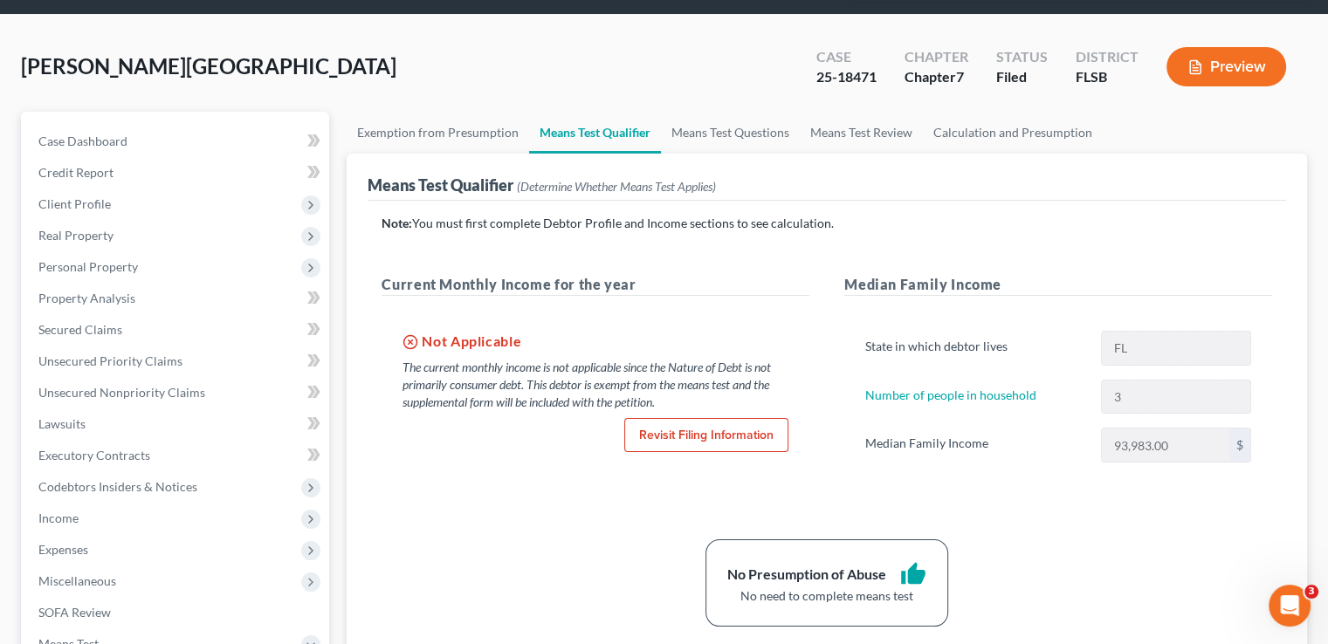
scroll to position [87, 0]
click at [712, 112] on link "Means Test Questions" at bounding box center [730, 133] width 139 height 42
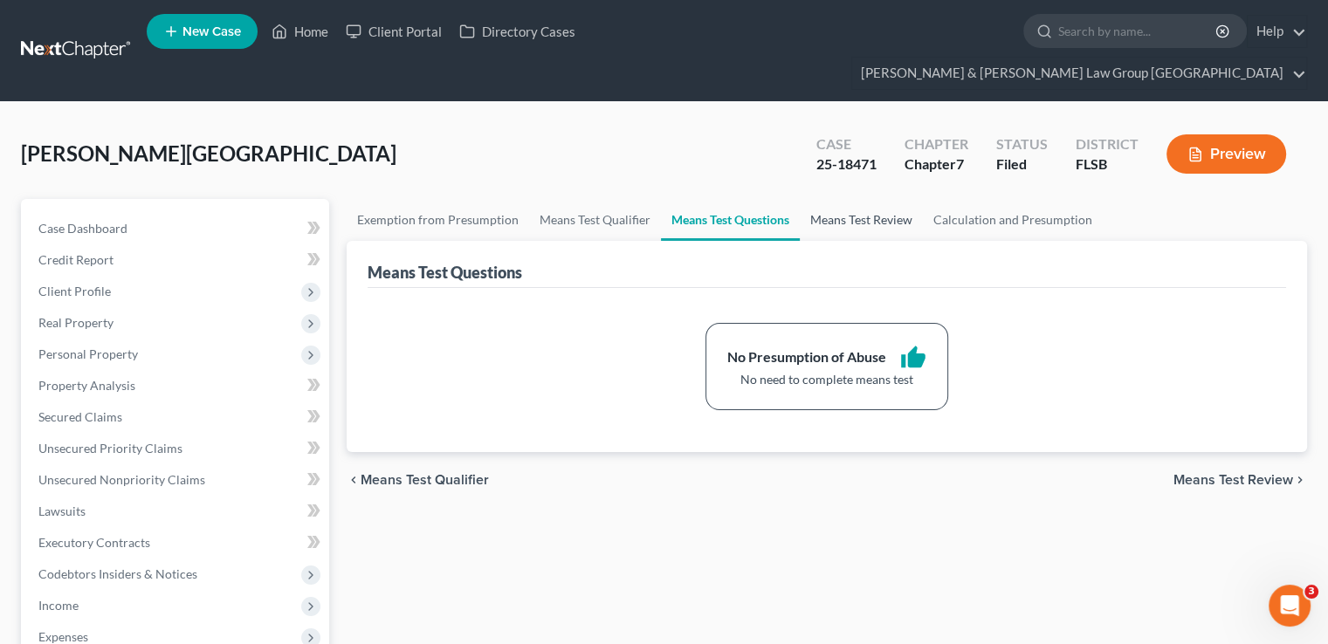
click at [852, 199] on link "Means Test Review" at bounding box center [861, 220] width 123 height 42
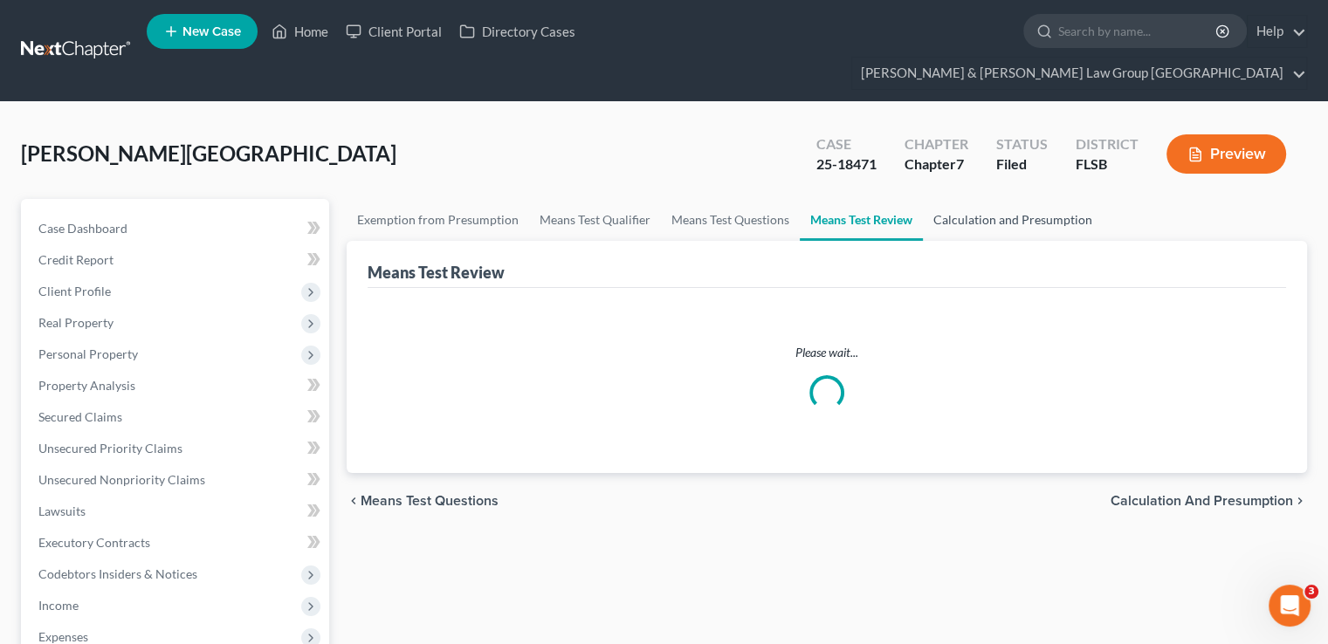
click at [980, 199] on link "Calculation and Presumption" at bounding box center [1013, 220] width 180 height 42
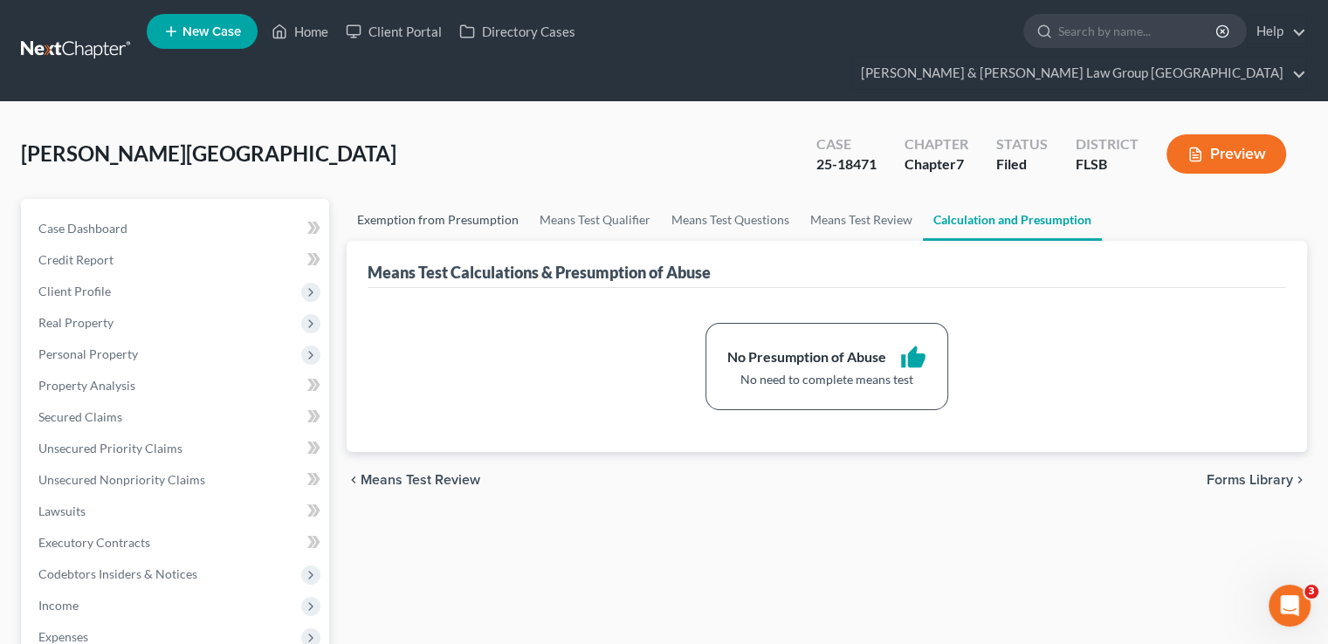
click at [458, 199] on link "Exemption from Presumption" at bounding box center [438, 220] width 182 height 42
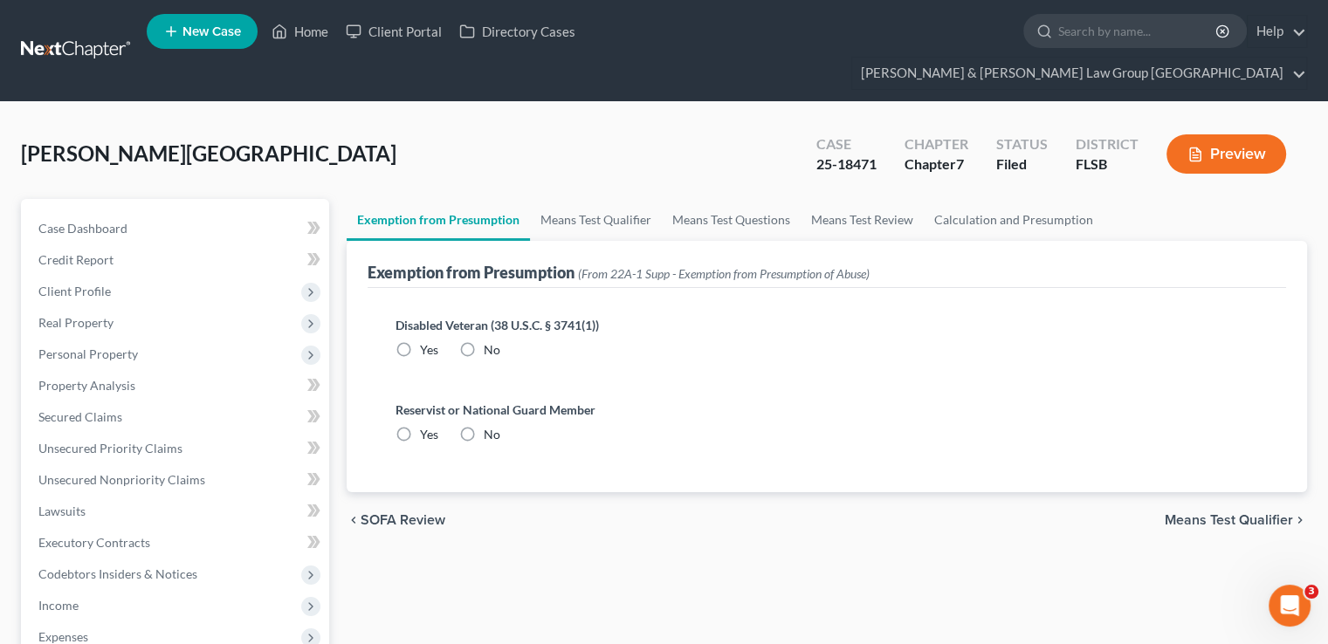
radio input "true"
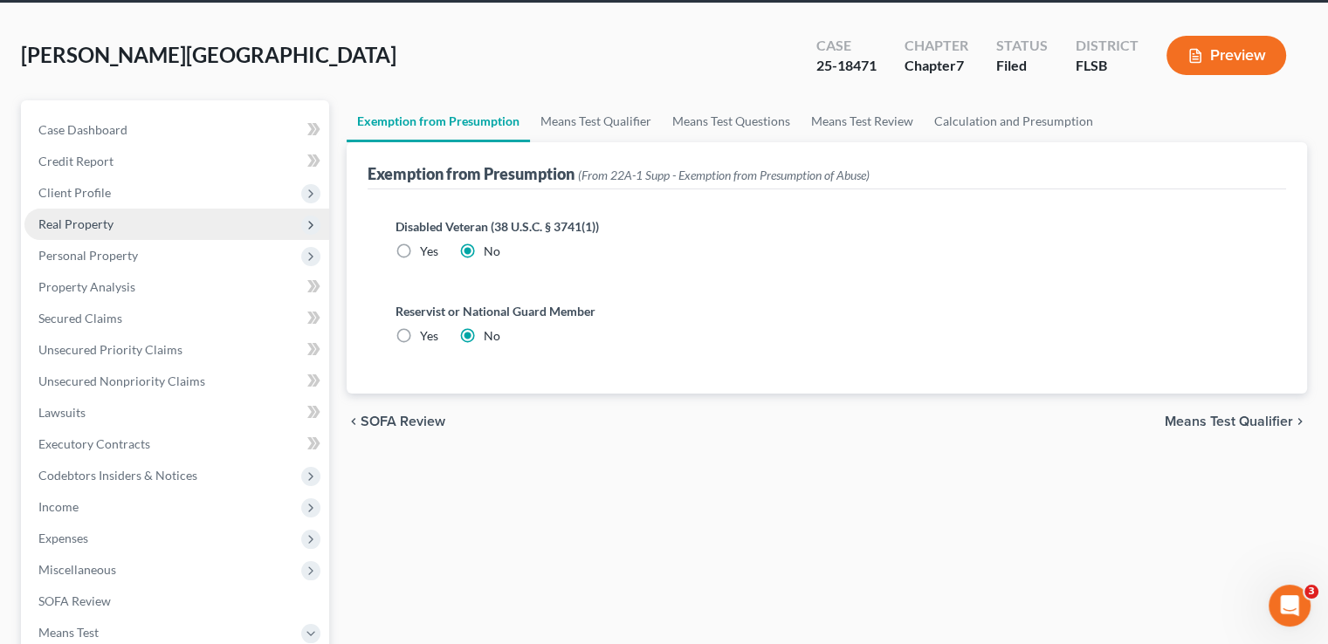
scroll to position [262, 0]
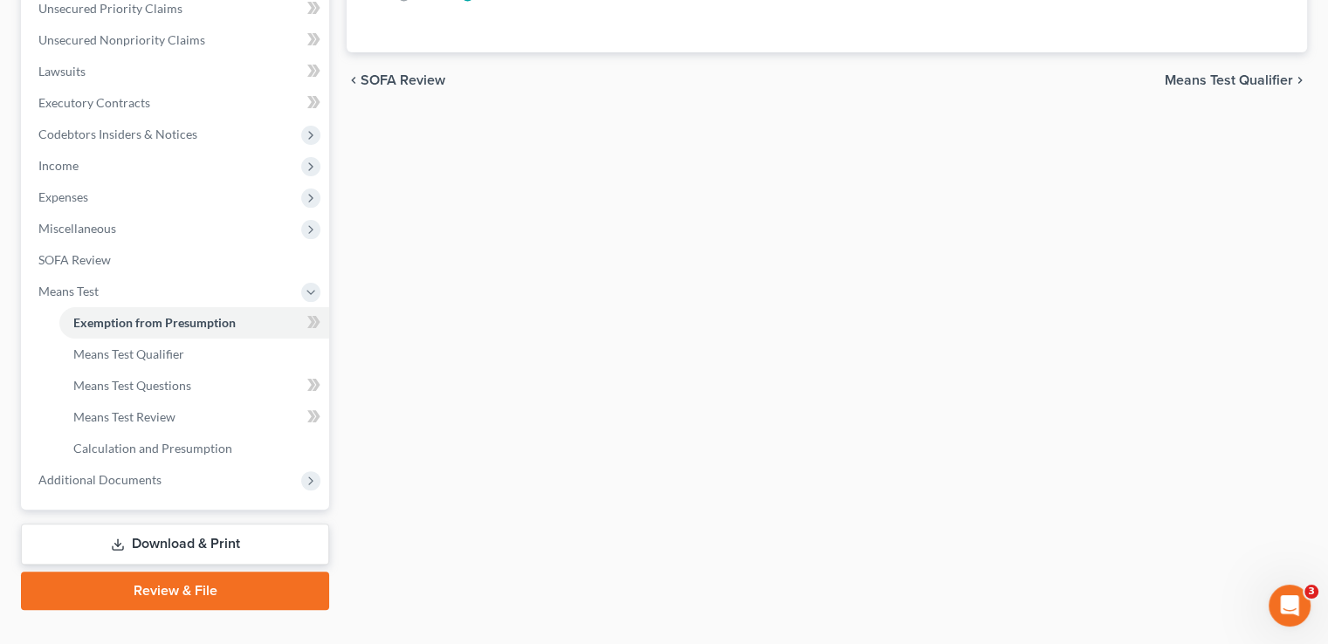
click at [227, 524] on link "Download & Print" at bounding box center [175, 544] width 308 height 41
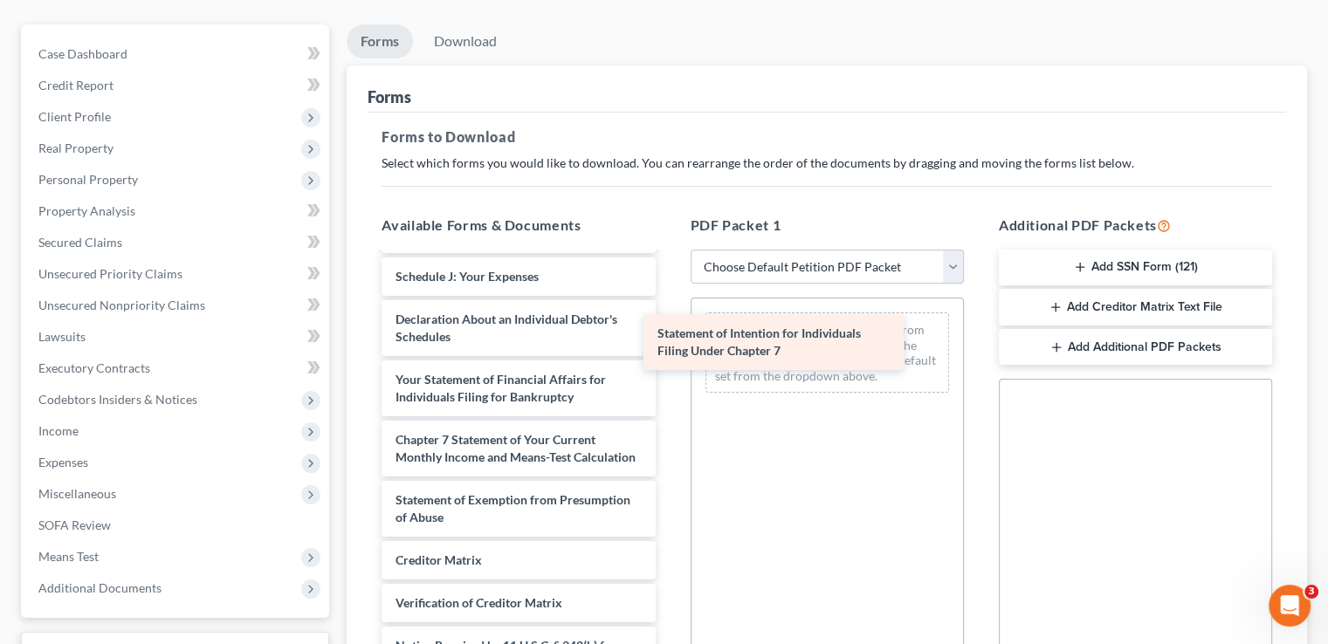
scroll to position [485, 0]
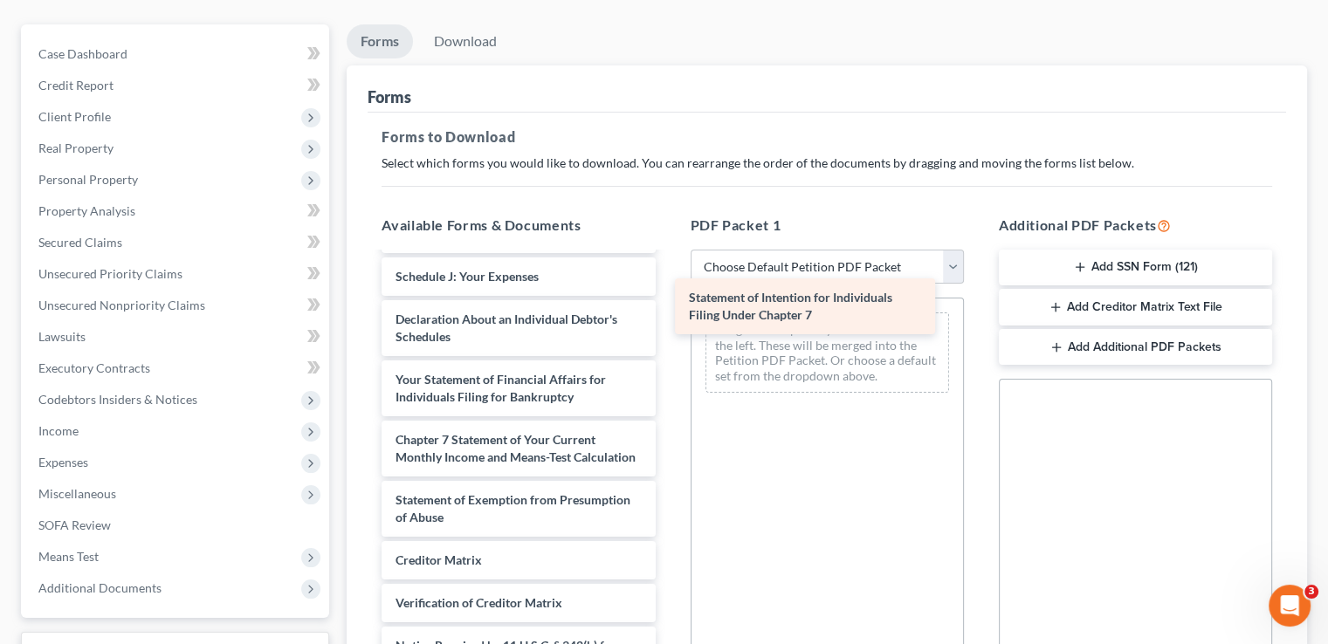
drag, startPoint x: 512, startPoint y: 357, endPoint x: 805, endPoint y: 303, distance: 298.3
click at [669, 303] on div "Statement of Intention for Individuals Filing Under Chapter 7 Voluntary Petitio…" at bounding box center [518, 255] width 301 height 940
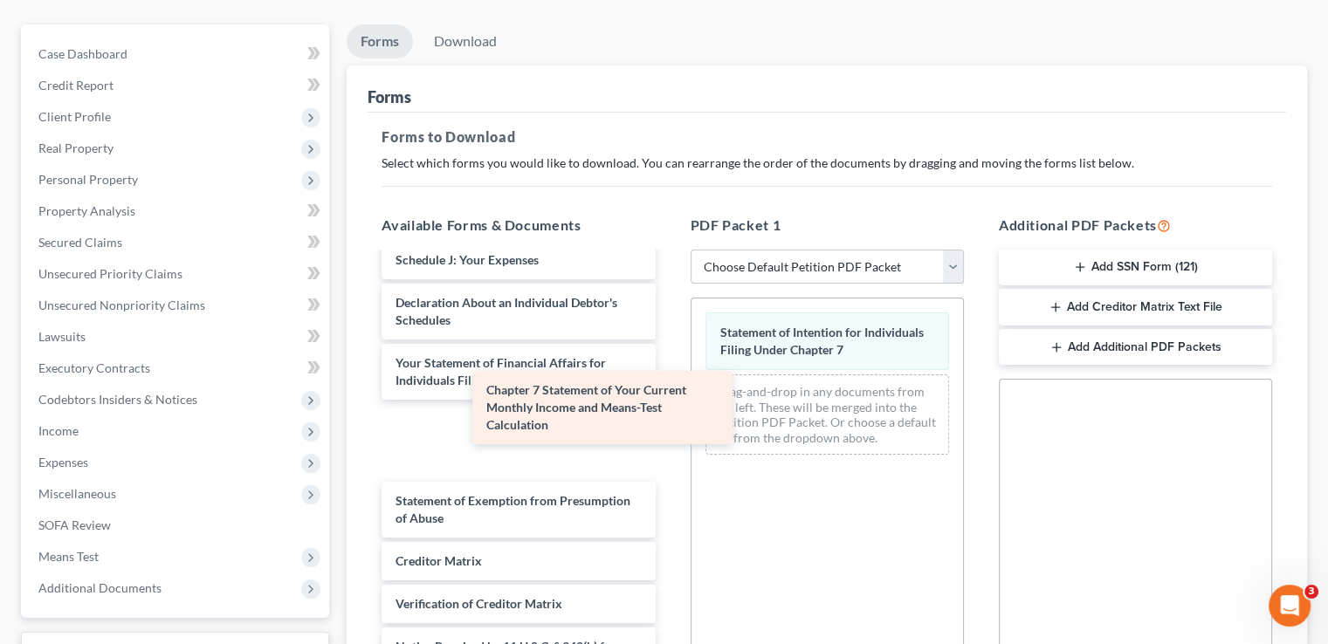
scroll to position [409, 0]
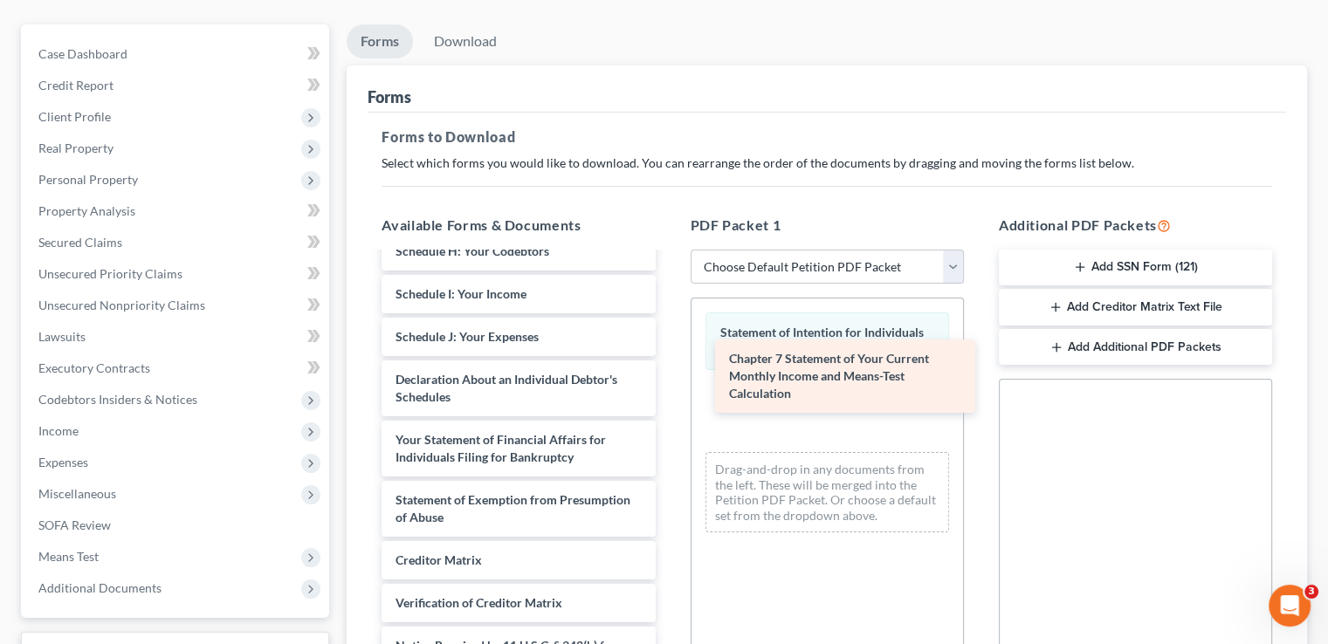
drag, startPoint x: 496, startPoint y: 408, endPoint x: 829, endPoint y: 376, distance: 335.0
click at [669, 376] on div "Chapter 7 Statement of Your Current Monthly Income and Means-Test Calculation V…" at bounding box center [518, 285] width 301 height 880
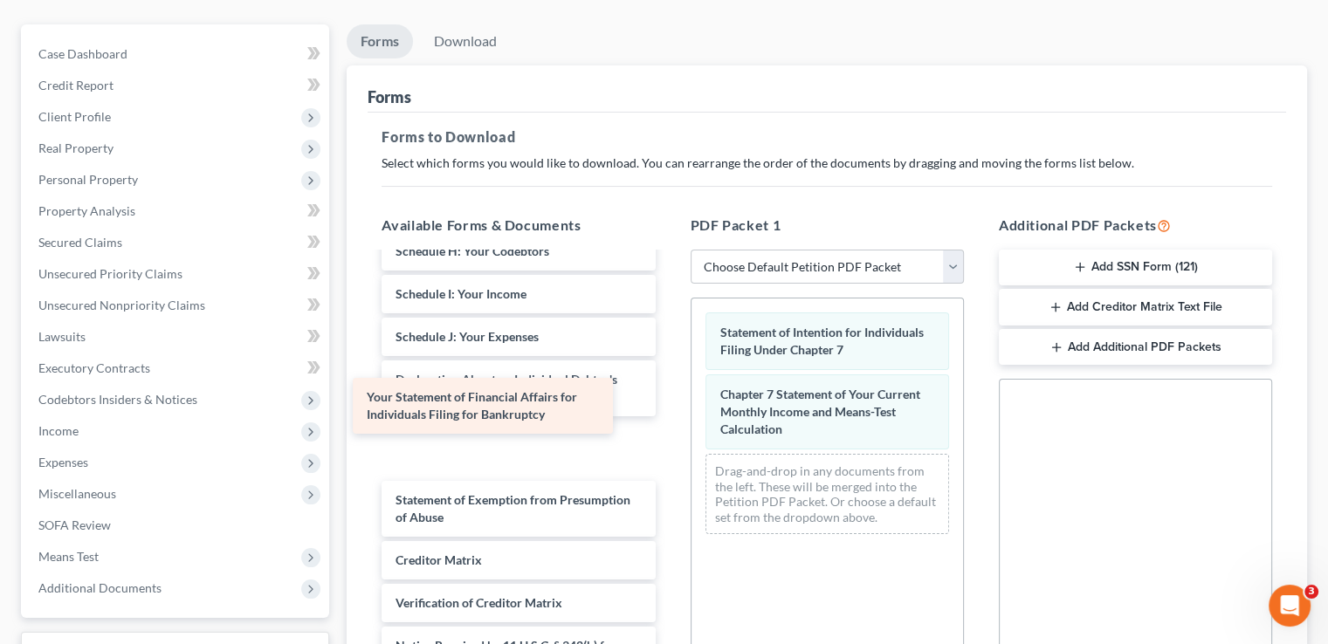
drag, startPoint x: 542, startPoint y: 419, endPoint x: 517, endPoint y: 409, distance: 27.4
click at [517, 409] on div "Your Statement of Financial Affairs for Individuals Filing for Bankruptcy Volun…" at bounding box center [518, 285] width 301 height 880
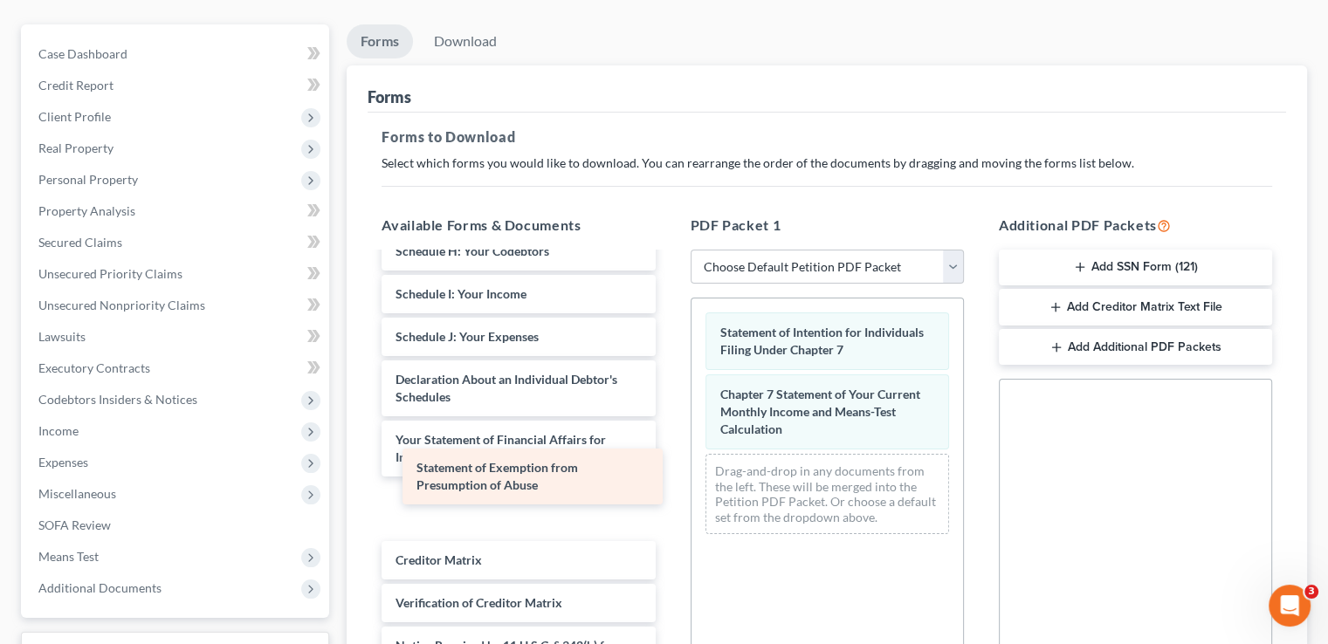
scroll to position [348, 0]
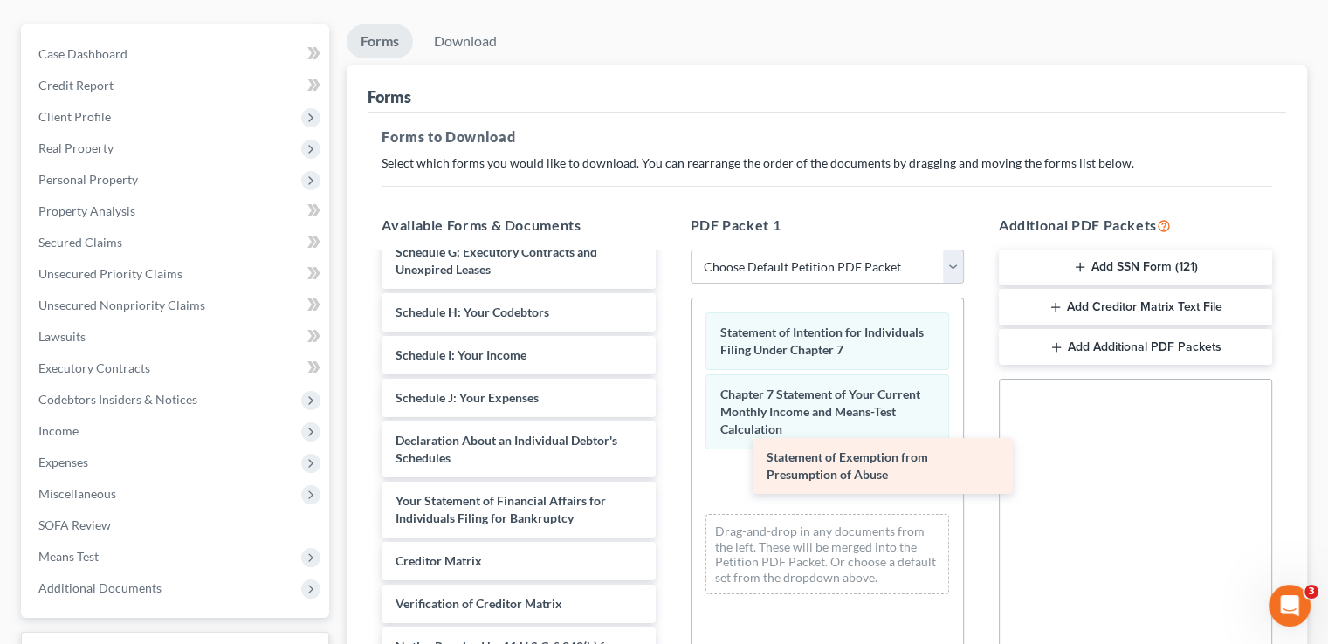
drag, startPoint x: 501, startPoint y: 468, endPoint x: 872, endPoint y: 458, distance: 371.2
click at [669, 458] on div "Statement of Exemption from Presumption of Abuse Voluntary Petition for Individ…" at bounding box center [518, 317] width 301 height 820
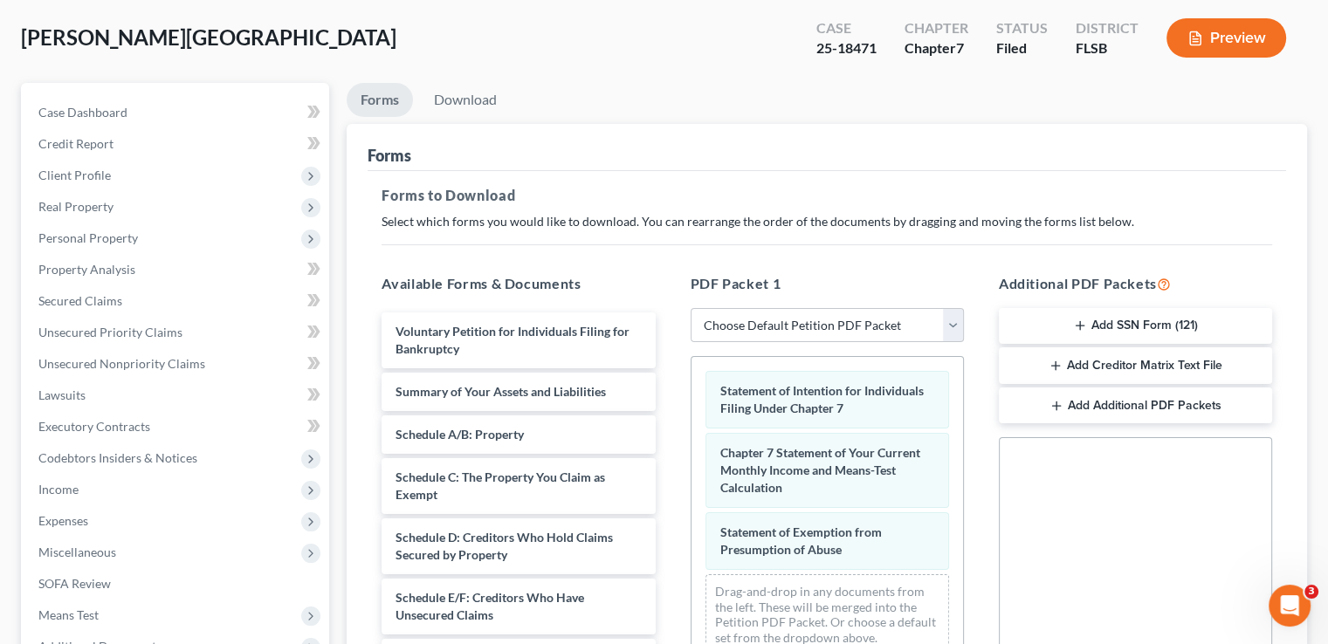
scroll to position [87, 0]
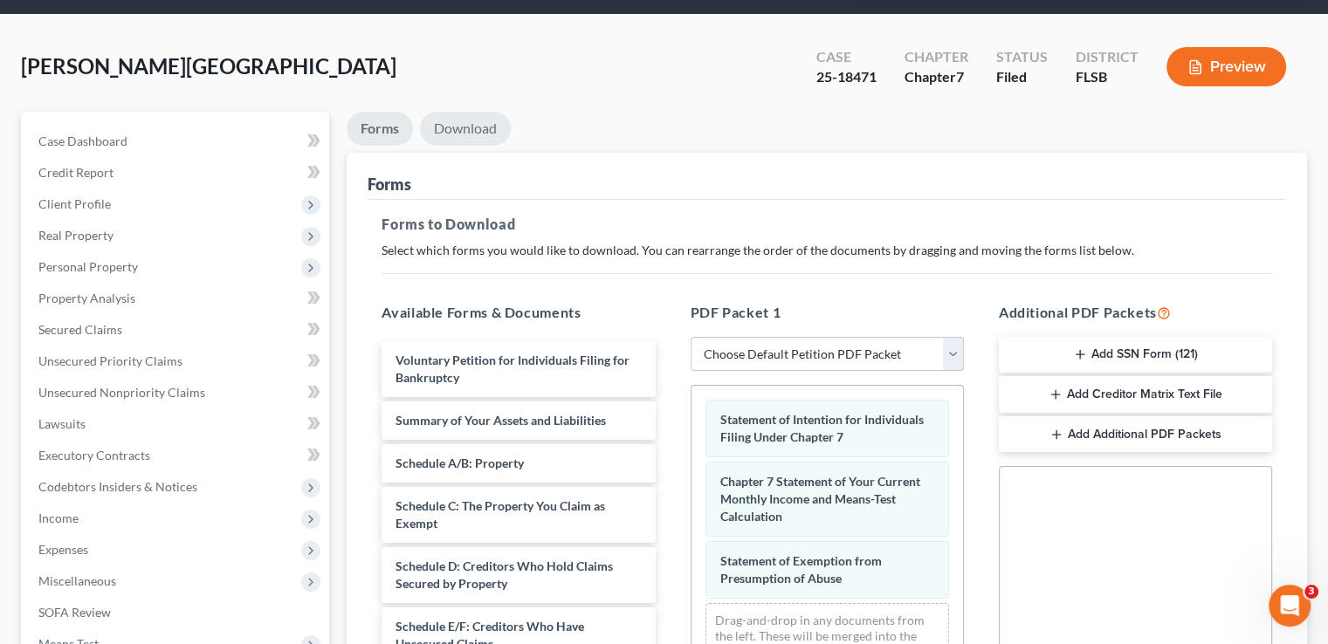
click at [478, 112] on link "Download" at bounding box center [465, 129] width 91 height 34
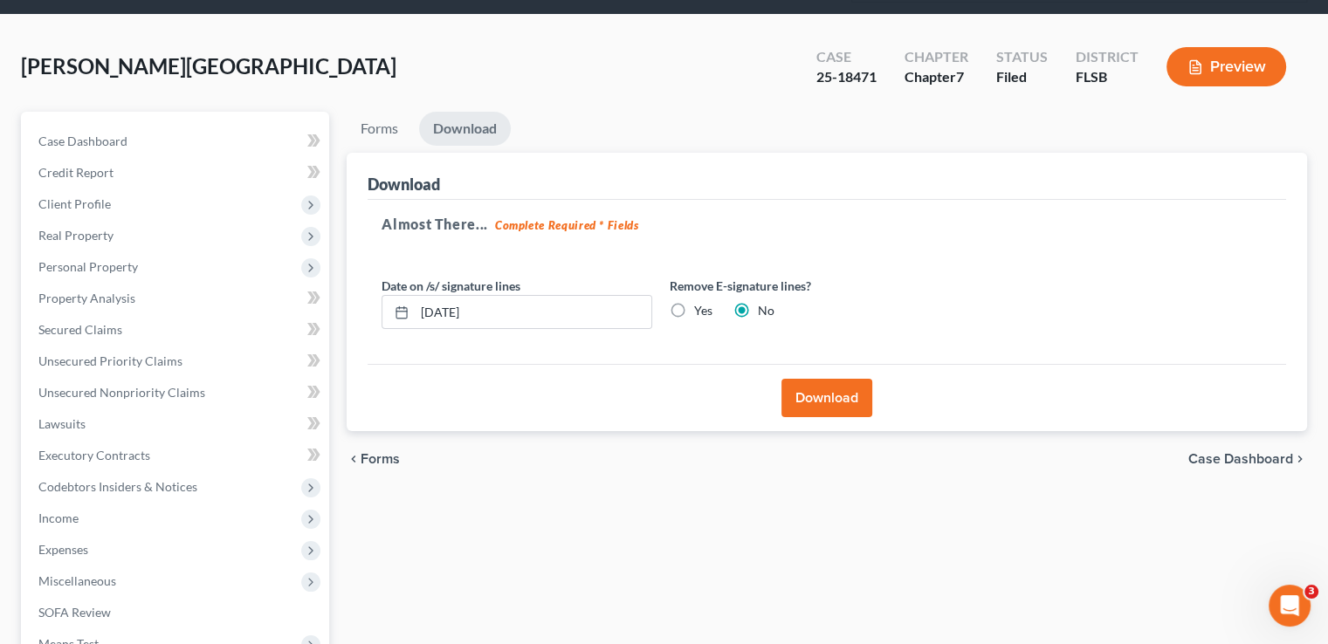
click at [694, 302] on label "Yes" at bounding box center [703, 310] width 18 height 17
click at [701, 302] on input "Yes" at bounding box center [706, 307] width 11 height 11
radio input "true"
radio input "false"
click at [838, 379] on button "Download" at bounding box center [826, 398] width 91 height 38
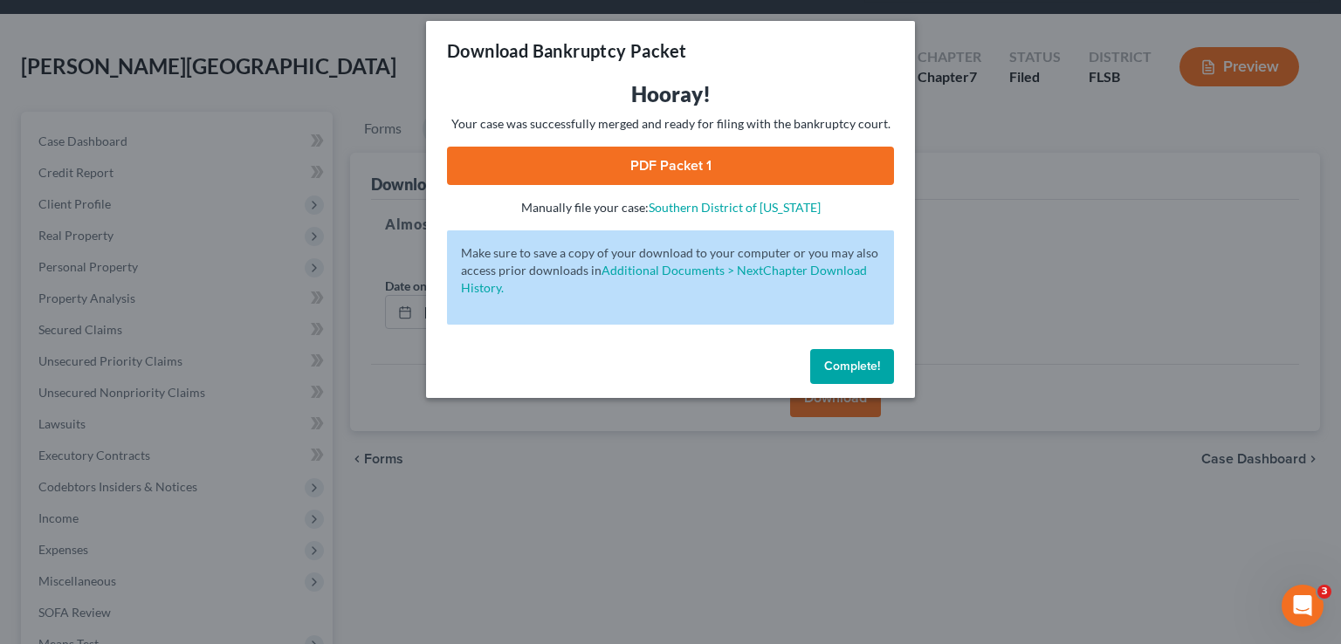
click at [728, 172] on link "PDF Packet 1" at bounding box center [670, 166] width 447 height 38
drag, startPoint x: 829, startPoint y: 361, endPoint x: 824, endPoint y: 350, distance: 11.4
click at [829, 361] on span "Complete!" at bounding box center [852, 366] width 56 height 15
